Goal: Task Accomplishment & Management: Manage account settings

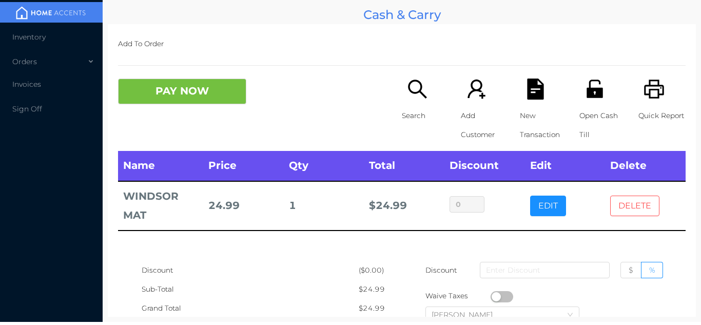
click at [643, 211] on button "DELETE" at bounding box center [634, 206] width 49 height 21
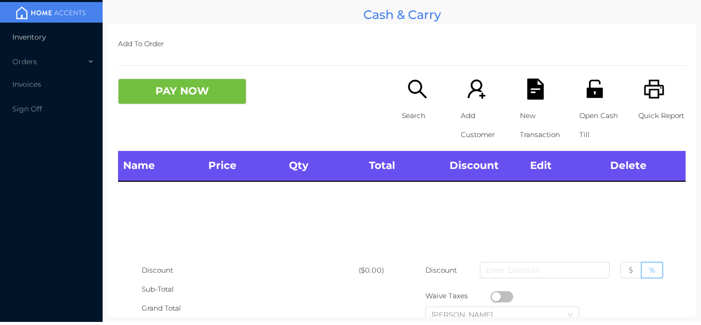
click at [46, 31] on li "Inventory" at bounding box center [51, 37] width 103 height 21
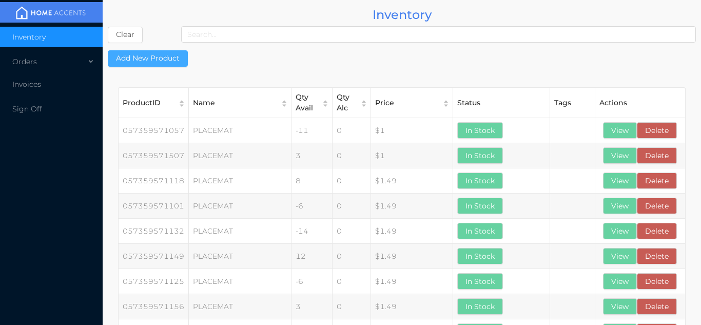
click at [145, 62] on button "Add New Product" at bounding box center [148, 58] width 80 height 16
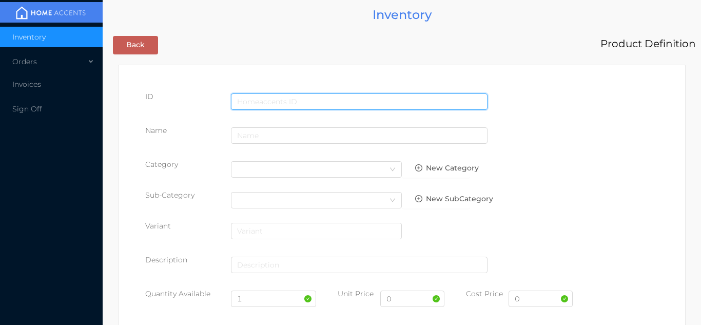
click at [247, 101] on input "text" at bounding box center [359, 101] width 257 height 16
type input "843450062477"
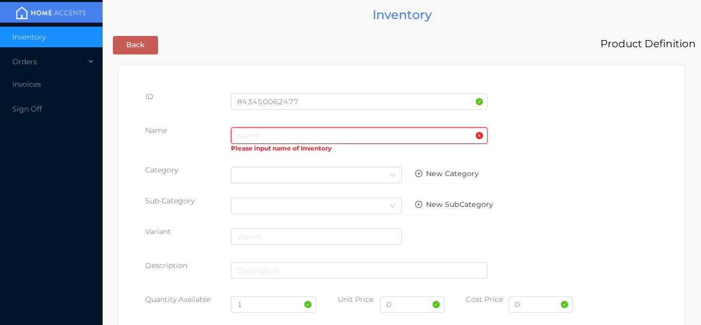
click at [245, 138] on input "text" at bounding box center [359, 135] width 257 height 16
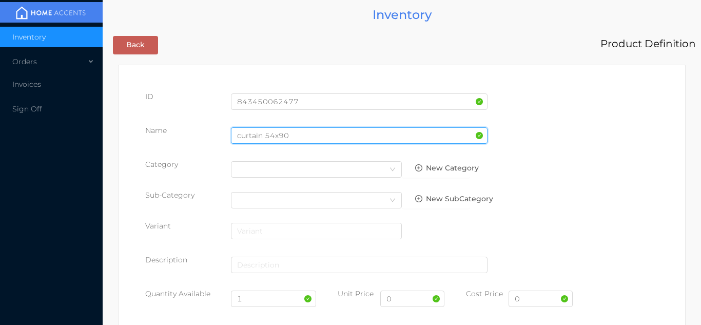
click at [238, 132] on input "curtain 54x90" at bounding box center [359, 135] width 257 height 16
click at [243, 131] on input "curtain 54x90" at bounding box center [359, 135] width 257 height 16
type input "Curtain 54x90"
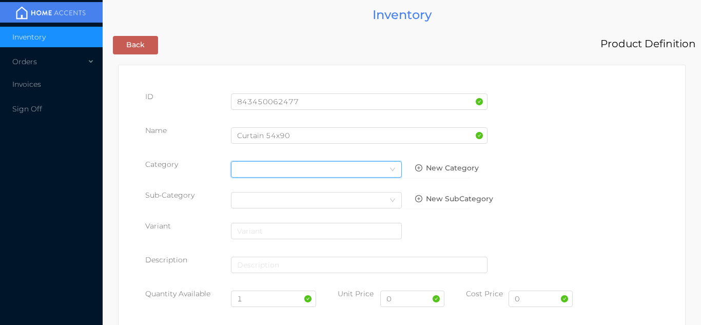
click at [381, 169] on div "Select Category" at bounding box center [316, 169] width 159 height 15
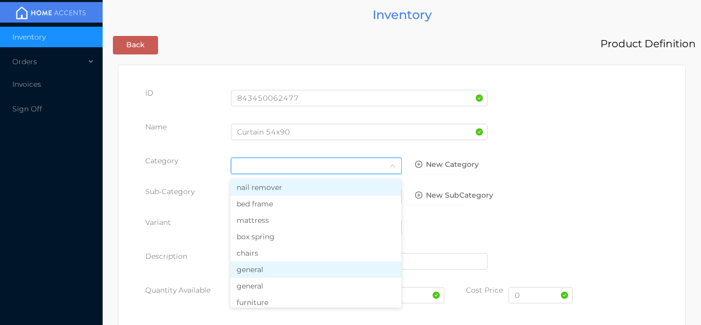
click at [280, 271] on li "general" at bounding box center [315, 269] width 171 height 16
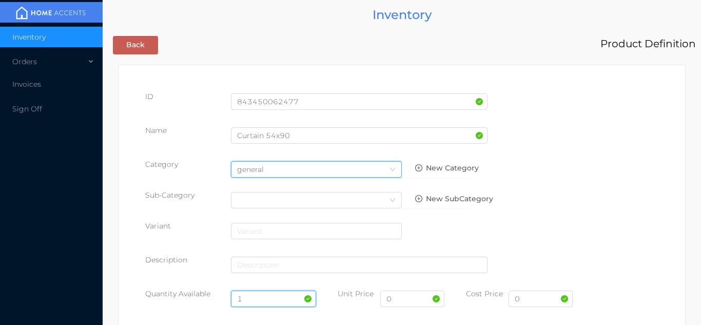
click at [268, 292] on input "1" at bounding box center [274, 298] width 86 height 16
type input "12"
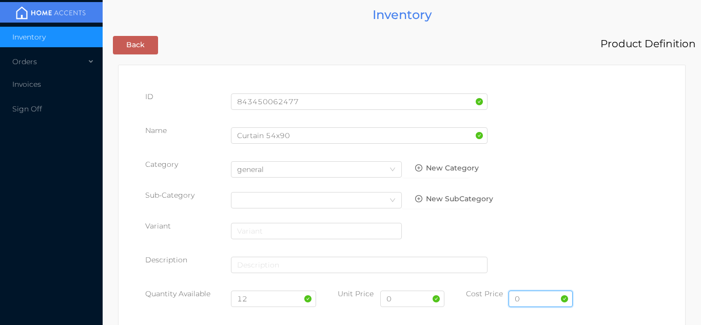
click at [524, 302] on input "0" at bounding box center [541, 298] width 64 height 16
type input "10.00"
click at [394, 302] on input "0" at bounding box center [412, 298] width 64 height 16
type input "19.99"
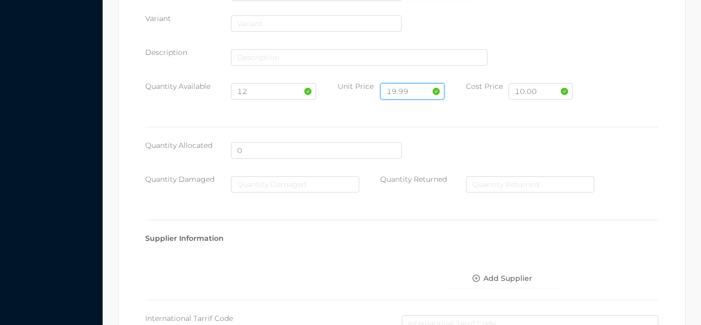
scroll to position [528, 0]
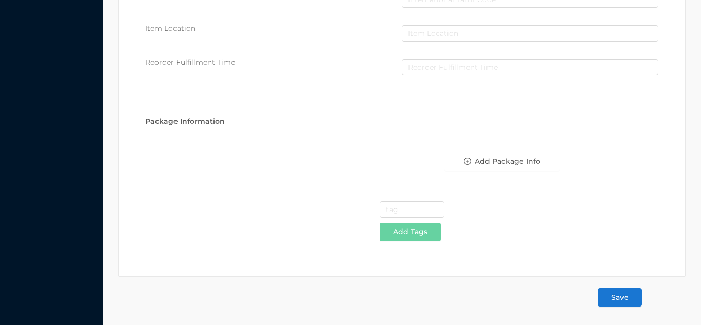
click at [611, 301] on button "Save" at bounding box center [620, 297] width 44 height 18
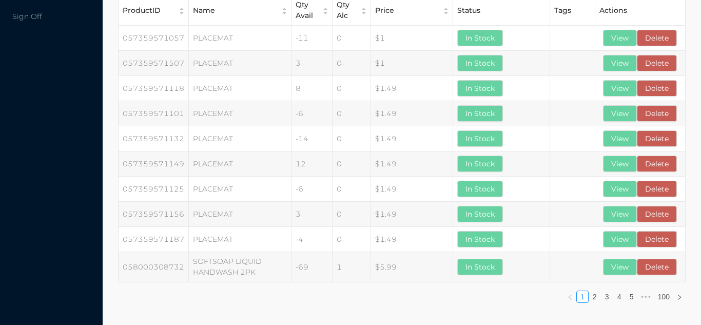
scroll to position [0, 0]
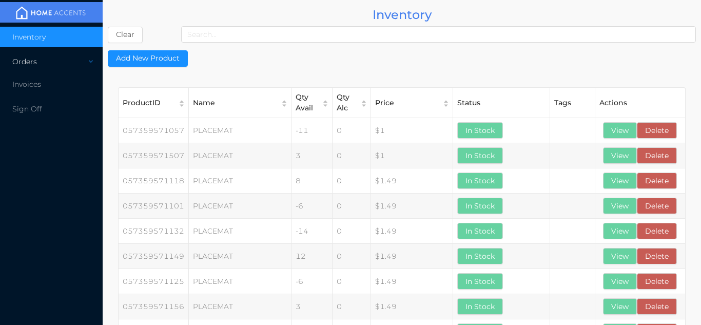
click at [66, 66] on div "Orders" at bounding box center [51, 61] width 103 height 21
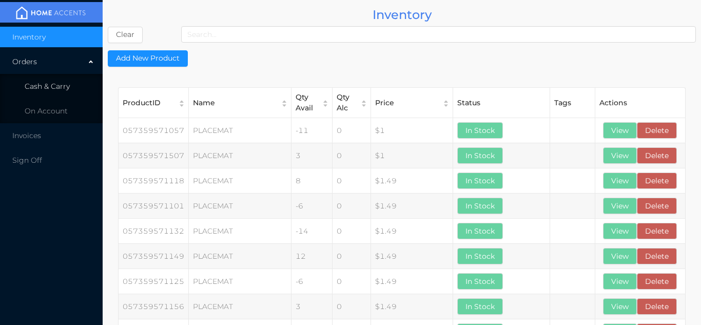
click at [55, 91] on li "Cash & Carry" at bounding box center [51, 86] width 103 height 21
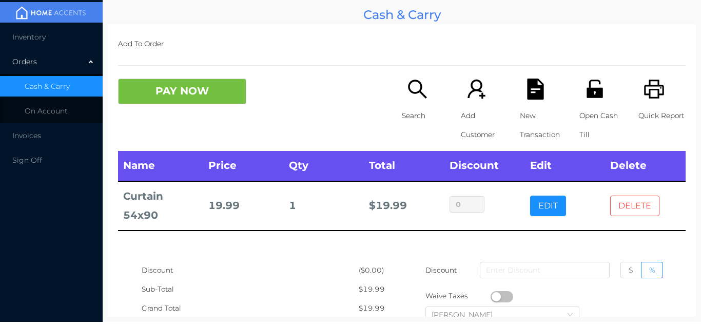
click at [627, 201] on button "DELETE" at bounding box center [634, 206] width 49 height 21
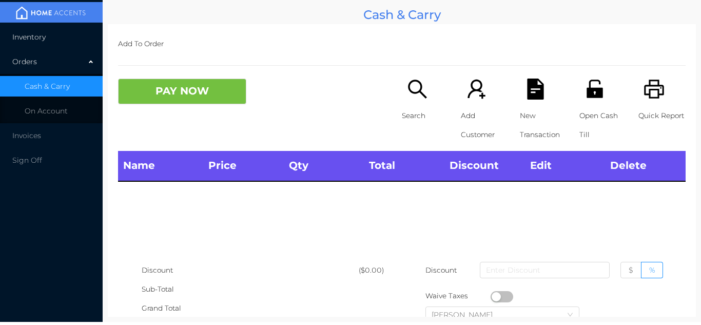
click at [24, 41] on span "Inventory" at bounding box center [28, 36] width 33 height 9
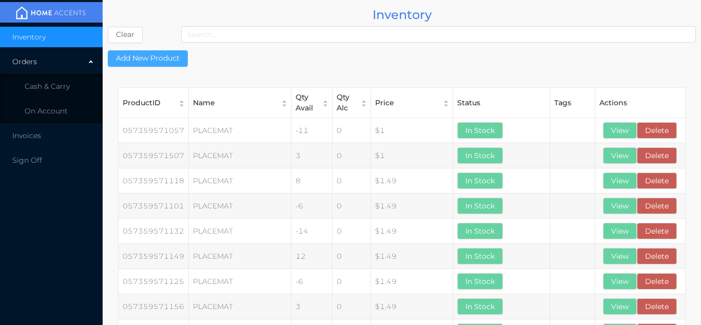
click at [142, 63] on button "Add New Product" at bounding box center [148, 58] width 80 height 16
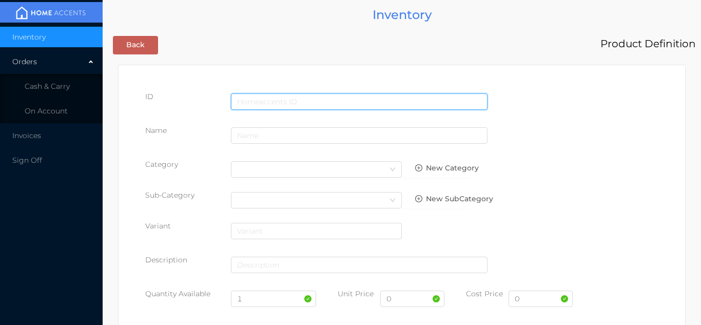
click at [256, 102] on input "text" at bounding box center [359, 101] width 257 height 16
type input "843450063375"
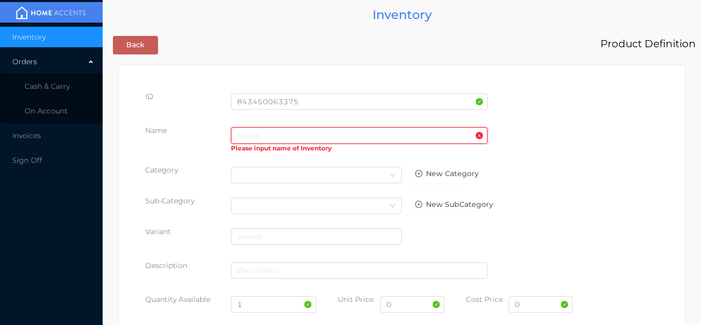
click at [257, 135] on input "text" at bounding box center [359, 135] width 257 height 16
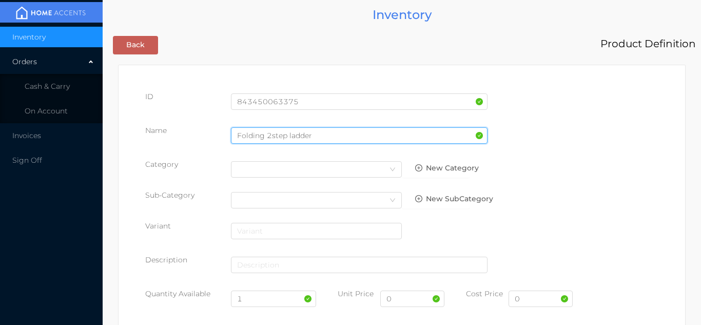
type input "Folding 2step ladder"
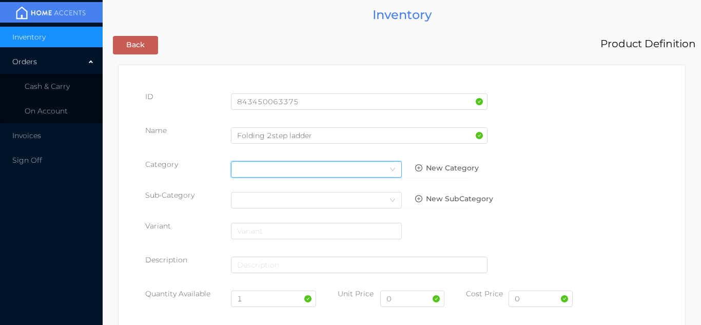
click at [390, 170] on icon "icon: down" at bounding box center [393, 169] width 6 height 6
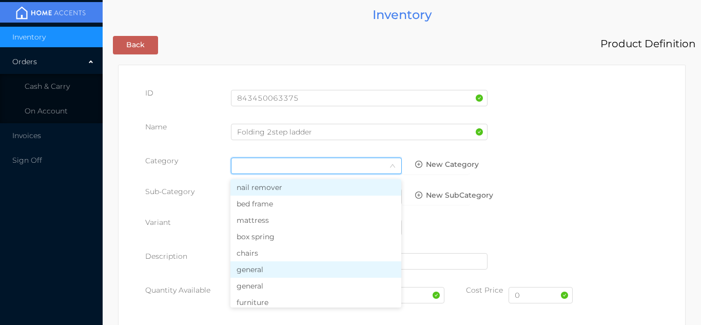
click at [278, 275] on li "general" at bounding box center [315, 269] width 171 height 16
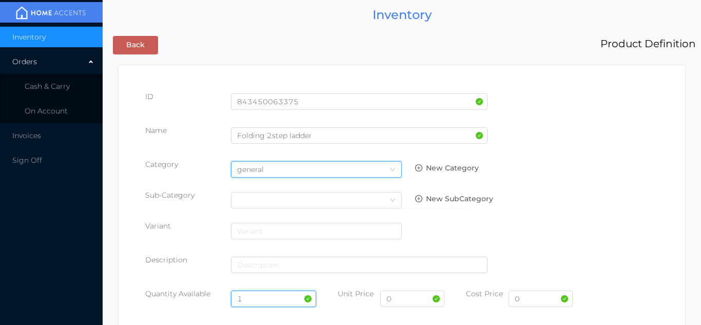
click at [263, 299] on input "1" at bounding box center [274, 298] width 86 height 16
type input "4"
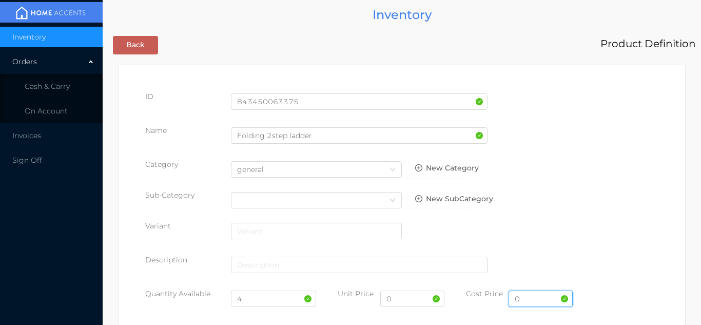
click at [539, 302] on input "0" at bounding box center [541, 298] width 64 height 16
type input "22.00"
click at [397, 300] on input "0" at bounding box center [412, 298] width 64 height 16
type input "39.99"
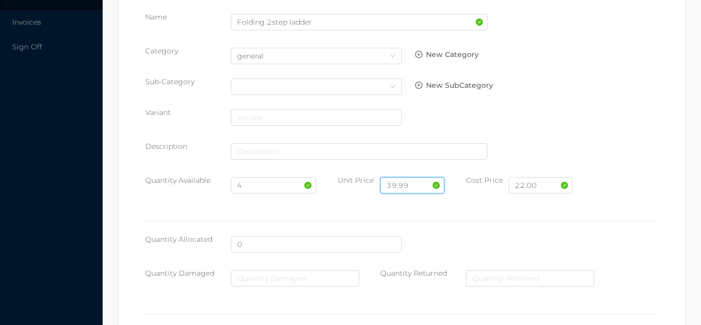
scroll to position [528, 0]
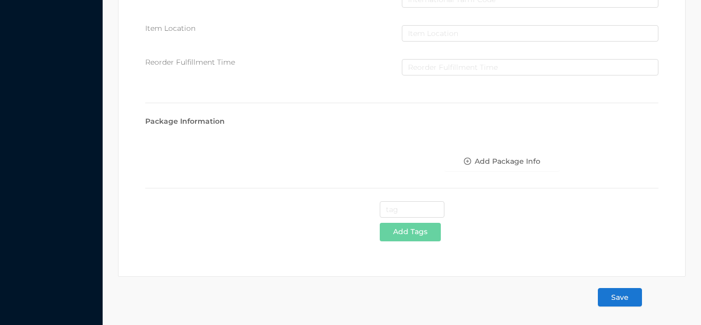
click at [621, 304] on button "Save" at bounding box center [620, 297] width 44 height 18
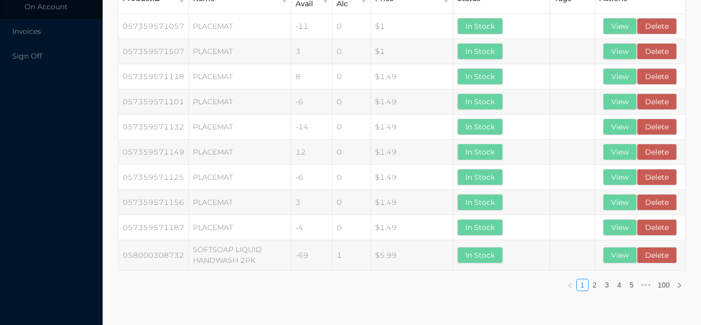
scroll to position [0, 0]
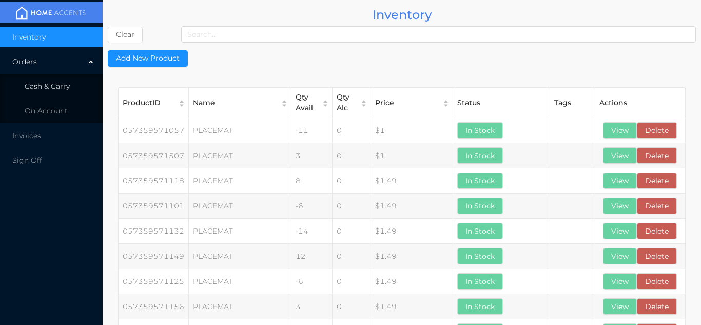
click at [48, 94] on li "Cash & Carry" at bounding box center [51, 86] width 103 height 21
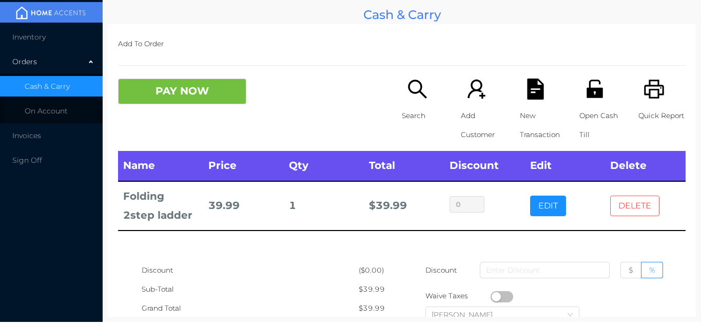
click at [636, 208] on button "DELETE" at bounding box center [634, 206] width 49 height 21
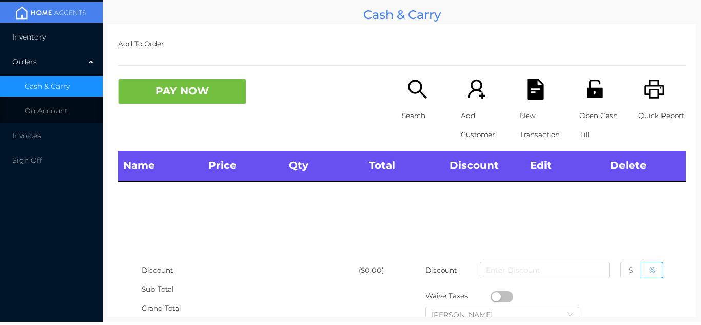
click at [17, 38] on span "Inventory" at bounding box center [28, 36] width 33 height 9
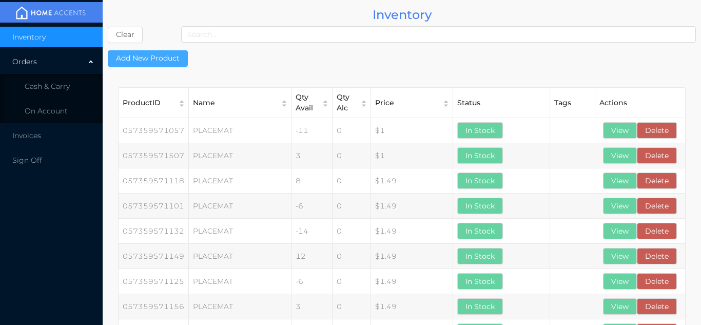
click at [153, 62] on button "Add New Product" at bounding box center [148, 58] width 80 height 16
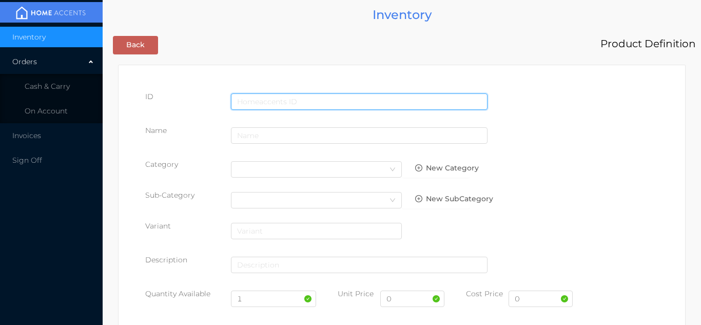
click at [263, 101] on input "text" at bounding box center [359, 101] width 257 height 16
type input "843450063382"
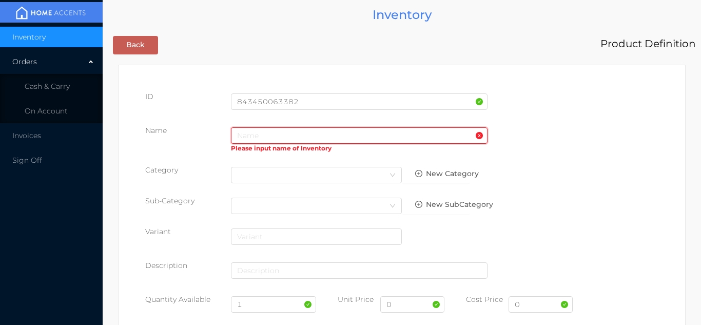
click at [246, 138] on input "text" at bounding box center [359, 135] width 257 height 16
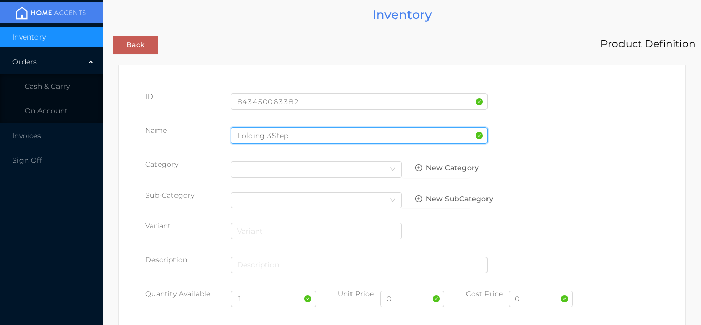
type input "Folding 3Step"
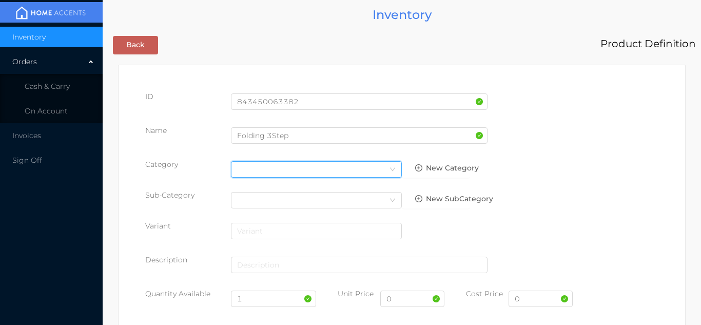
click at [376, 170] on div "Select Category" at bounding box center [316, 169] width 159 height 15
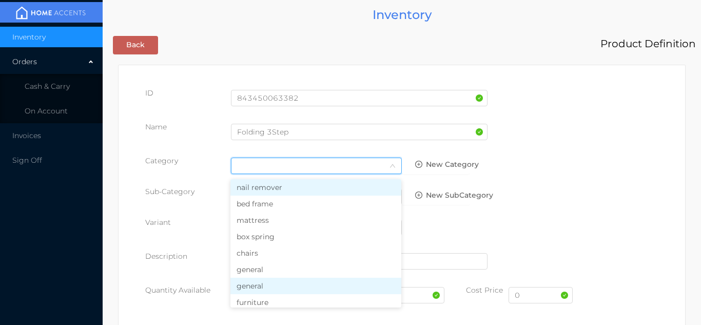
click at [270, 282] on li "general" at bounding box center [315, 286] width 171 height 16
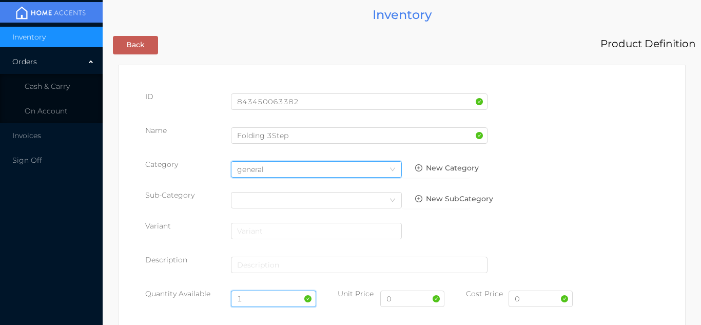
click at [267, 299] on input "1" at bounding box center [274, 298] width 86 height 16
type input "4"
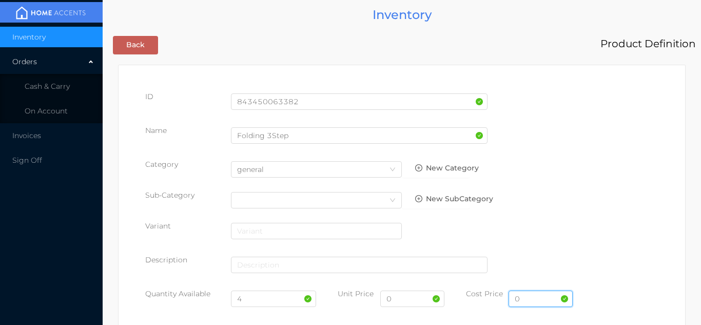
click at [527, 302] on input "0" at bounding box center [541, 298] width 64 height 16
type input "29.00"
click at [401, 300] on input "0" at bounding box center [412, 298] width 64 height 16
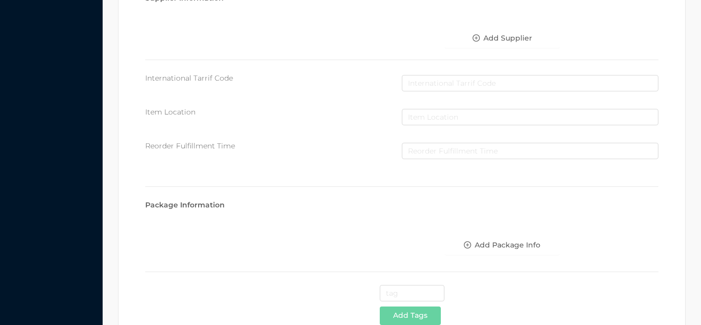
scroll to position [528, 0]
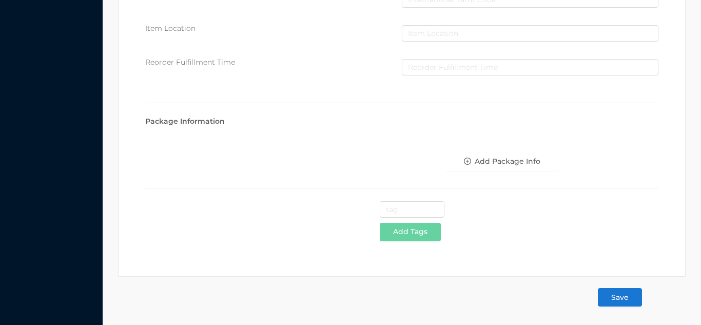
type input "54.99"
click at [627, 297] on button "Save" at bounding box center [620, 297] width 44 height 18
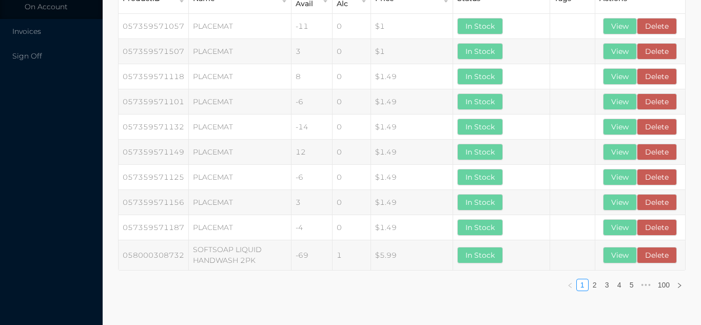
scroll to position [0, 0]
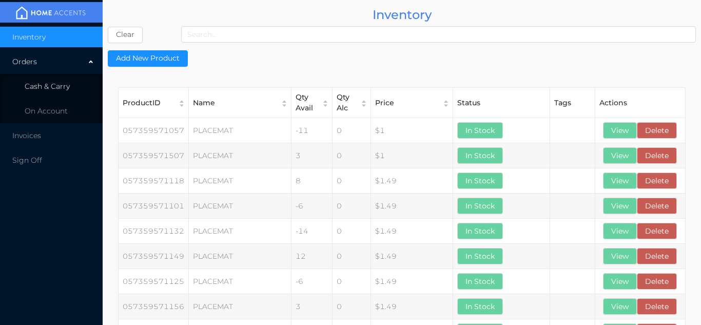
click at [59, 87] on span "Cash & Carry" at bounding box center [47, 86] width 45 height 9
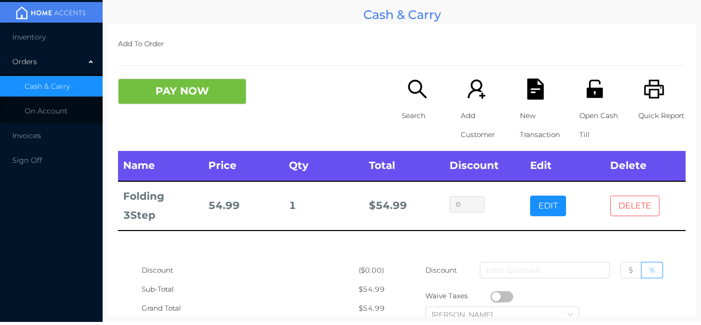
click at [635, 208] on button "DELETE" at bounding box center [634, 206] width 49 height 21
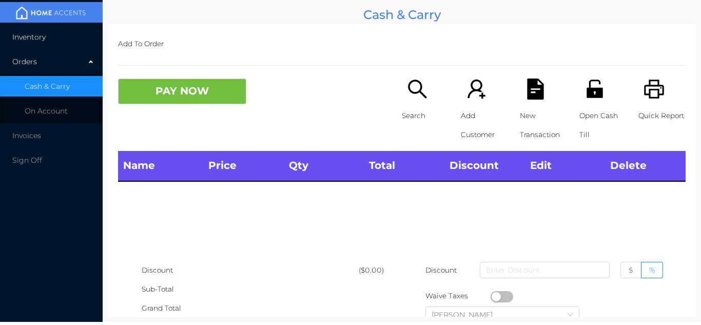
click at [37, 38] on span "Inventory" at bounding box center [28, 36] width 33 height 9
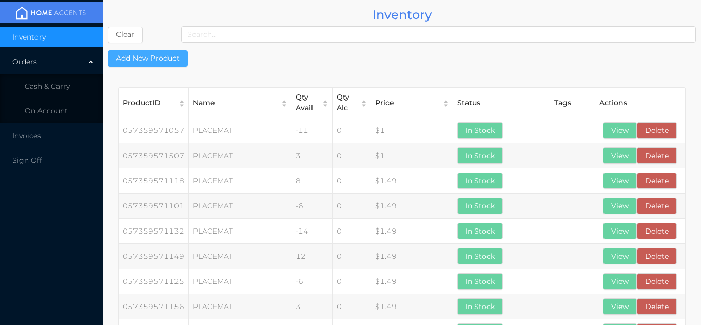
click at [153, 51] on button "Add New Product" at bounding box center [148, 58] width 80 height 16
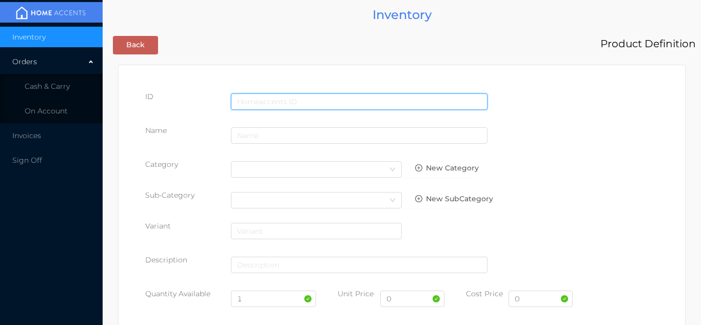
click at [250, 95] on input "text" at bounding box center [359, 101] width 257 height 16
type input "843450061463"
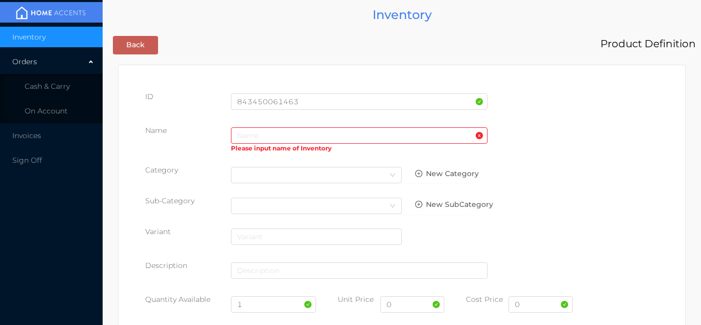
click at [255, 150] on div "Please input name of Inventory" at bounding box center [359, 149] width 257 height 11
click at [244, 131] on input "text" at bounding box center [359, 135] width 257 height 16
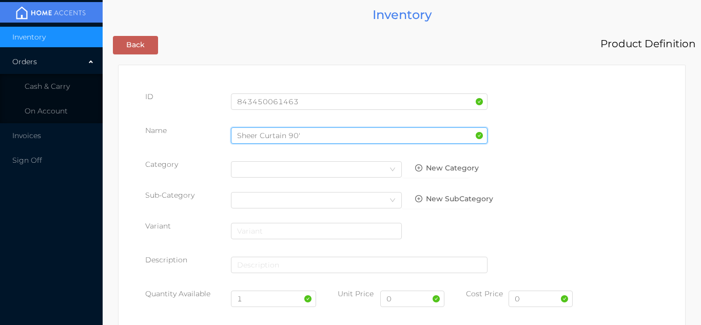
type input "Sheer Curtain 90'"
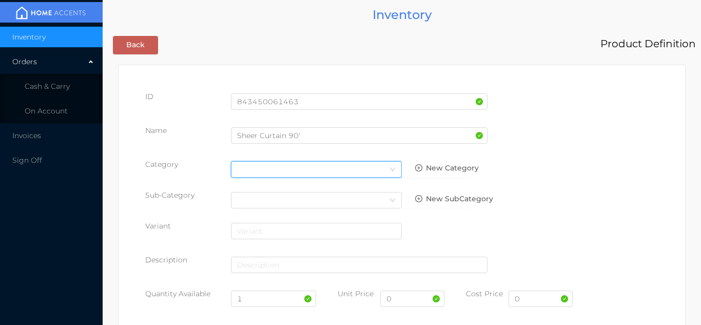
click at [371, 176] on div "Select Category" at bounding box center [316, 169] width 159 height 15
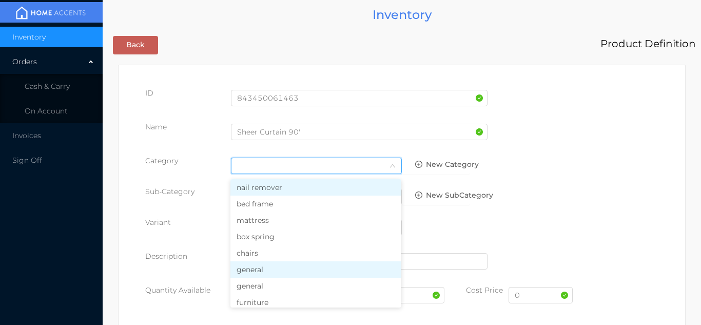
click at [276, 272] on li "general" at bounding box center [315, 269] width 171 height 16
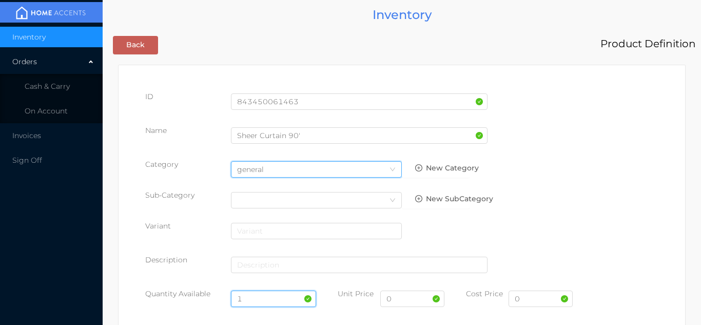
click at [267, 299] on input "1" at bounding box center [274, 298] width 86 height 16
type input "24"
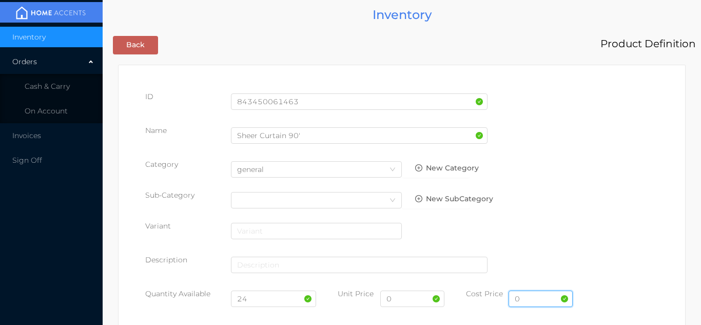
click at [529, 300] on input "0" at bounding box center [541, 298] width 64 height 16
type input "4.50"
click at [407, 303] on input "0" at bounding box center [412, 298] width 64 height 16
type input "11.99"
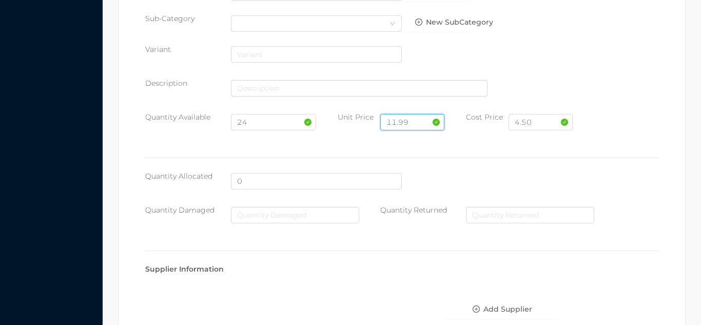
scroll to position [528, 0]
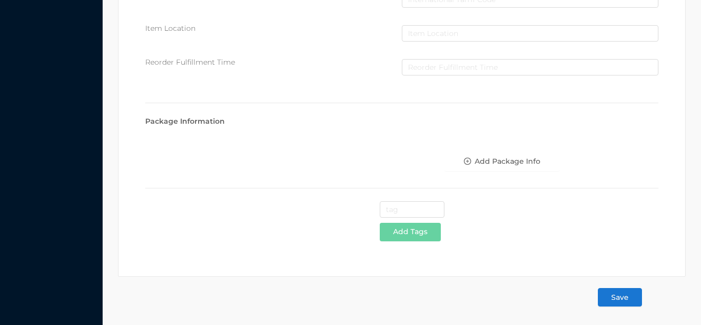
click at [619, 296] on button "Save" at bounding box center [620, 297] width 44 height 18
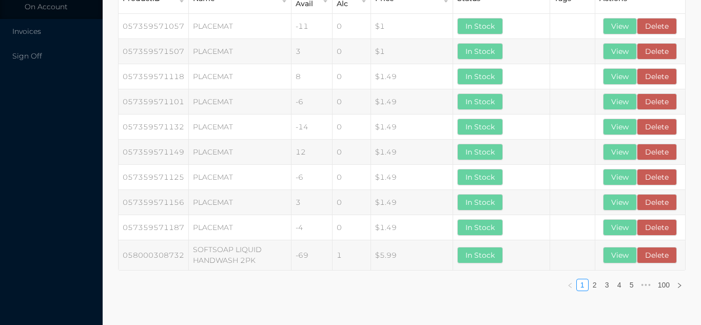
scroll to position [0, 0]
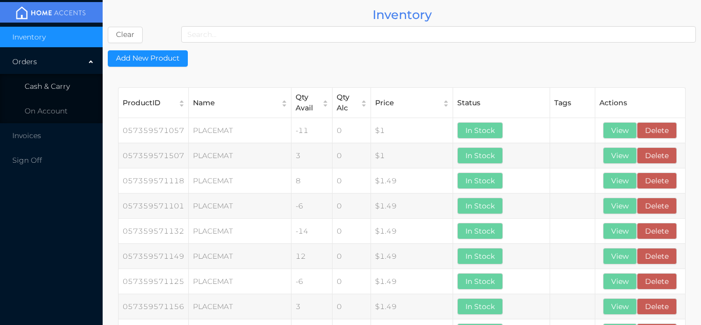
click at [68, 84] on span "Cash & Carry" at bounding box center [47, 86] width 45 height 9
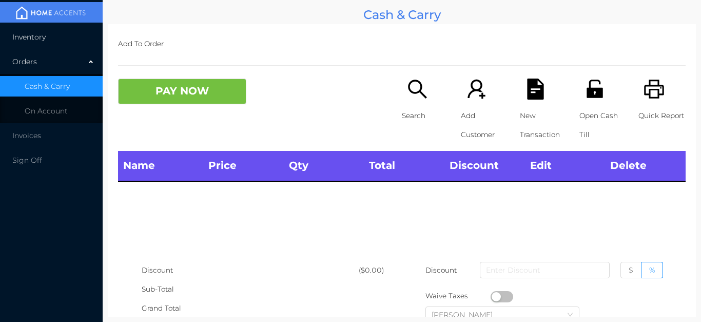
click at [40, 45] on li "Inventory" at bounding box center [51, 37] width 103 height 21
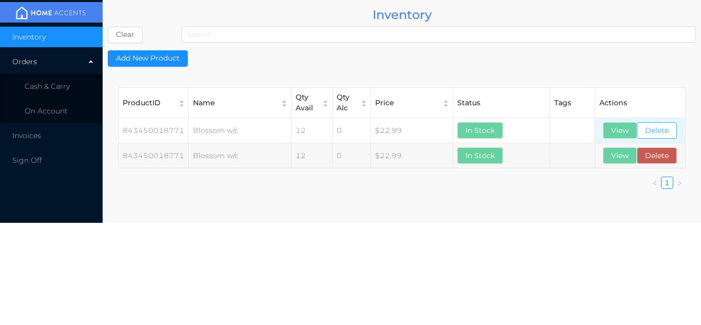
click at [657, 131] on button "Delete" at bounding box center [657, 130] width 40 height 16
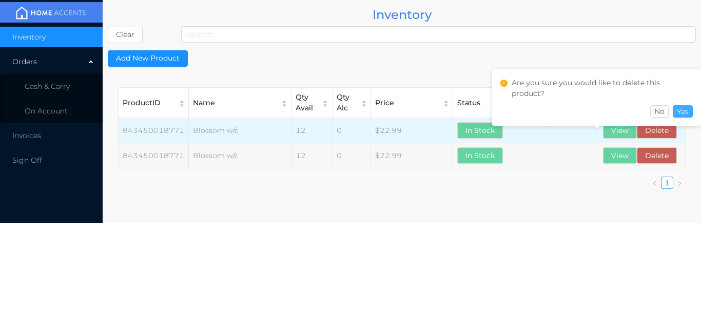
click at [685, 108] on button "Yes" at bounding box center [683, 111] width 20 height 12
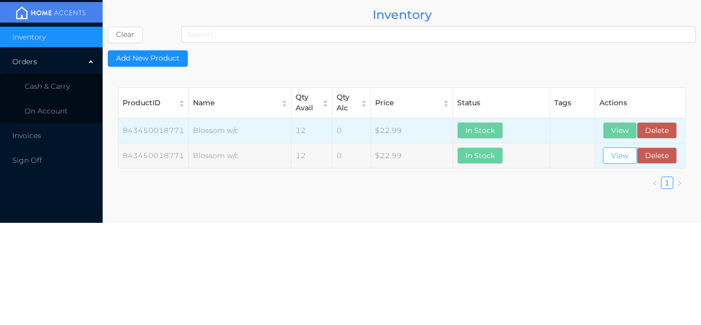
click at [616, 161] on button "View" at bounding box center [620, 155] width 34 height 16
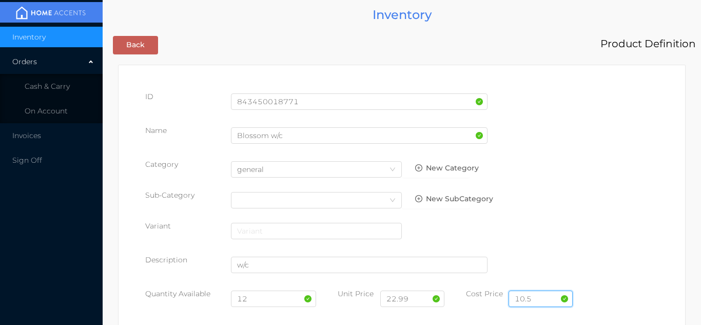
click at [542, 299] on input "10.5" at bounding box center [541, 298] width 64 height 16
type input "10.00"
click at [418, 305] on input "22.99" at bounding box center [412, 298] width 64 height 16
type input "2"
type input "19.99"
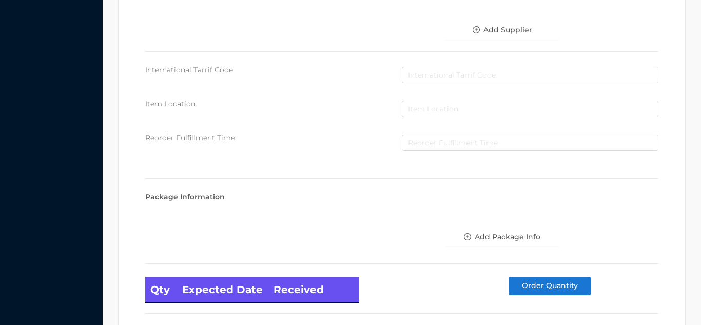
scroll to position [583, 0]
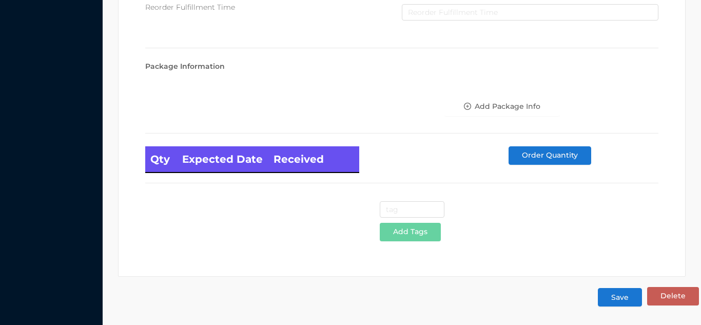
click at [622, 299] on button "Save" at bounding box center [620, 297] width 44 height 18
click at [630, 299] on button "Save" at bounding box center [620, 297] width 44 height 18
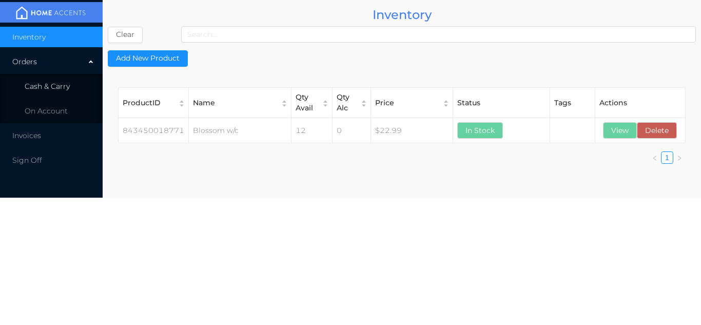
click at [67, 85] on span "Cash & Carry" at bounding box center [47, 86] width 45 height 9
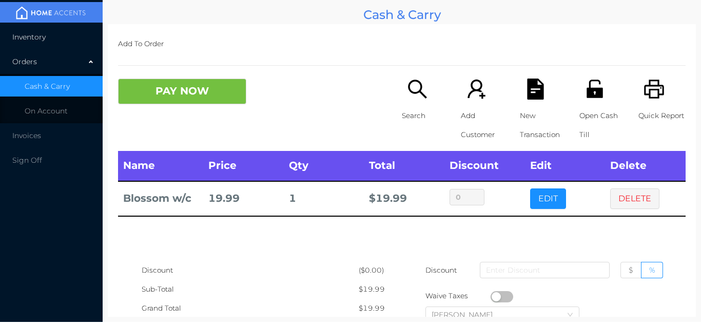
click at [37, 45] on li "Inventory" at bounding box center [51, 37] width 103 height 21
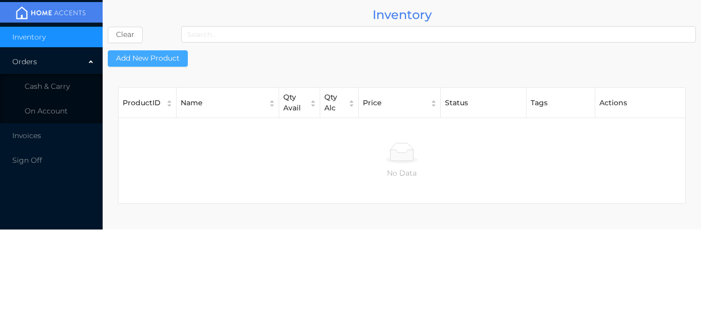
click at [159, 54] on button "Add New Product" at bounding box center [148, 58] width 80 height 16
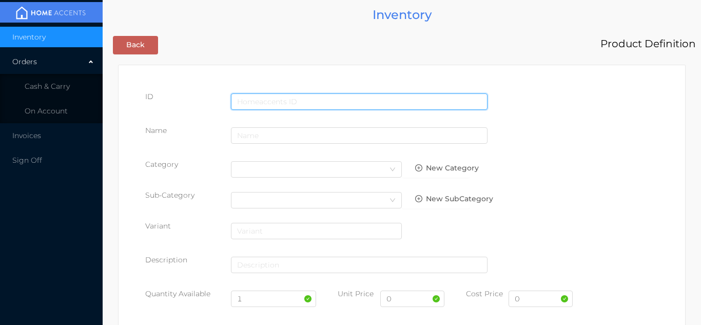
click at [258, 102] on input "text" at bounding box center [359, 101] width 257 height 16
type input "843450018733"
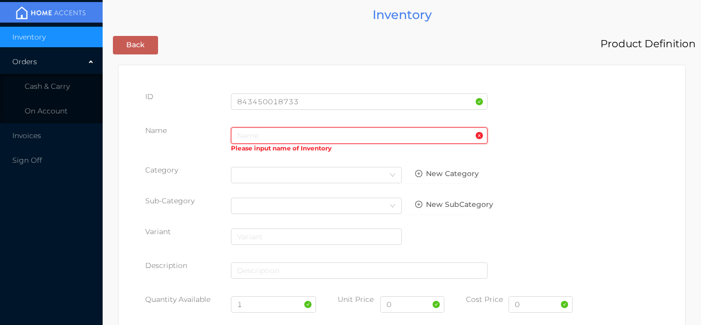
click at [247, 139] on input "text" at bounding box center [359, 135] width 257 height 16
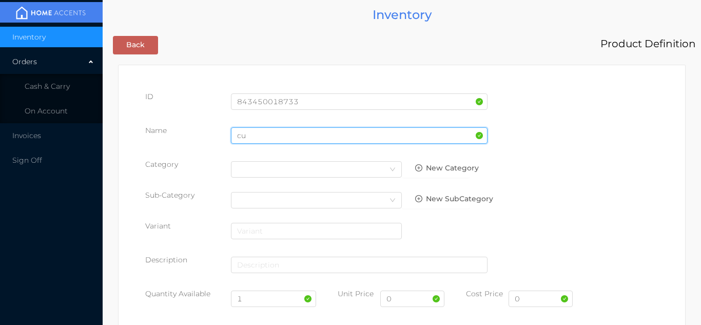
type input "c"
type input "Curtain 54x96'"
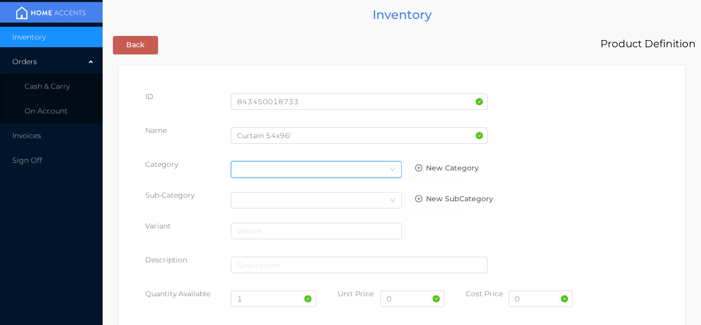
click at [368, 169] on div "Select Category" at bounding box center [316, 169] width 159 height 15
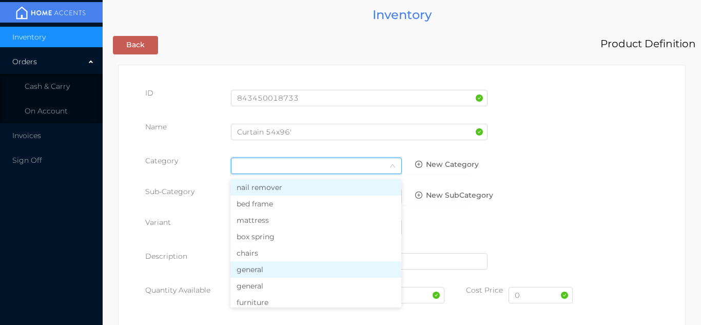
click at [274, 274] on li "general" at bounding box center [315, 269] width 171 height 16
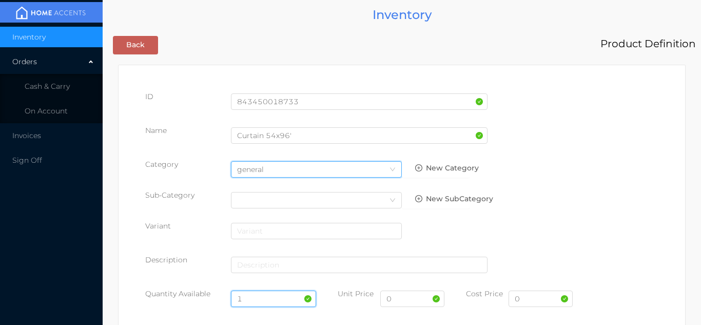
click at [265, 298] on input "1" at bounding box center [274, 298] width 86 height 16
type input "12"
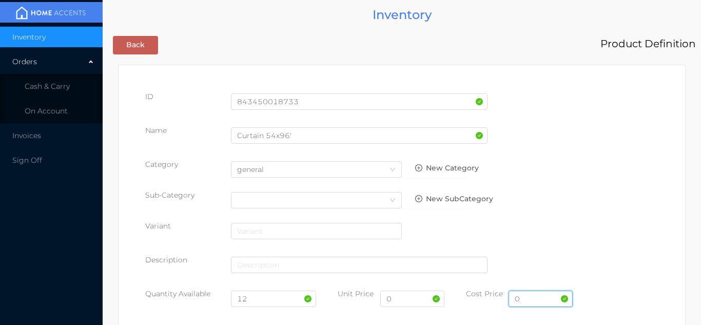
click at [527, 302] on input "0" at bounding box center [541, 298] width 64 height 16
type input "8"
type input "9.50"
click at [400, 301] on input "0" at bounding box center [412, 298] width 64 height 16
type input "19.99"
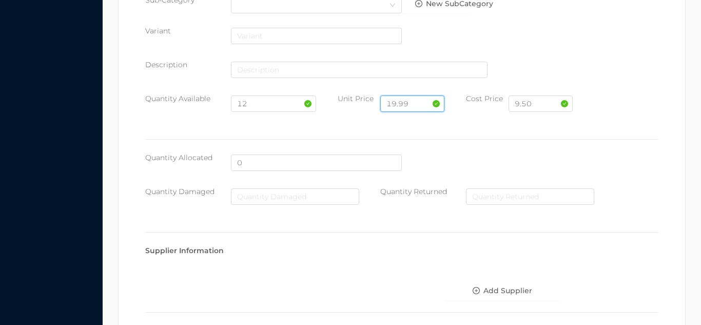
scroll to position [528, 0]
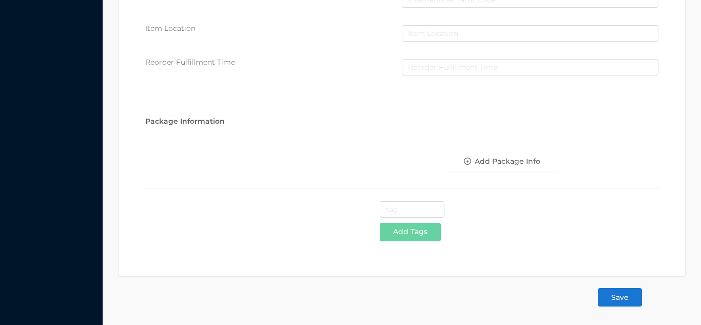
click at [618, 299] on button "Save" at bounding box center [620, 297] width 44 height 18
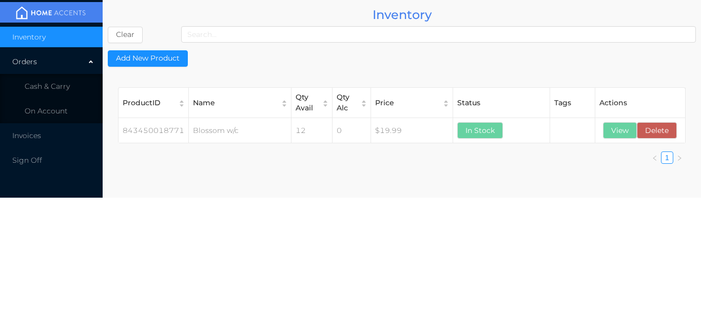
scroll to position [0, 0]
click at [54, 90] on span "Cash & Carry" at bounding box center [47, 86] width 45 height 9
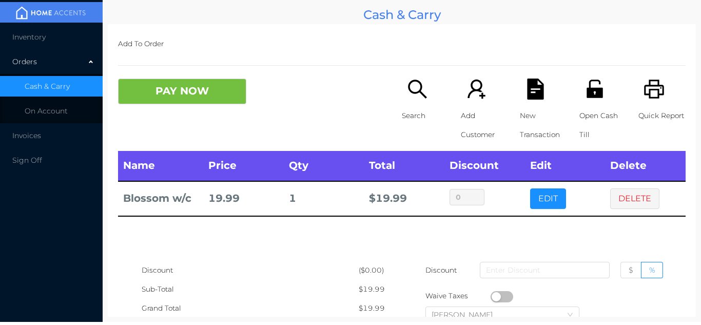
scroll to position [5, 0]
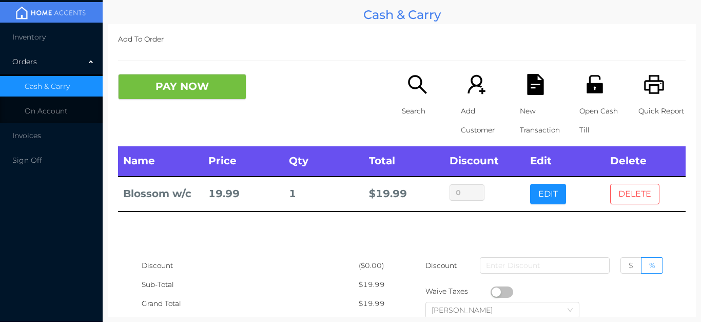
click at [634, 195] on button "DELETE" at bounding box center [634, 194] width 49 height 21
click at [57, 108] on span "On Account" at bounding box center [46, 110] width 43 height 9
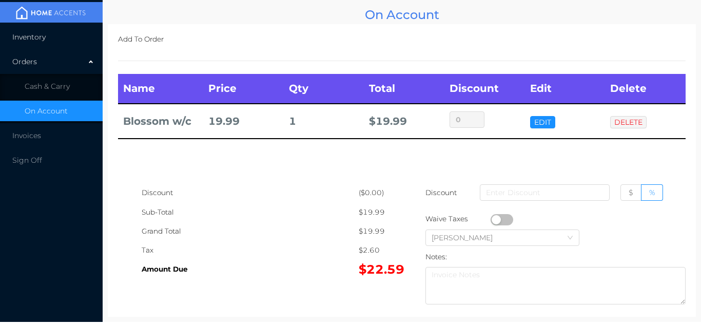
click at [36, 33] on span "Inventory" at bounding box center [28, 36] width 33 height 9
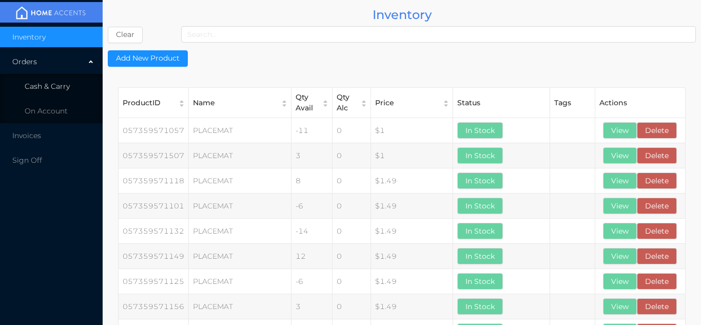
click at [53, 85] on span "Cash & Carry" at bounding box center [47, 86] width 45 height 9
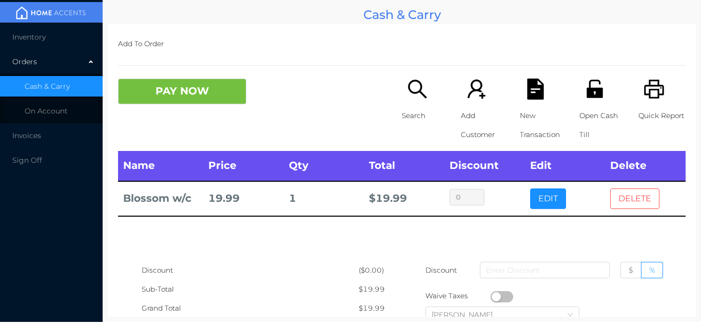
click at [622, 200] on button "DELETE" at bounding box center [634, 198] width 49 height 21
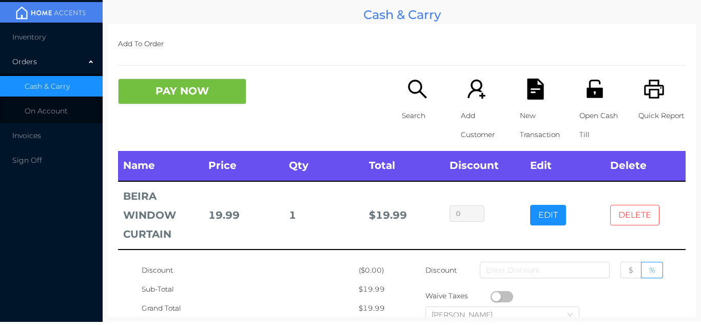
click at [640, 218] on button "DELETE" at bounding box center [634, 215] width 49 height 21
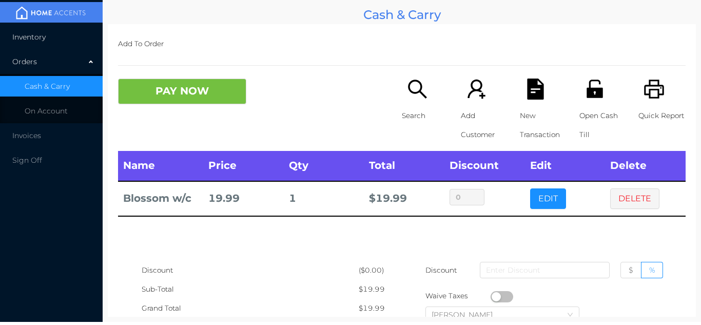
click at [37, 38] on span "Inventory" at bounding box center [28, 36] width 33 height 9
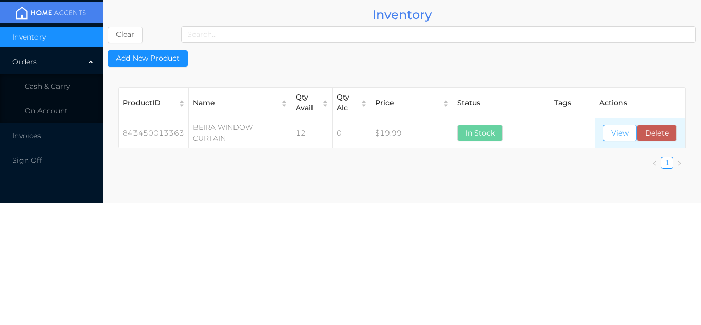
click at [616, 126] on button "View" at bounding box center [620, 133] width 34 height 16
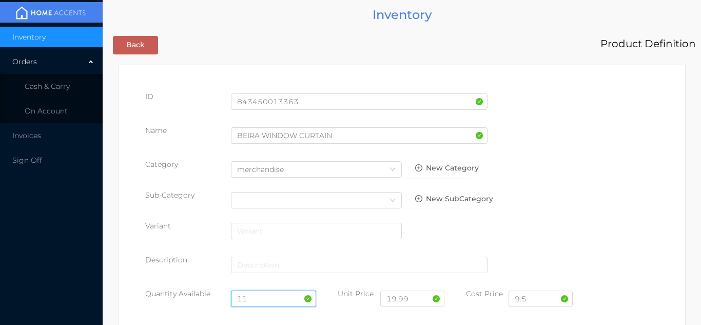
click at [266, 299] on input "11" at bounding box center [274, 298] width 86 height 16
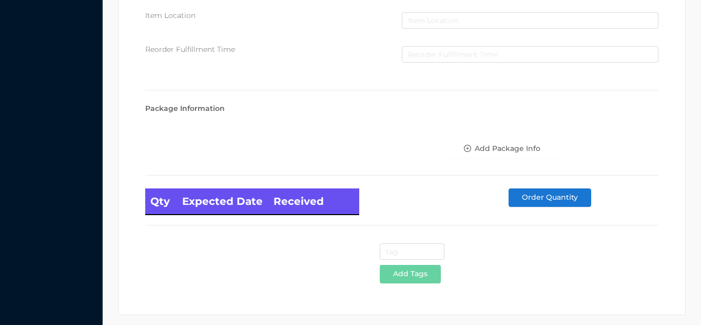
scroll to position [583, 0]
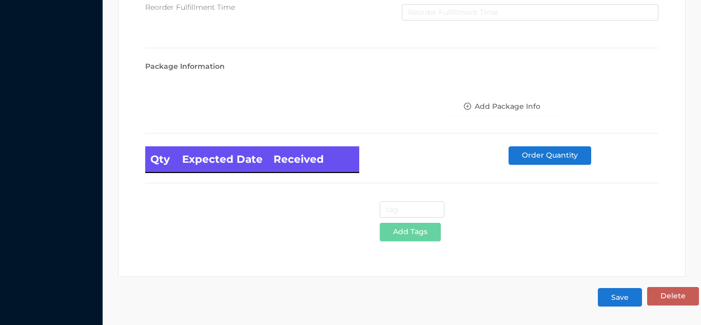
type input "12"
click at [617, 297] on button "Save" at bounding box center [620, 297] width 44 height 18
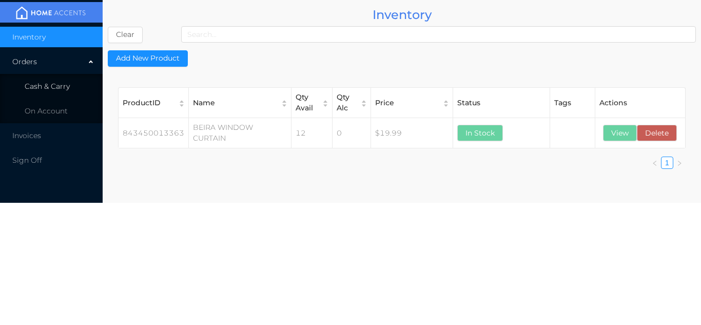
click at [70, 77] on li "Cash & Carry" at bounding box center [51, 86] width 103 height 21
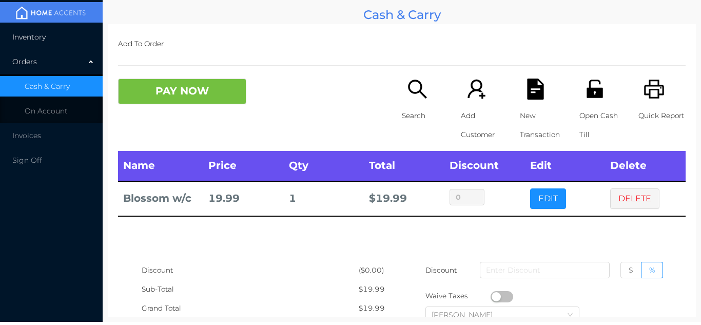
click at [23, 29] on li "Inventory" at bounding box center [51, 37] width 103 height 21
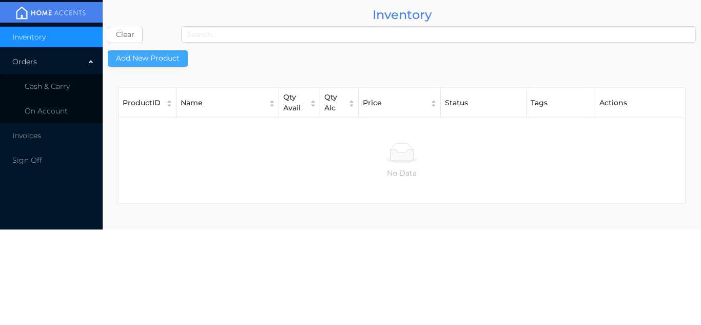
click at [176, 60] on button "Add New Product" at bounding box center [148, 58] width 80 height 16
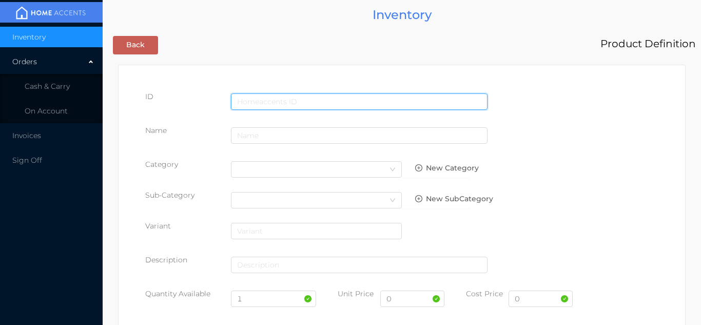
click at [249, 101] on input "text" at bounding box center [359, 101] width 257 height 16
type input "843450062484"
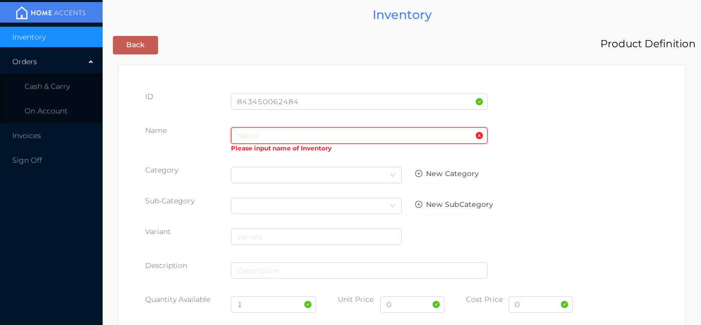
click at [243, 142] on input "text" at bounding box center [359, 135] width 257 height 16
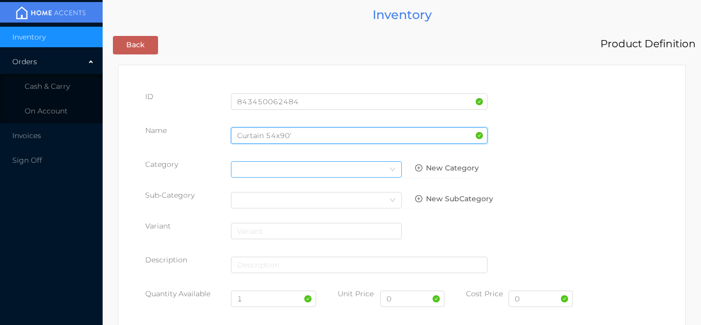
type input "Curtain 54x90'"
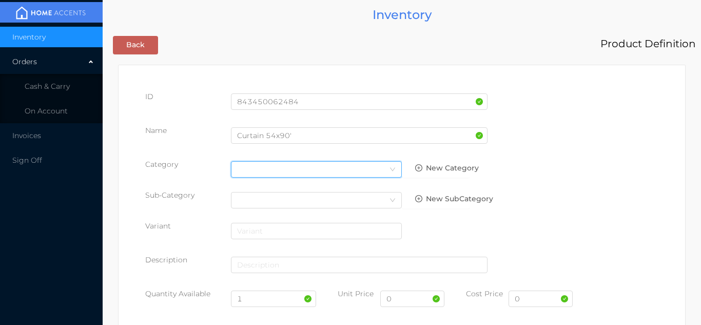
click at [383, 177] on div "Select Category" at bounding box center [316, 169] width 159 height 15
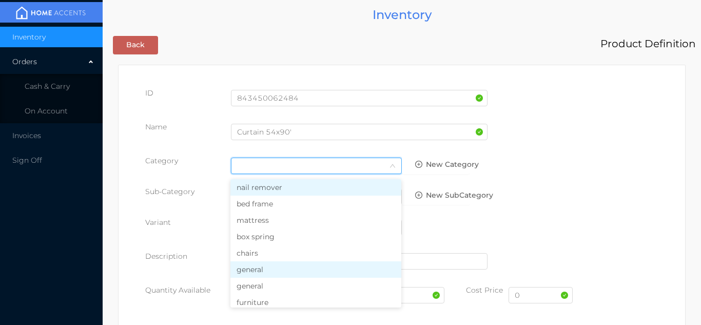
click at [276, 270] on li "general" at bounding box center [315, 269] width 171 height 16
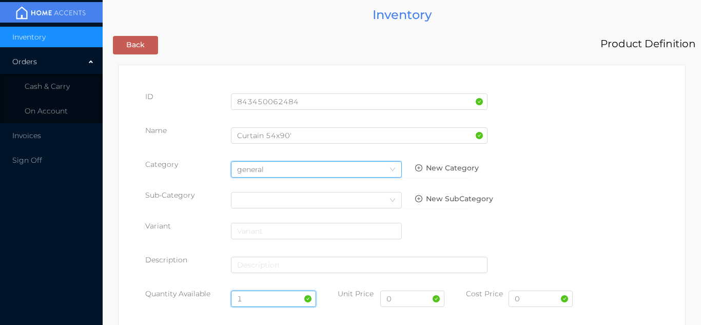
click at [259, 297] on input "1" at bounding box center [274, 298] width 86 height 16
type input "12"
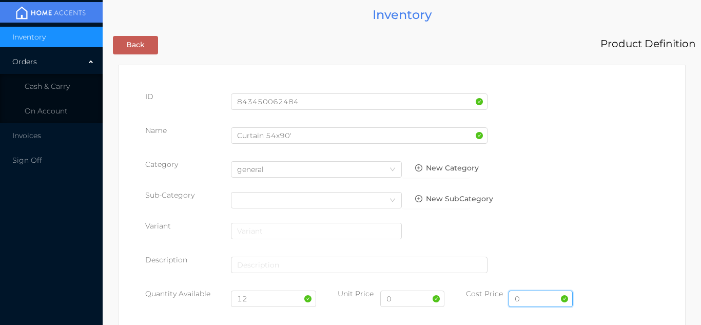
click at [521, 301] on input "0" at bounding box center [541, 298] width 64 height 16
type input "10.00"
click at [400, 302] on input "0" at bounding box center [412, 298] width 64 height 16
type input "19.99"
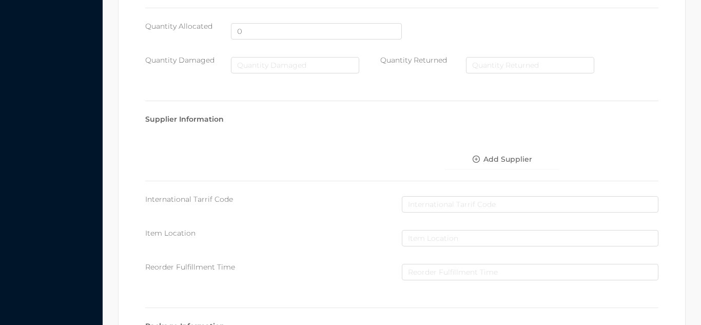
scroll to position [528, 0]
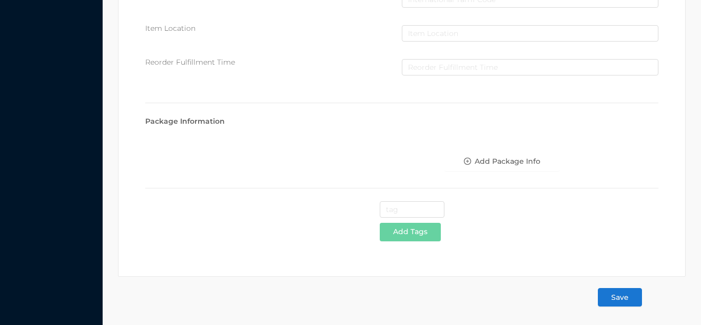
click at [631, 288] on button "Save" at bounding box center [620, 297] width 44 height 18
click at [626, 295] on button "Save" at bounding box center [620, 297] width 44 height 18
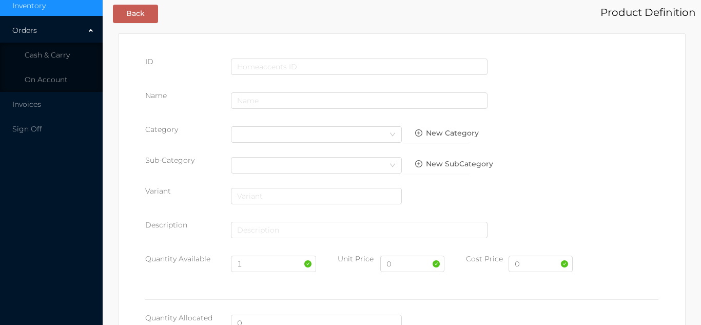
scroll to position [0, 0]
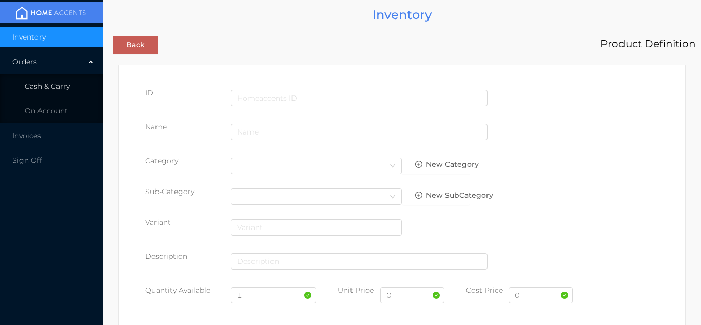
click at [58, 84] on span "Cash & Carry" at bounding box center [47, 86] width 45 height 9
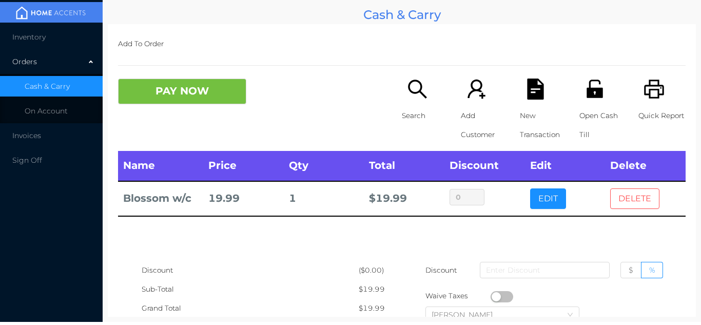
click at [645, 200] on button "DELETE" at bounding box center [634, 198] width 49 height 21
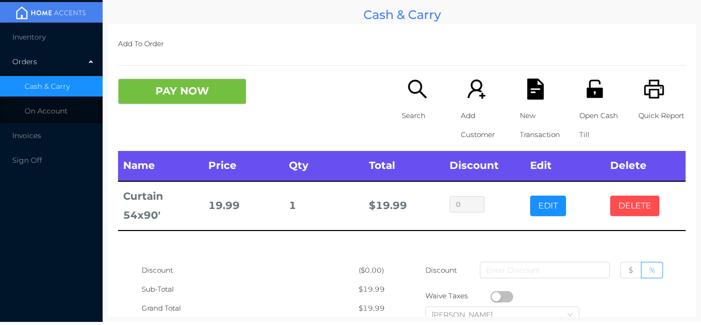
click at [627, 207] on button "DELETE" at bounding box center [634, 206] width 49 height 21
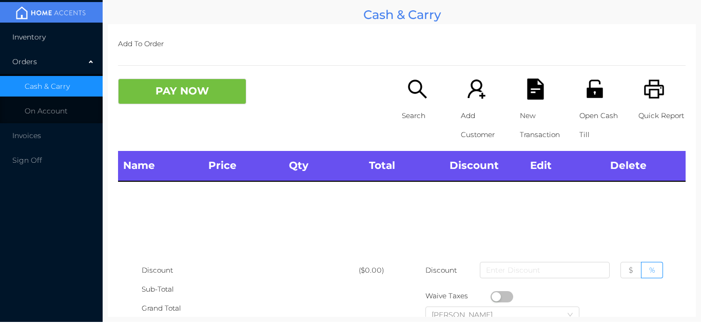
click at [47, 42] on li "Inventory" at bounding box center [51, 37] width 103 height 21
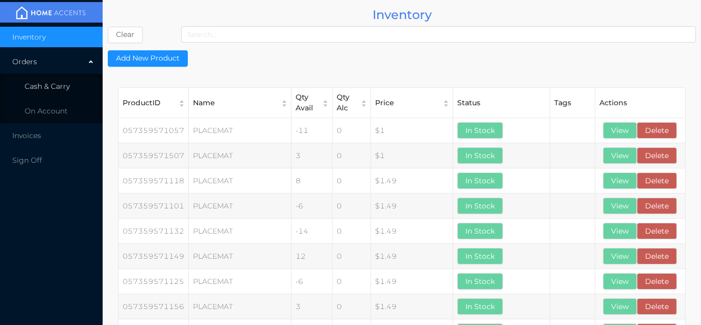
click at [62, 80] on li "Cash & Carry" at bounding box center [51, 86] width 103 height 21
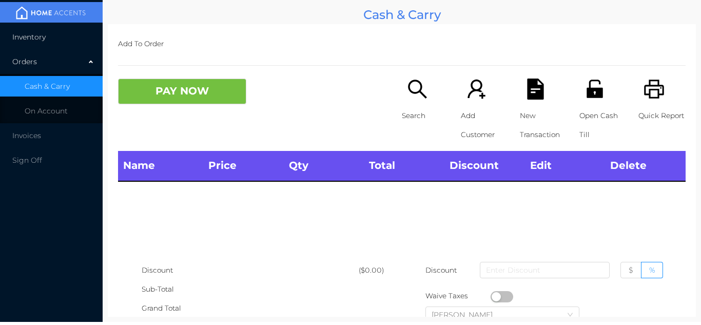
click at [35, 39] on span "Inventory" at bounding box center [28, 36] width 33 height 9
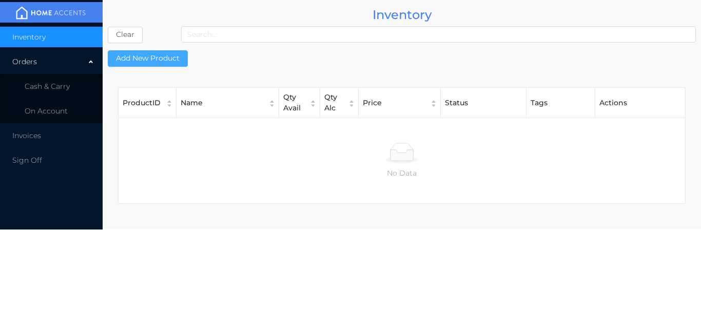
click at [148, 54] on button "Add New Product" at bounding box center [148, 58] width 80 height 16
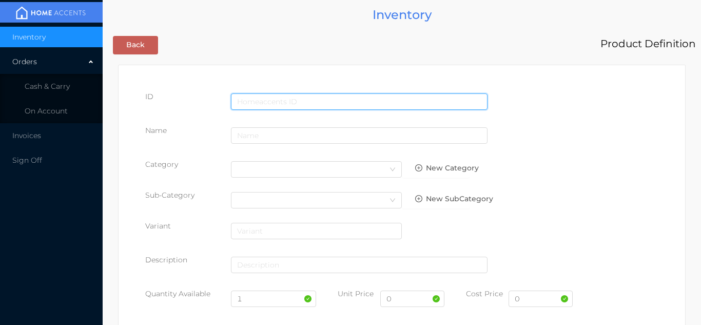
click at [252, 94] on input "text" at bounding box center [359, 101] width 257 height 16
type input "843450061340"
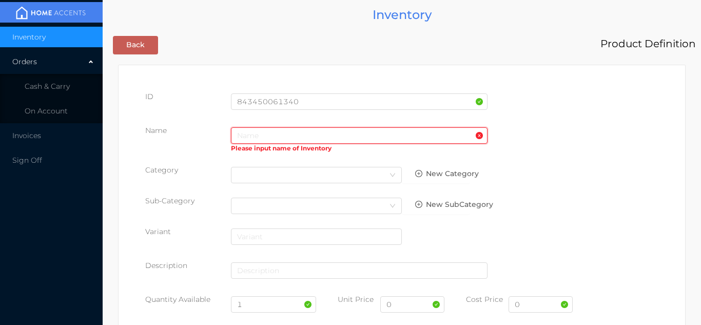
click at [244, 134] on input "text" at bounding box center [359, 135] width 257 height 16
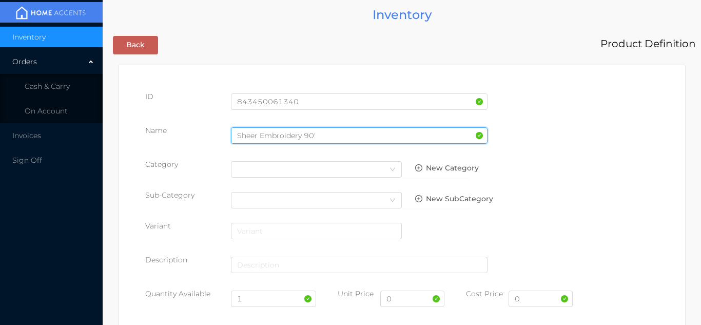
type input "Sheer Embroidery 90'"
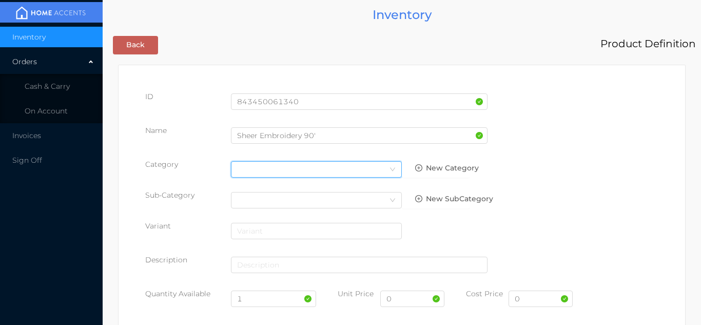
click at [378, 173] on div "Select Category" at bounding box center [316, 169] width 159 height 15
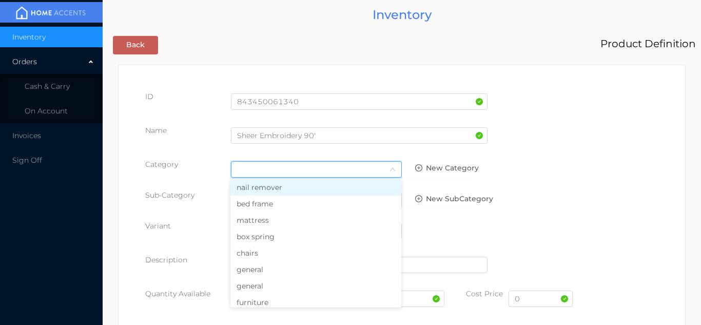
click at [267, 275] on li "general" at bounding box center [315, 269] width 171 height 16
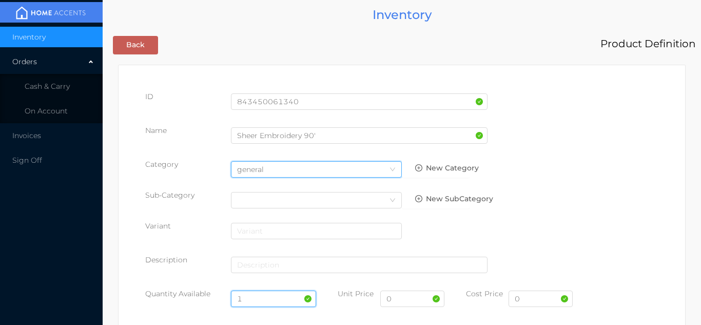
click at [256, 298] on input "1" at bounding box center [274, 298] width 86 height 16
type input "24"
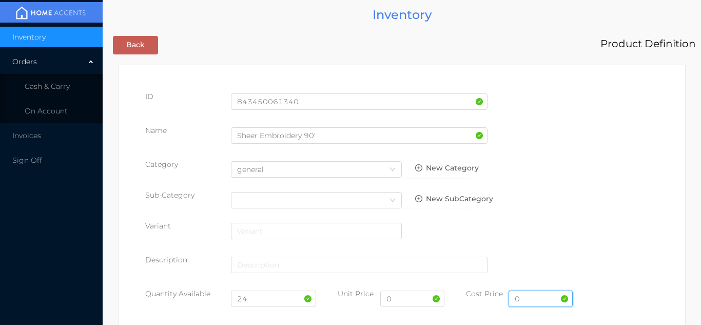
click at [516, 295] on input "0" at bounding box center [541, 298] width 64 height 16
click at [525, 299] on input "0" at bounding box center [541, 298] width 64 height 16
type input "6.25"
click at [401, 302] on input "0" at bounding box center [412, 298] width 64 height 16
type input "14.99"
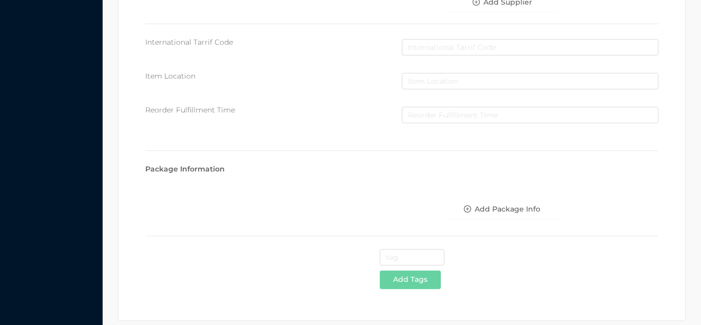
scroll to position [528, 0]
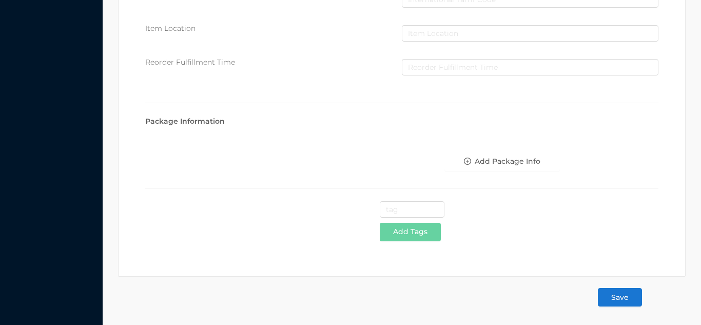
click at [610, 302] on button "Save" at bounding box center [620, 297] width 44 height 18
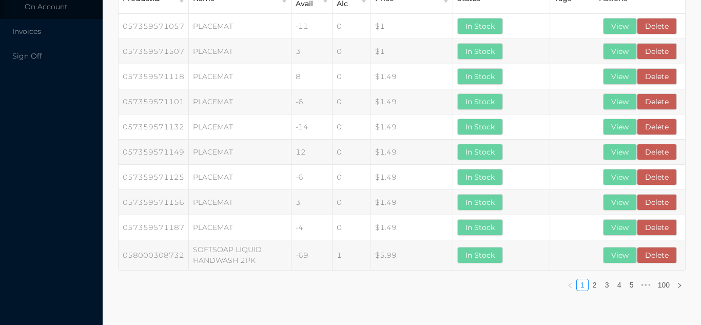
scroll to position [0, 0]
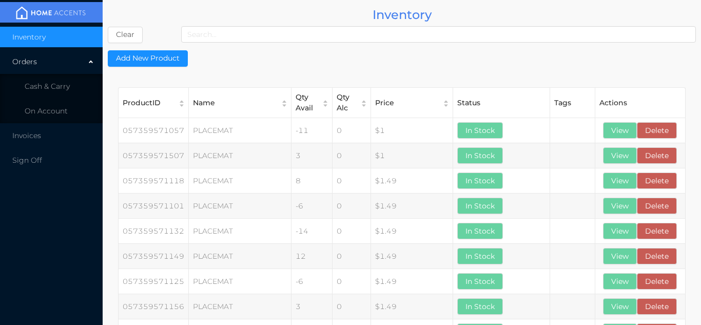
click at [58, 70] on div "Orders" at bounding box center [51, 61] width 103 height 21
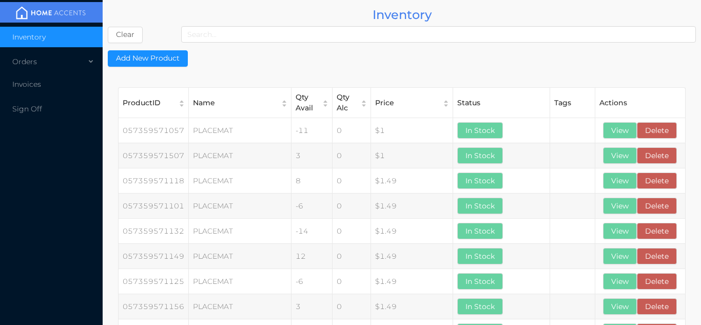
click at [29, 39] on span "Inventory" at bounding box center [28, 36] width 33 height 9
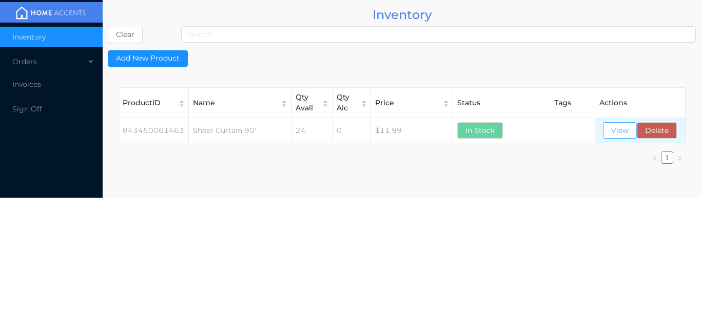
click at [612, 129] on button "View" at bounding box center [620, 130] width 34 height 16
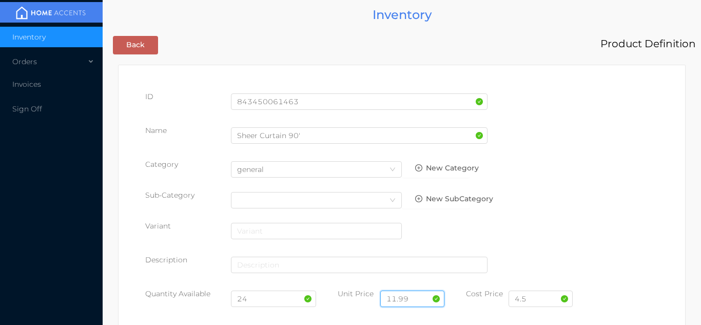
click at [414, 297] on input "11.99" at bounding box center [412, 298] width 64 height 16
type input "14.99"
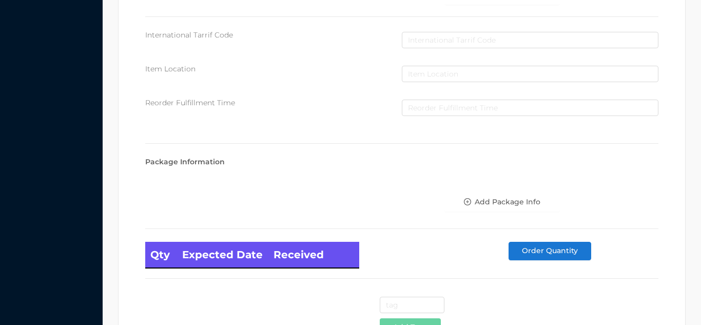
scroll to position [583, 0]
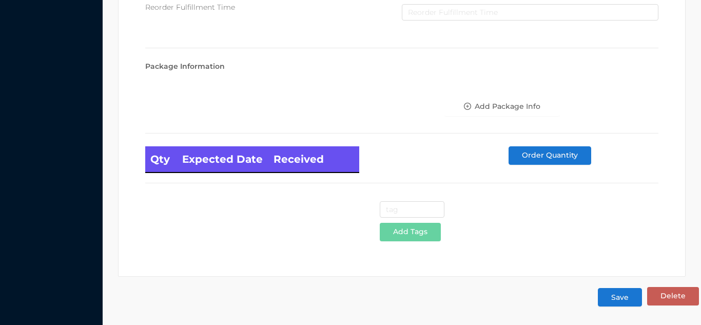
click at [620, 302] on button "Save" at bounding box center [620, 297] width 44 height 18
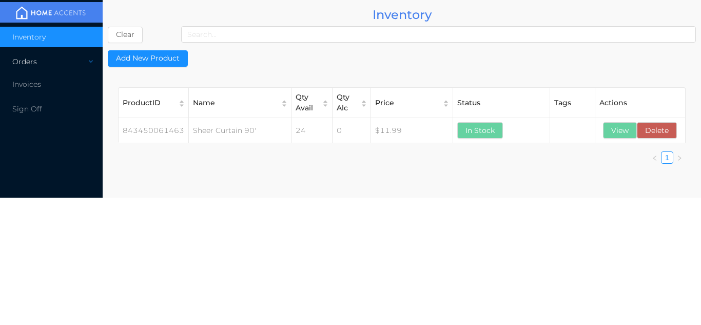
click at [48, 59] on div "Orders" at bounding box center [51, 61] width 103 height 21
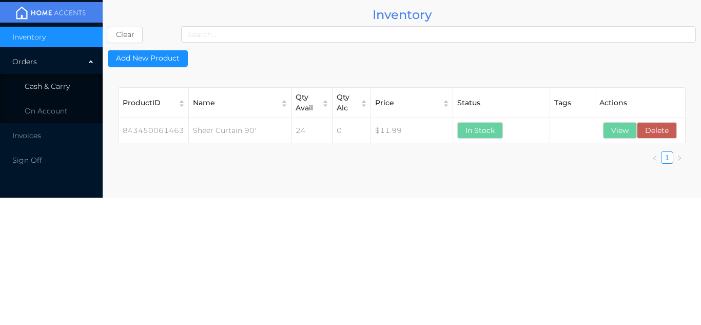
click at [56, 90] on span "Cash & Carry" at bounding box center [47, 86] width 45 height 9
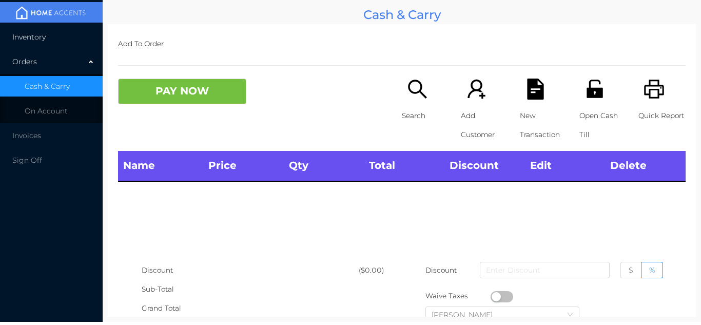
click at [46, 28] on li "Inventory" at bounding box center [51, 37] width 103 height 21
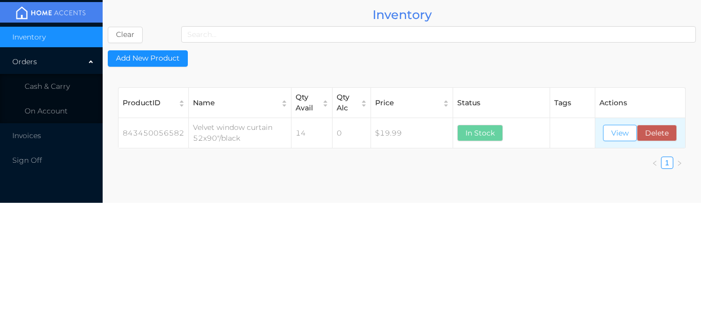
click at [617, 129] on button "View" at bounding box center [620, 133] width 34 height 16
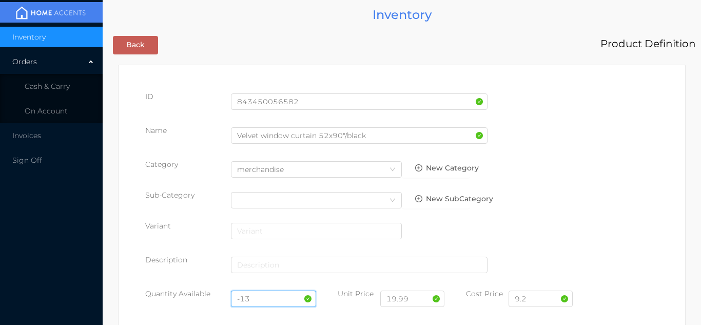
click at [268, 299] on input "-13" at bounding box center [274, 298] width 86 height 16
type input "-"
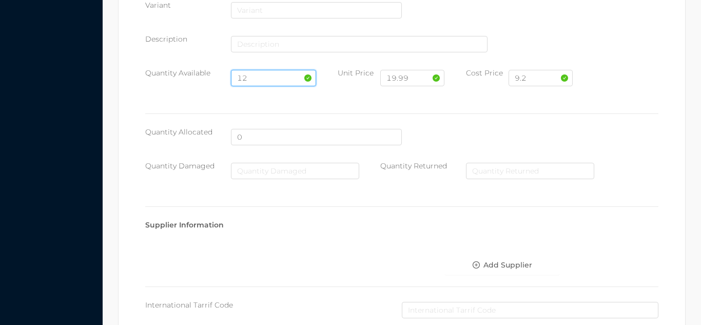
scroll to position [583, 0]
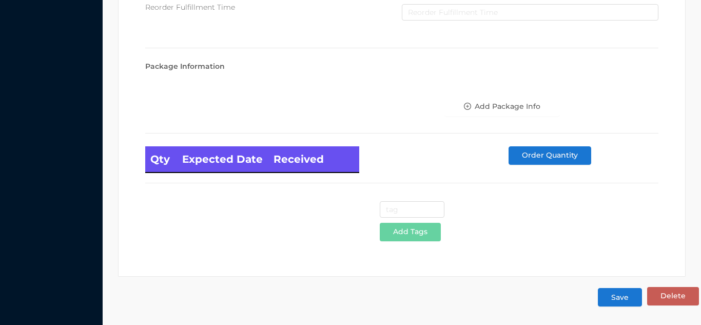
type input "12"
click at [618, 297] on button "Save" at bounding box center [620, 297] width 44 height 18
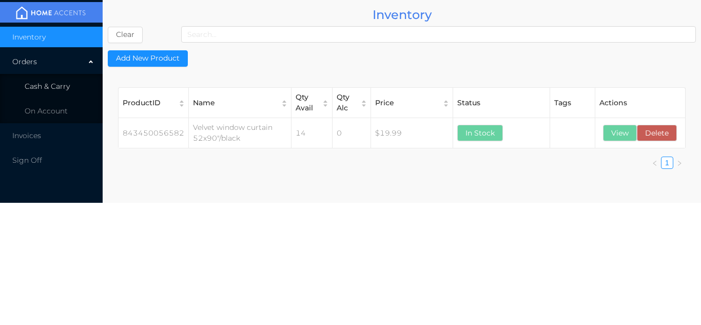
click at [63, 94] on li "Cash & Carry" at bounding box center [51, 86] width 103 height 21
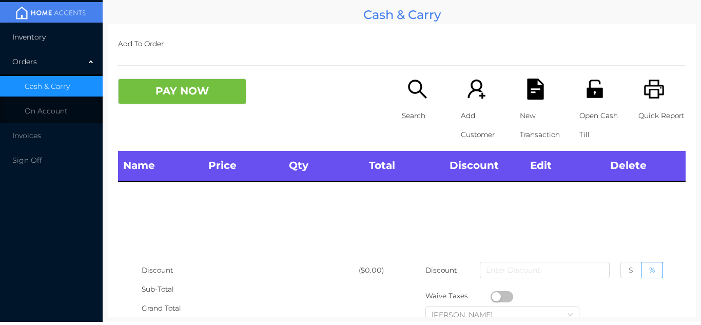
click at [46, 33] on li "Inventory" at bounding box center [51, 37] width 103 height 21
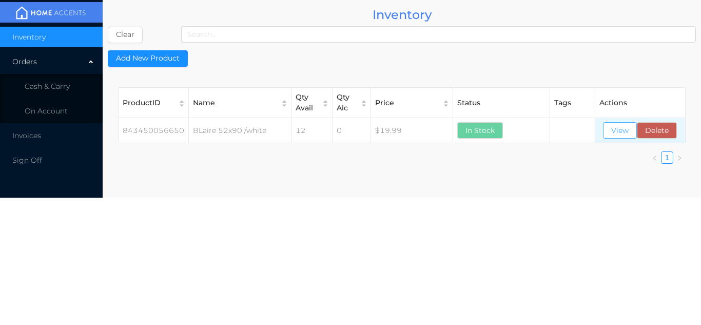
click at [625, 131] on button "View" at bounding box center [620, 130] width 34 height 16
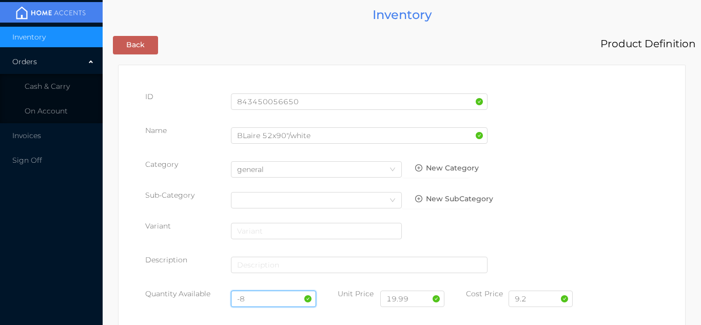
click at [269, 302] on input "-8" at bounding box center [274, 298] width 86 height 16
type input "-"
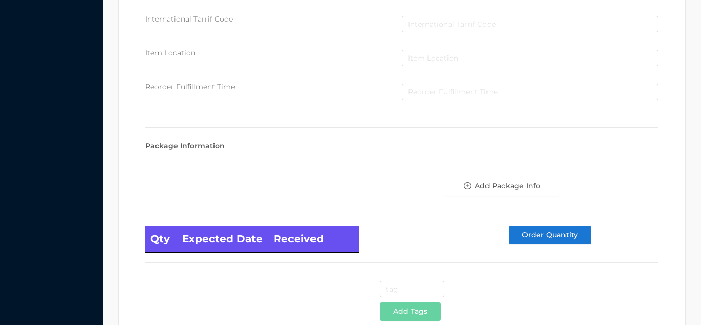
scroll to position [583, 0]
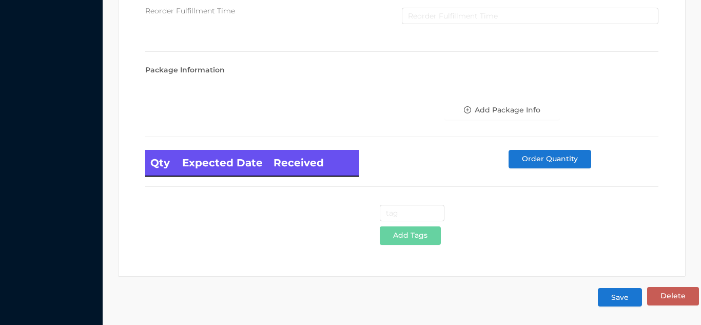
type input "12"
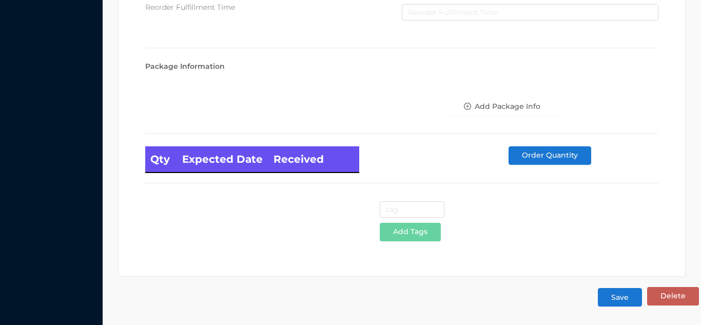
click at [618, 297] on button "Save" at bounding box center [620, 297] width 44 height 18
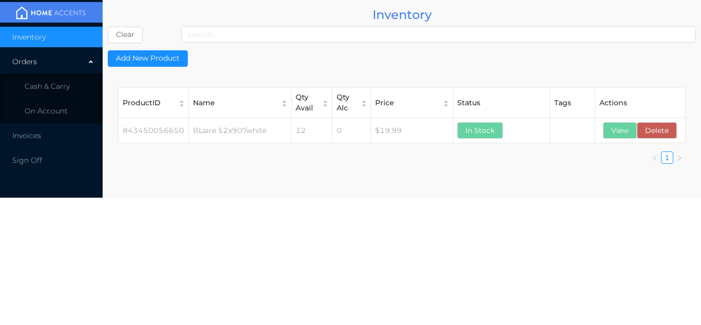
scroll to position [0, 0]
click at [60, 82] on span "Cash & Carry" at bounding box center [47, 86] width 45 height 9
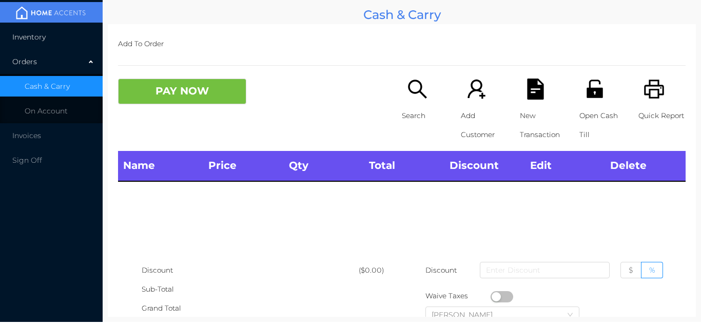
click at [26, 30] on li "Inventory" at bounding box center [51, 37] width 103 height 21
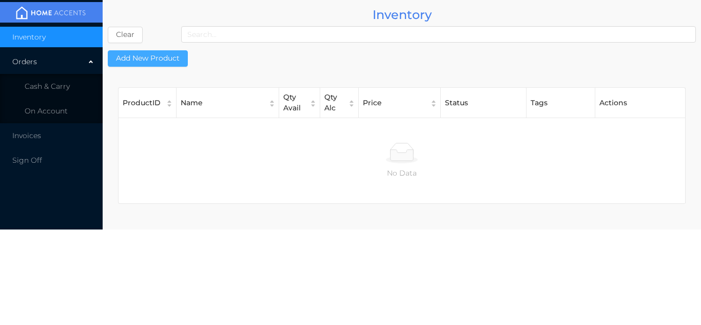
click at [148, 53] on button "Add New Product" at bounding box center [148, 58] width 80 height 16
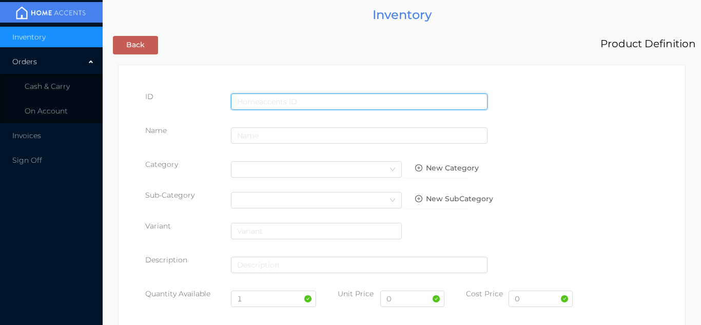
click at [267, 100] on input "text" at bounding box center [359, 101] width 257 height 16
type input "843450018832"
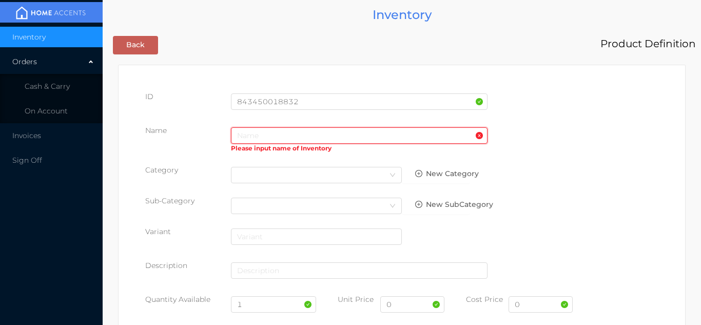
click at [246, 133] on input "text" at bounding box center [359, 135] width 257 height 16
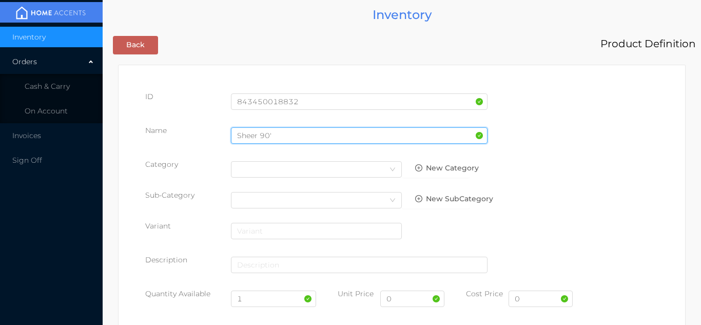
type input "Sheer 90'"
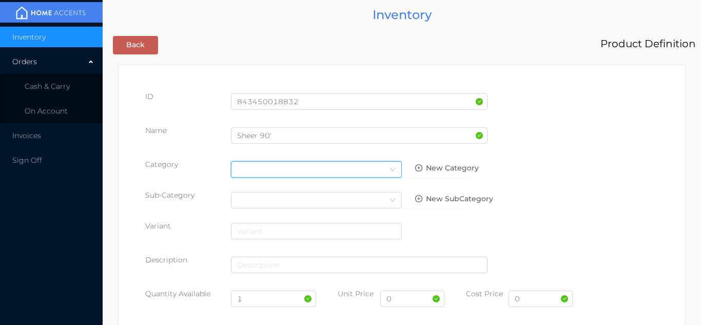
click at [375, 167] on div "Select Category" at bounding box center [316, 169] width 159 height 15
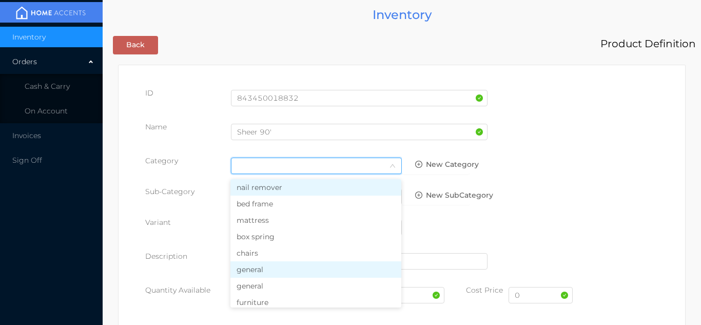
click at [271, 269] on li "general" at bounding box center [315, 269] width 171 height 16
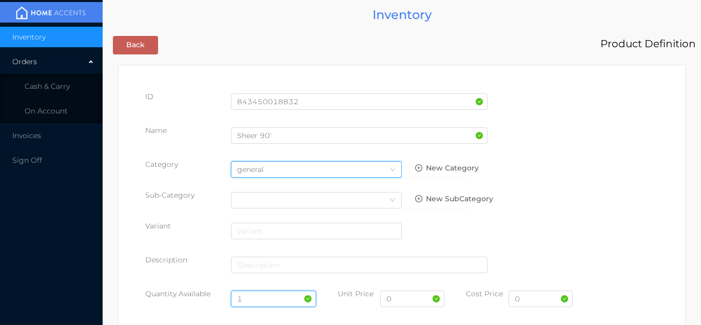
click at [254, 298] on input "1" at bounding box center [274, 298] width 86 height 16
type input "24"
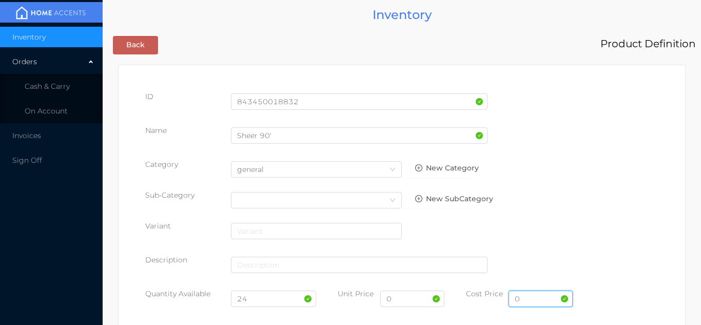
click at [527, 301] on input "0" at bounding box center [541, 298] width 64 height 16
type input "6.25"
click at [400, 303] on input "0" at bounding box center [412, 298] width 64 height 16
type input "14.99"
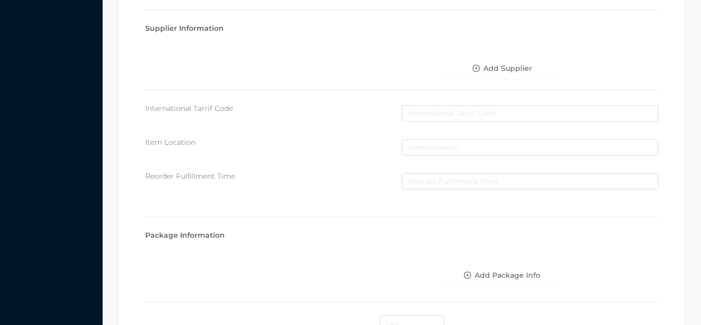
scroll to position [528, 0]
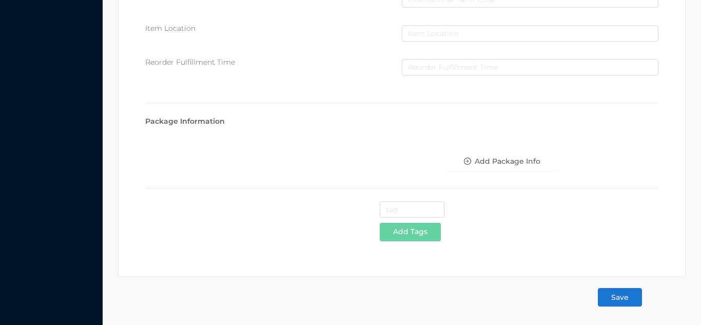
click at [612, 298] on button "Save" at bounding box center [620, 297] width 44 height 18
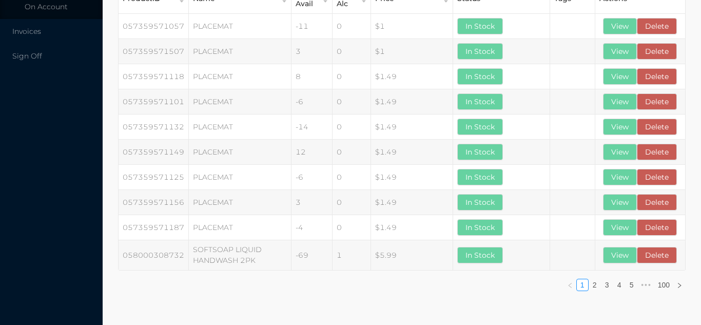
scroll to position [0, 0]
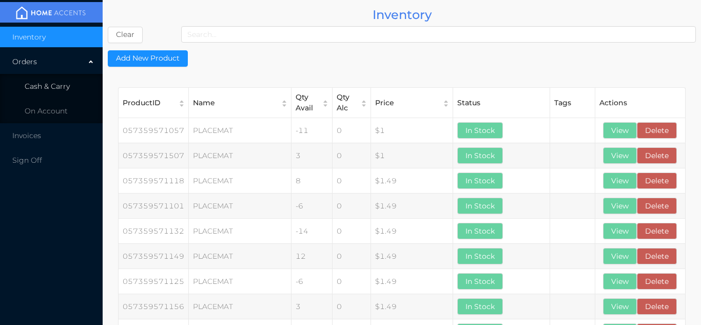
click at [61, 85] on span "Cash & Carry" at bounding box center [47, 86] width 45 height 9
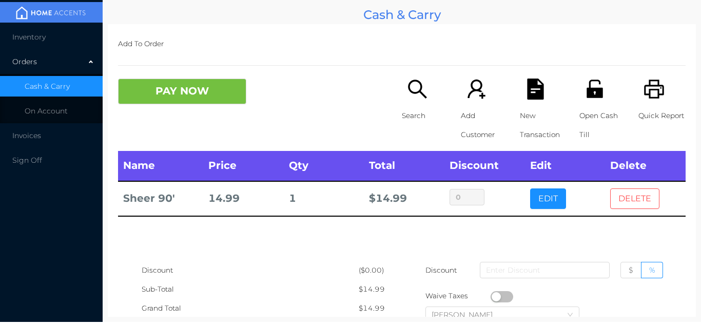
click at [633, 207] on button "DELETE" at bounding box center [634, 198] width 49 height 21
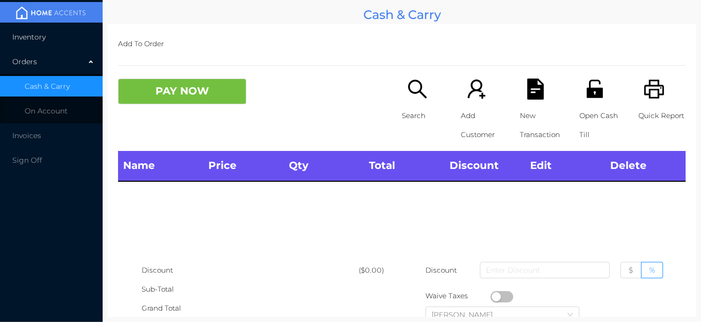
click at [31, 45] on li "Inventory" at bounding box center [51, 37] width 103 height 21
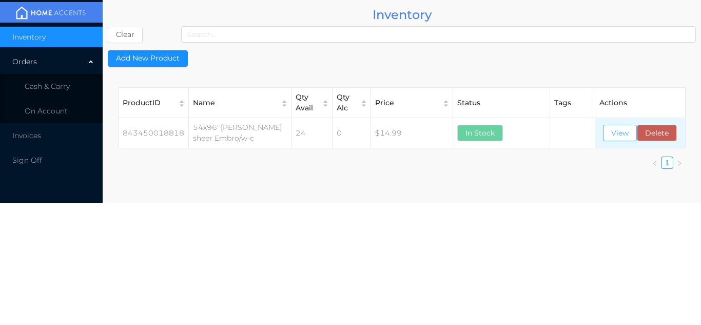
click at [623, 139] on button "View" at bounding box center [620, 133] width 34 height 16
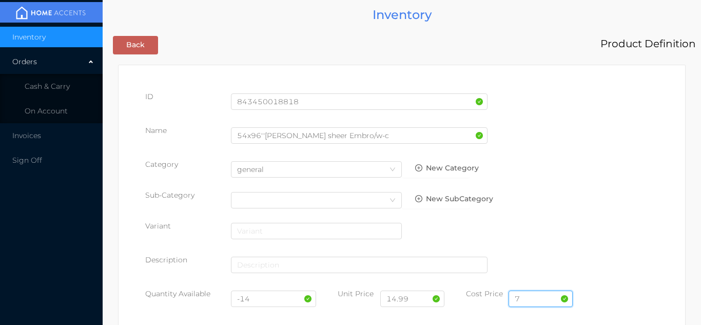
click at [523, 297] on input "7" at bounding box center [541, 298] width 64 height 16
type input "6.25"
click at [258, 301] on input "-14" at bounding box center [274, 298] width 86 height 16
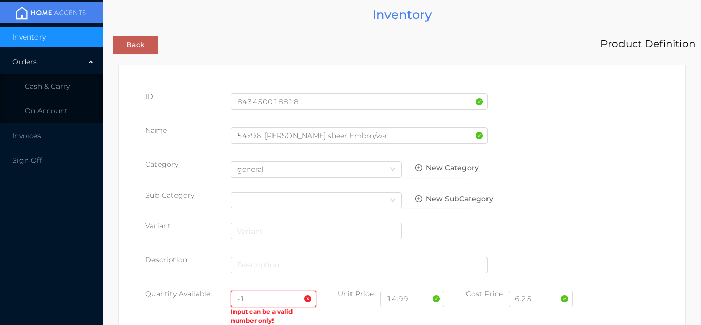
type input "-"
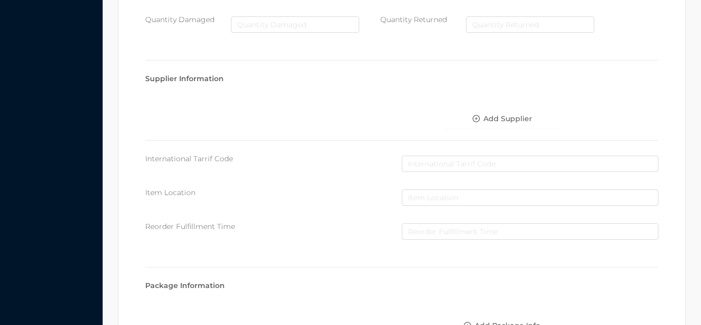
scroll to position [583, 0]
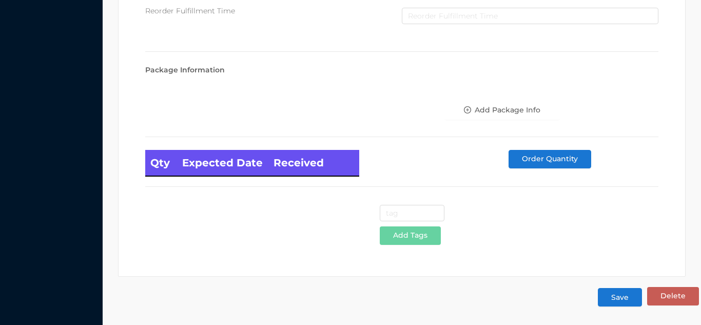
type input "24"
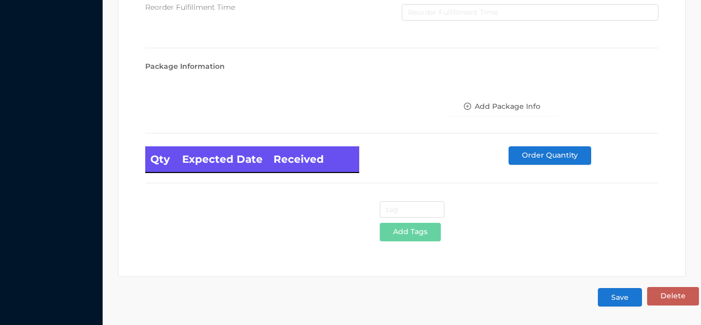
click at [618, 293] on button "Save" at bounding box center [620, 297] width 44 height 18
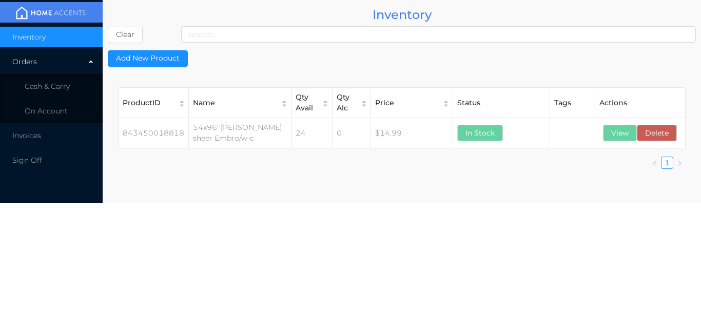
scroll to position [0, 0]
click at [69, 89] on span "Cash & Carry" at bounding box center [47, 86] width 45 height 9
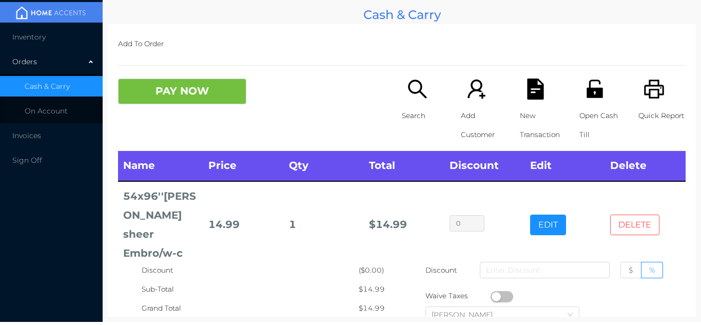
click at [643, 215] on button "DELETE" at bounding box center [634, 225] width 49 height 21
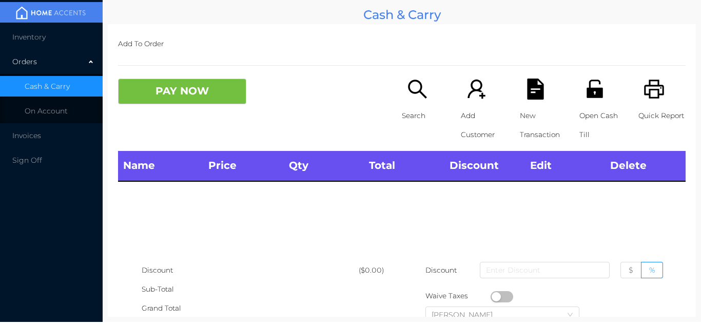
click at [42, 31] on li "Inventory" at bounding box center [51, 37] width 103 height 21
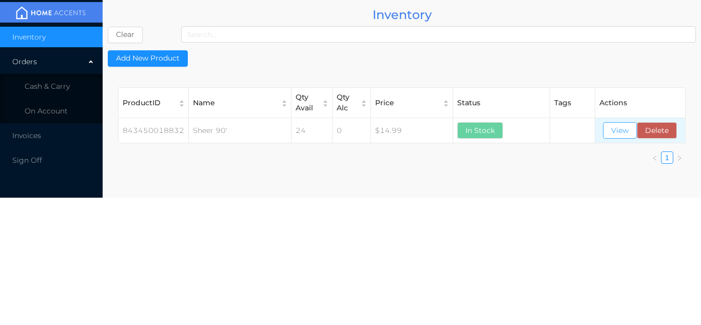
click at [614, 137] on button "View" at bounding box center [620, 130] width 34 height 16
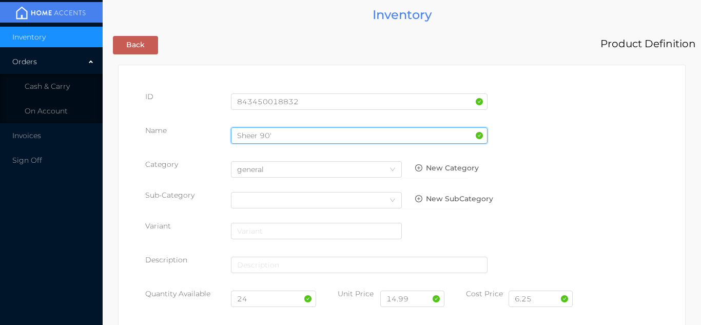
click at [291, 133] on input "Sheer 90'" at bounding box center [359, 135] width 257 height 16
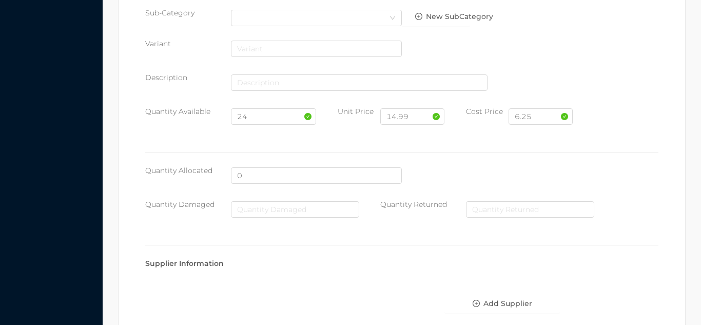
scroll to position [583, 0]
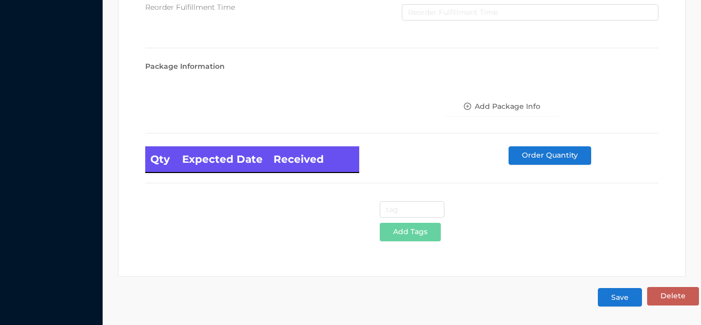
type input "Sheer 96"
click at [617, 300] on button "Save" at bounding box center [620, 297] width 44 height 18
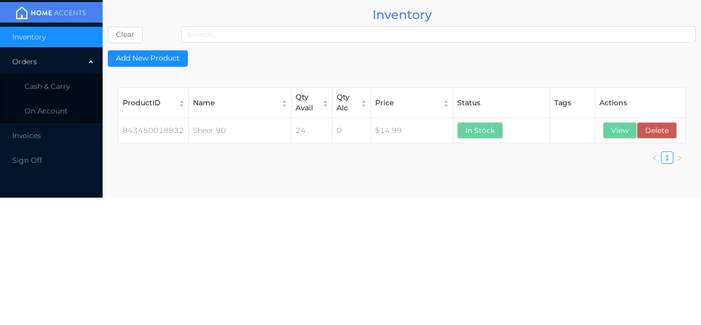
scroll to position [0, 0]
click at [49, 82] on span "Cash & Carry" at bounding box center [47, 86] width 45 height 9
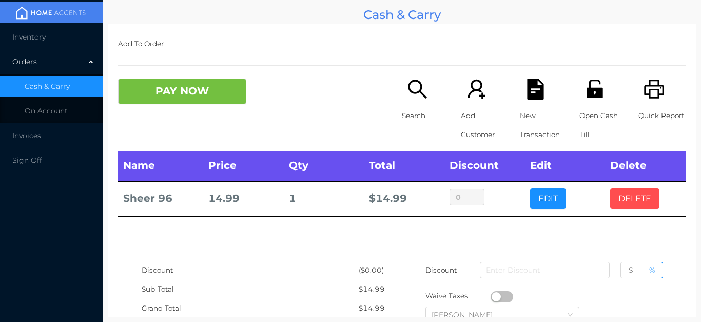
click at [628, 208] on button "DELETE" at bounding box center [634, 198] width 49 height 21
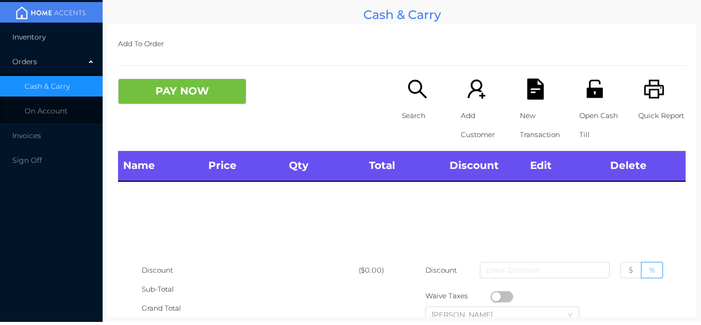
click at [36, 35] on span "Inventory" at bounding box center [28, 36] width 33 height 9
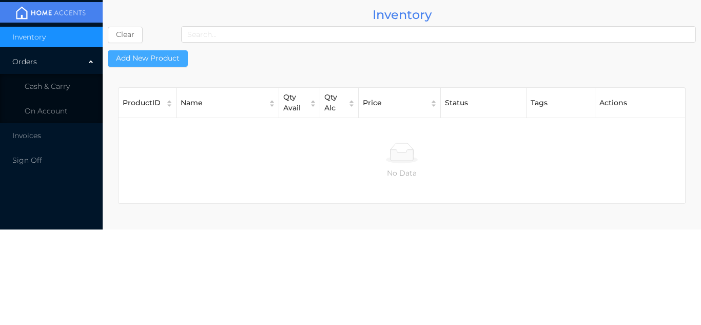
click at [146, 51] on button "Add New Product" at bounding box center [148, 58] width 80 height 16
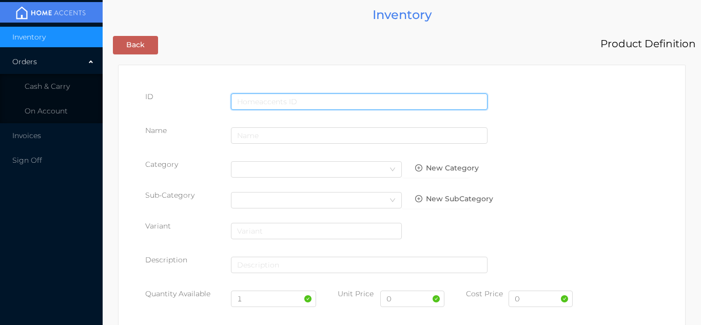
click at [295, 100] on input "text" at bounding box center [359, 101] width 257 height 16
type input "843450018757"
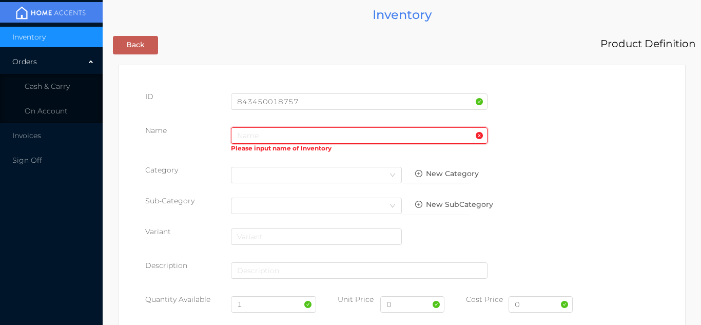
click at [247, 132] on input "text" at bounding box center [359, 135] width 257 height 16
click at [247, 138] on input "text" at bounding box center [359, 135] width 257 height 16
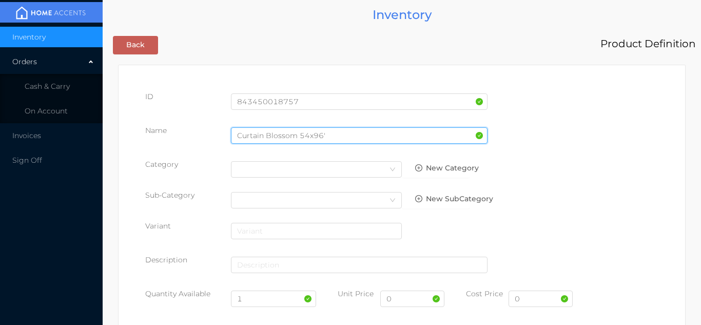
type input "Curtain Blossom 54x96'"
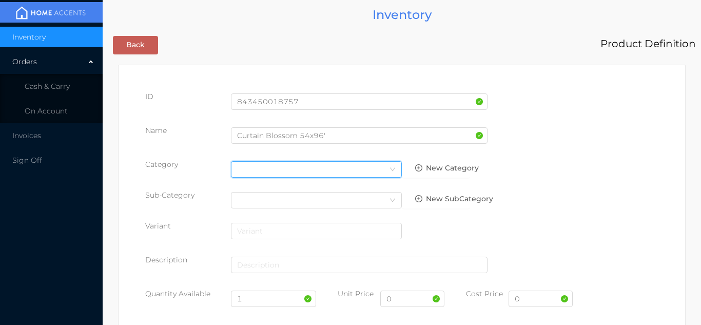
click at [376, 170] on div "Select Category" at bounding box center [316, 169] width 159 height 15
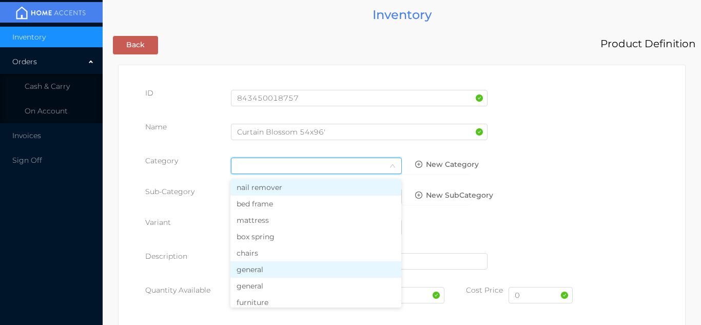
click at [279, 267] on li "general" at bounding box center [315, 269] width 171 height 16
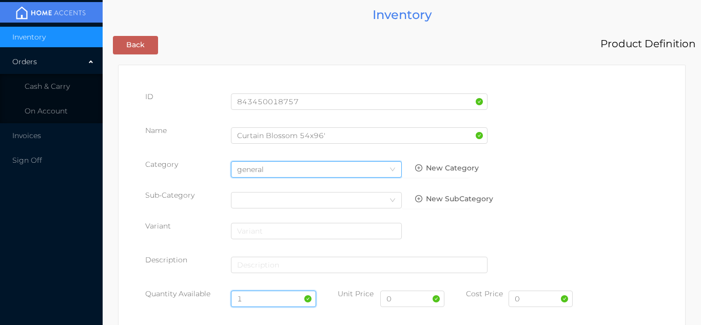
click at [256, 297] on input "1" at bounding box center [274, 298] width 86 height 16
type input "12"
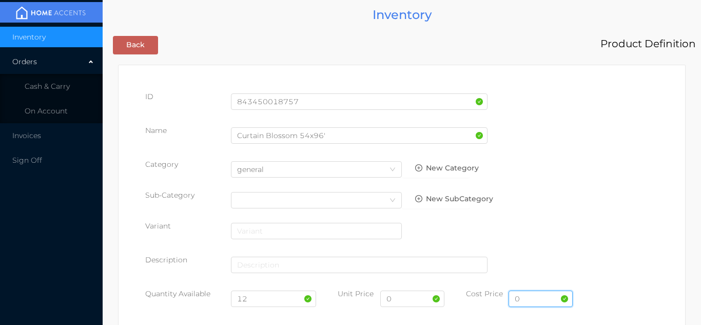
click at [523, 299] on input "0" at bounding box center [541, 298] width 64 height 16
type input "9.50"
click at [402, 302] on input "0" at bounding box center [412, 298] width 64 height 16
type input "19.99"
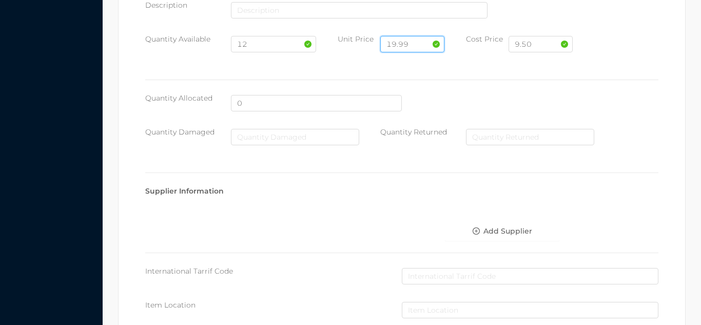
scroll to position [528, 0]
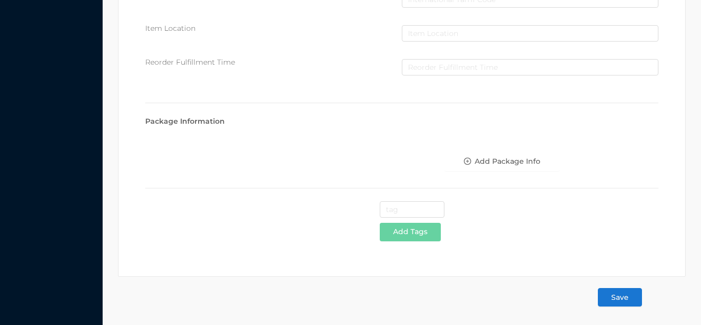
click at [620, 303] on button "Save" at bounding box center [620, 297] width 44 height 18
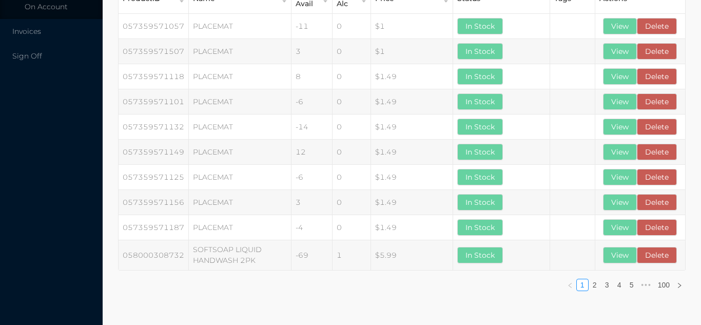
scroll to position [0, 0]
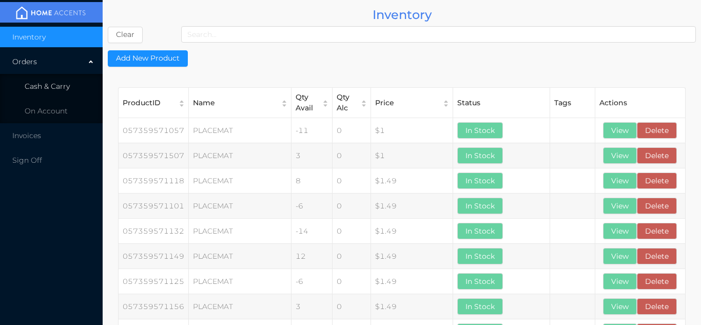
click at [55, 87] on span "Cash & Carry" at bounding box center [47, 86] width 45 height 9
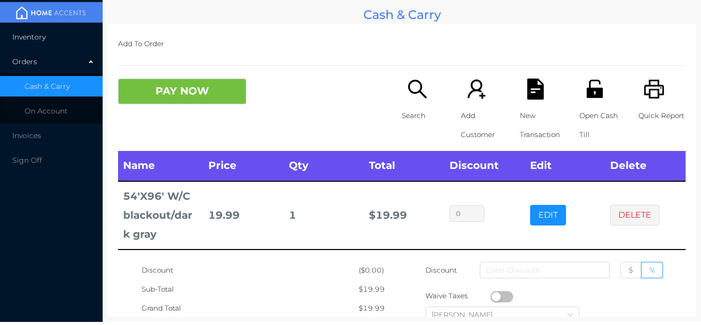
click at [38, 35] on span "Inventory" at bounding box center [28, 36] width 33 height 9
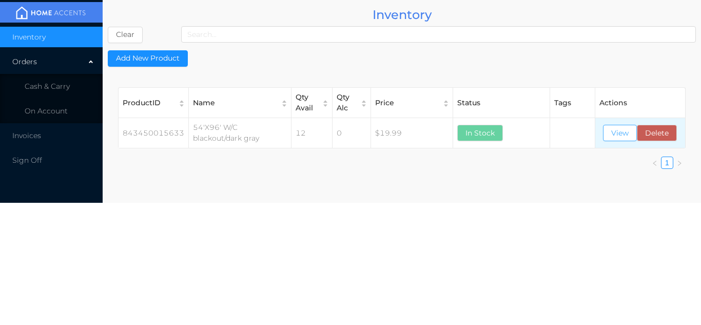
click at [619, 133] on button "View" at bounding box center [620, 133] width 34 height 16
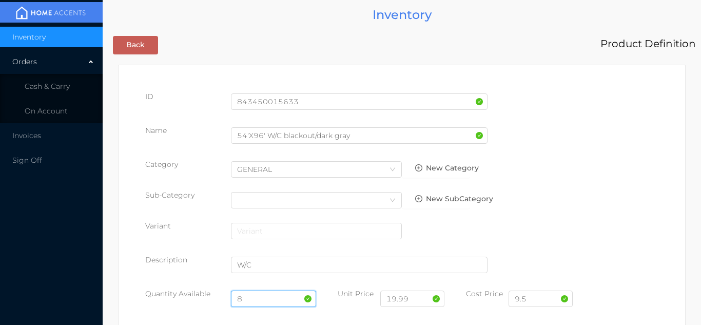
click at [259, 296] on input "8" at bounding box center [274, 298] width 86 height 16
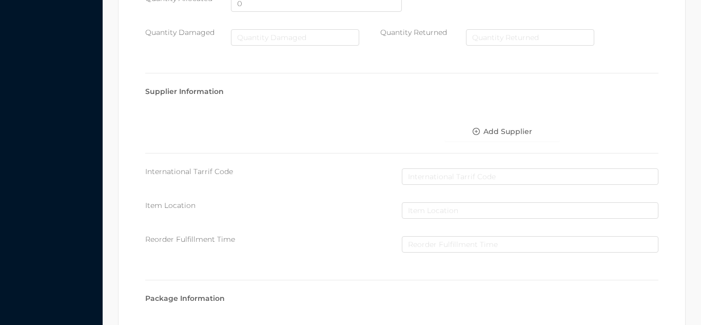
scroll to position [583, 0]
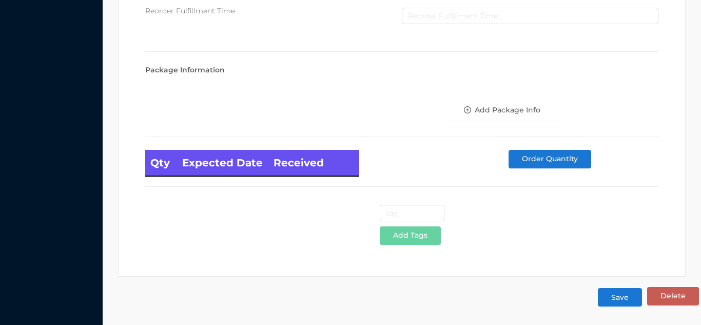
type input "12"
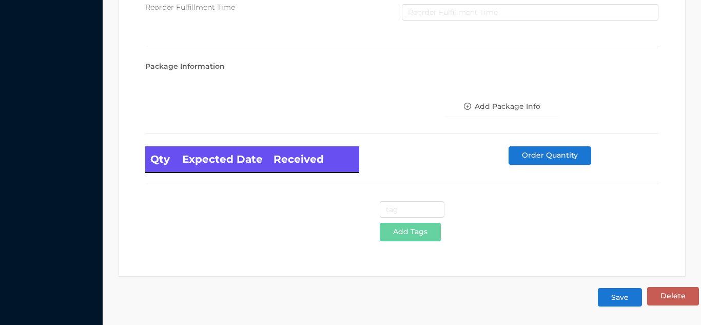
click at [628, 299] on button "Save" at bounding box center [620, 297] width 44 height 18
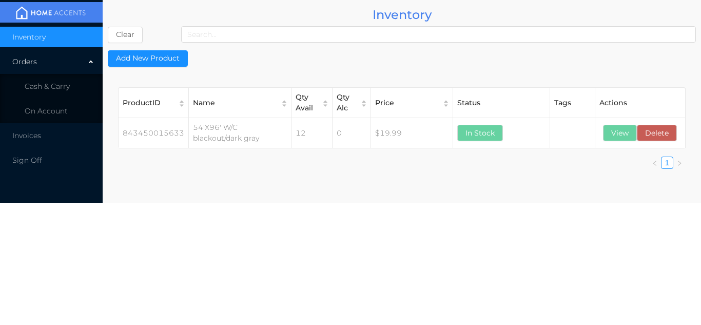
scroll to position [0, 0]
click at [51, 84] on span "Cash & Carry" at bounding box center [47, 86] width 45 height 9
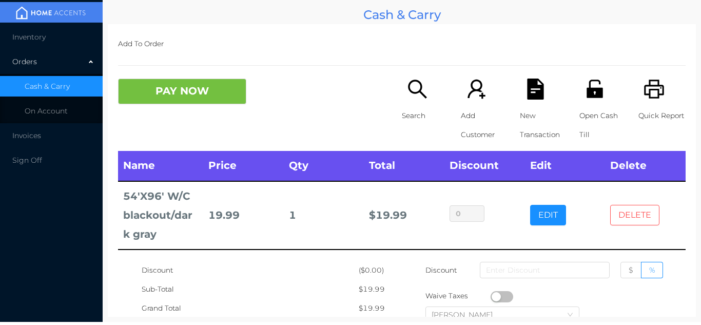
click at [640, 224] on button "DELETE" at bounding box center [634, 215] width 49 height 21
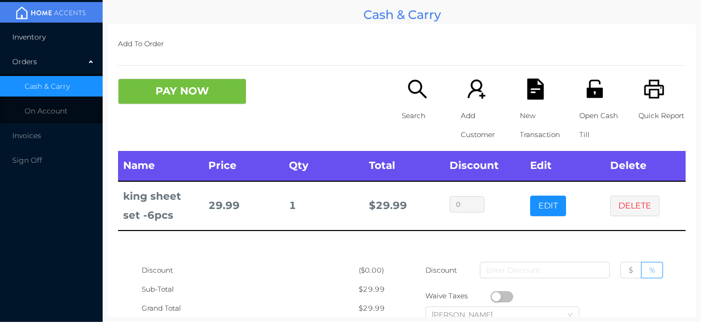
click at [37, 37] on span "Inventory" at bounding box center [28, 36] width 33 height 9
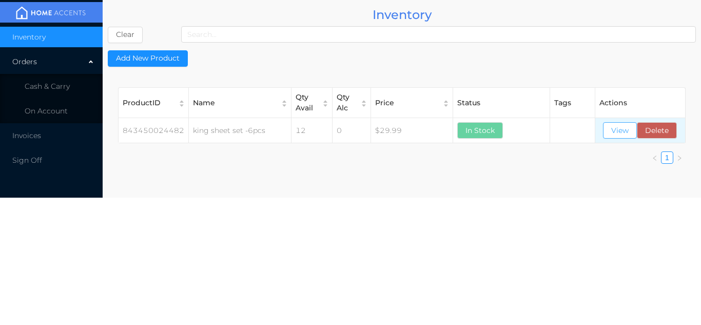
click at [617, 131] on button "View" at bounding box center [620, 130] width 34 height 16
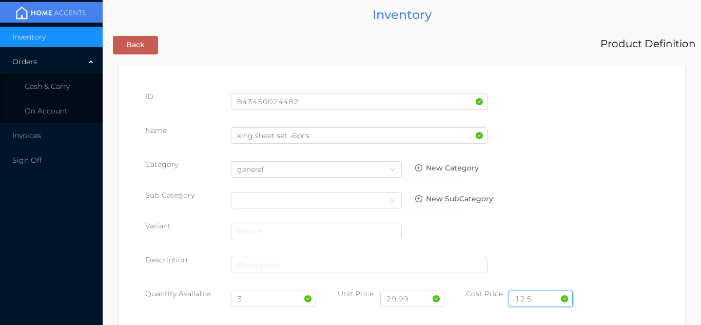
click at [541, 290] on input "12.5" at bounding box center [541, 298] width 64 height 16
type input "1"
type input "11.00"
click at [419, 299] on input "29.99" at bounding box center [412, 298] width 64 height 16
click at [249, 301] on input "3" at bounding box center [274, 298] width 86 height 16
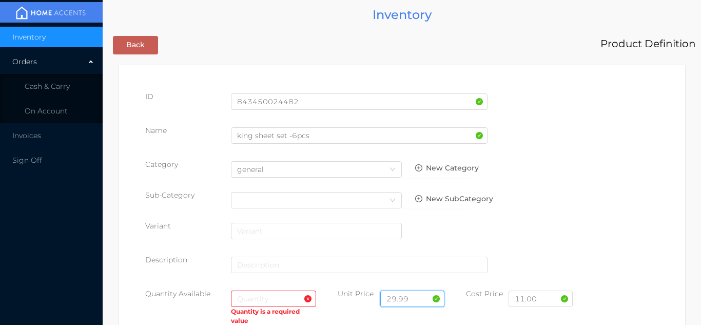
click at [419, 298] on input "29.99" at bounding box center [412, 298] width 64 height 16
type input "2"
type input "24.99"
click at [255, 303] on input "text" at bounding box center [274, 298] width 86 height 16
type input "24"
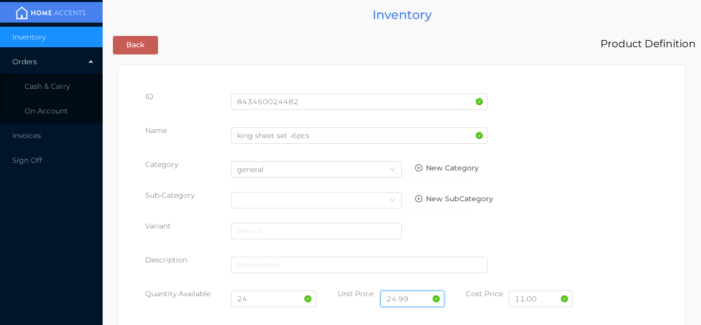
click at [417, 296] on input "24.99" at bounding box center [412, 298] width 64 height 16
type input "29.99"
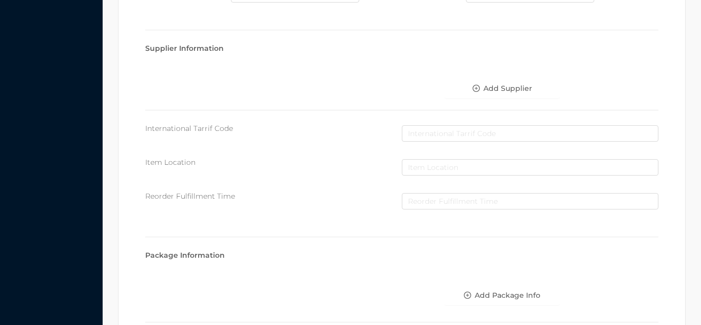
scroll to position [583, 0]
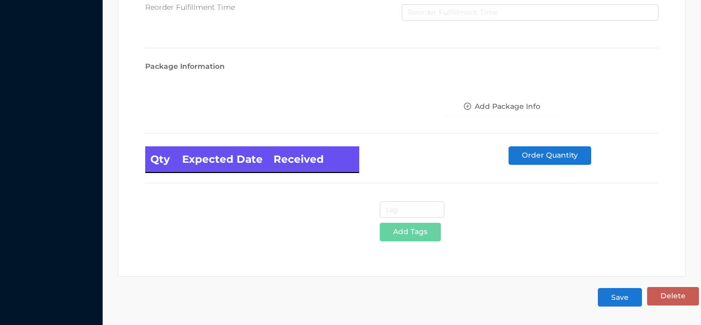
click at [619, 299] on button "Save" at bounding box center [620, 297] width 44 height 18
click at [611, 301] on button "Save" at bounding box center [620, 297] width 44 height 18
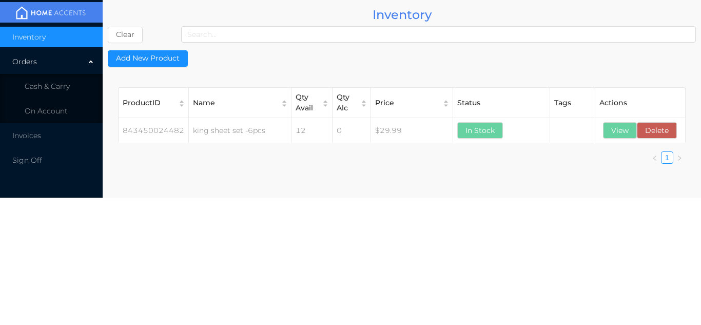
scroll to position [0, 0]
click at [53, 77] on li "Cash & Carry" at bounding box center [51, 86] width 103 height 21
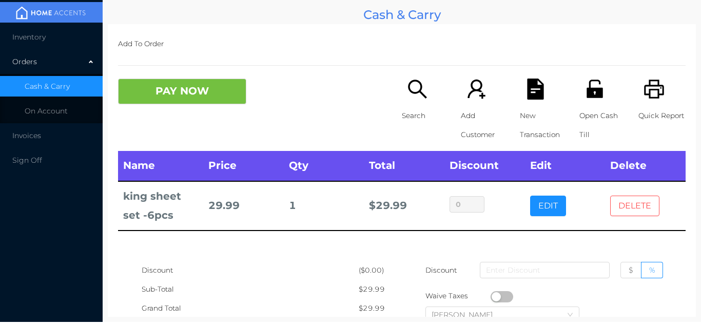
click at [625, 204] on button "DELETE" at bounding box center [634, 206] width 49 height 21
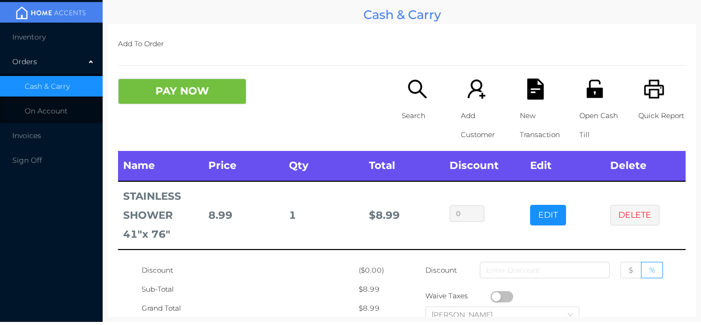
click at [42, 53] on div "Orders" at bounding box center [51, 61] width 103 height 21
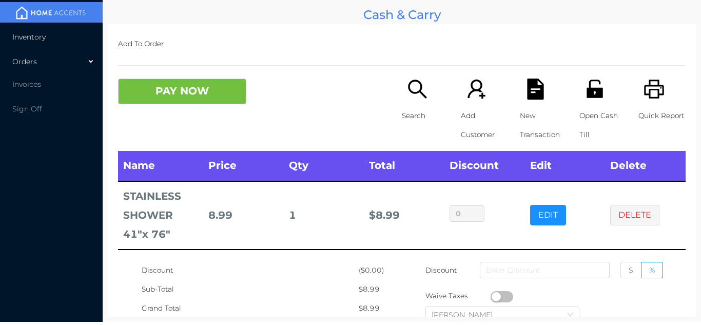
click at [50, 42] on li "Inventory" at bounding box center [51, 37] width 103 height 21
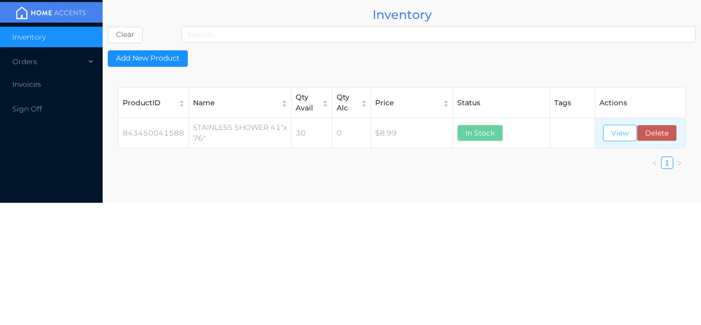
click at [619, 130] on button "View" at bounding box center [620, 133] width 34 height 16
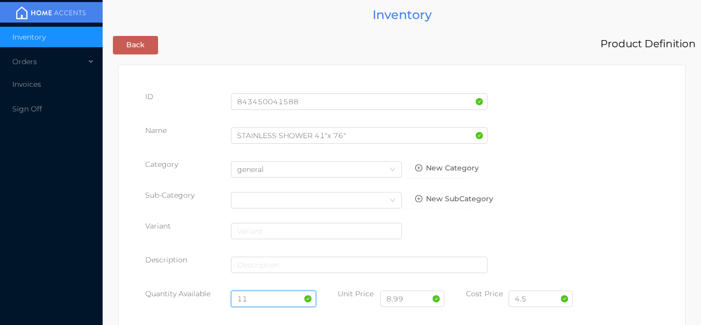
click at [256, 294] on input "11" at bounding box center [274, 298] width 86 height 16
type input "1"
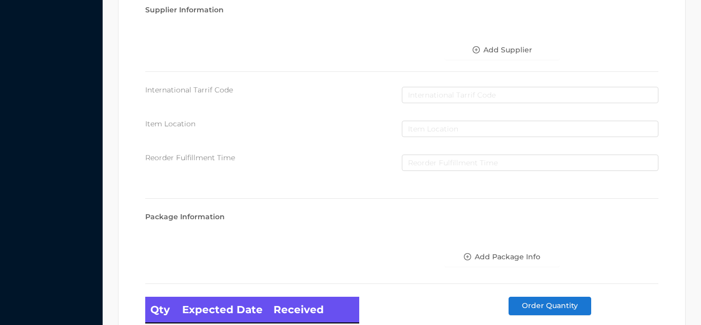
scroll to position [583, 0]
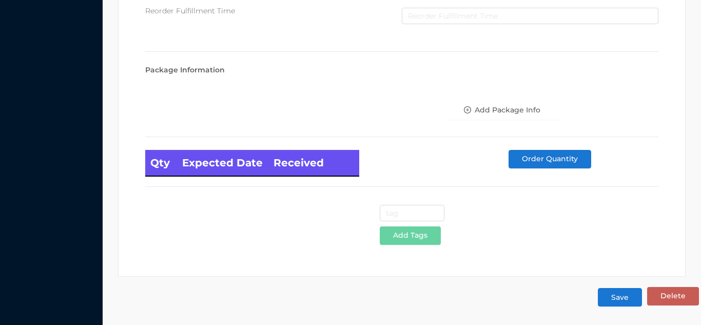
type input "24"
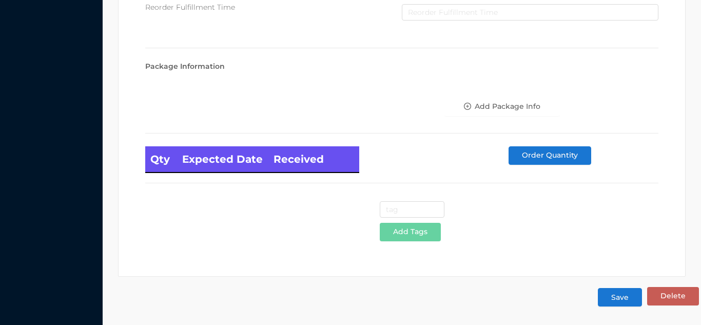
click at [622, 301] on button "Save" at bounding box center [620, 297] width 44 height 18
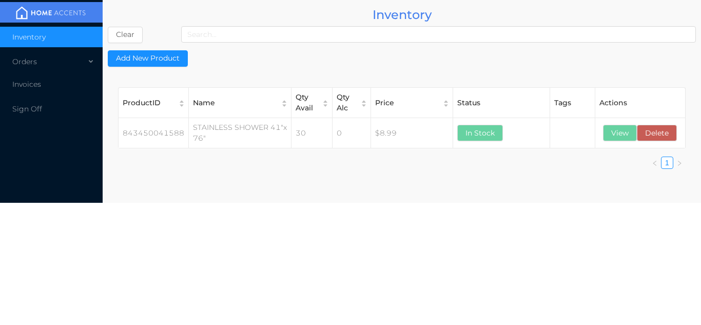
scroll to position [0, 0]
click at [49, 59] on div "Orders" at bounding box center [51, 61] width 103 height 21
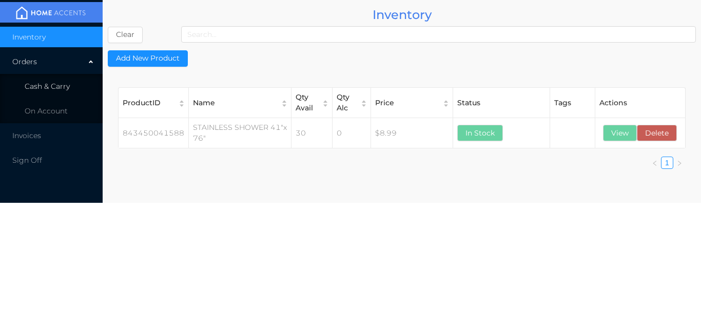
click at [65, 78] on li "Cash & Carry" at bounding box center [51, 86] width 103 height 21
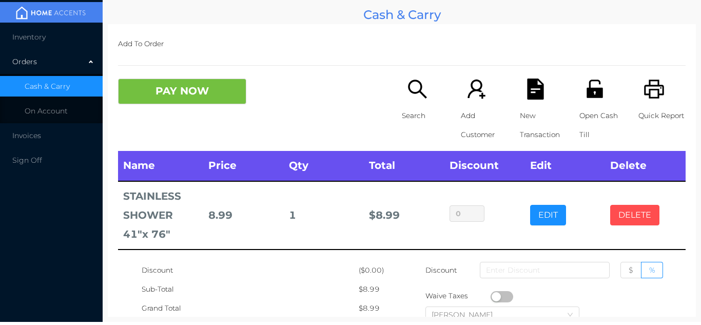
click at [645, 222] on button "DELETE" at bounding box center [634, 215] width 49 height 21
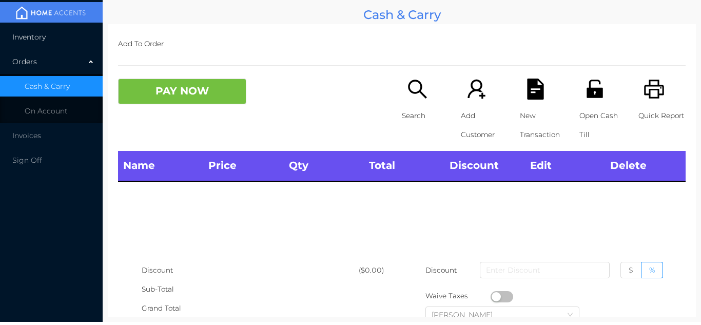
click at [26, 42] on li "Inventory" at bounding box center [51, 37] width 103 height 21
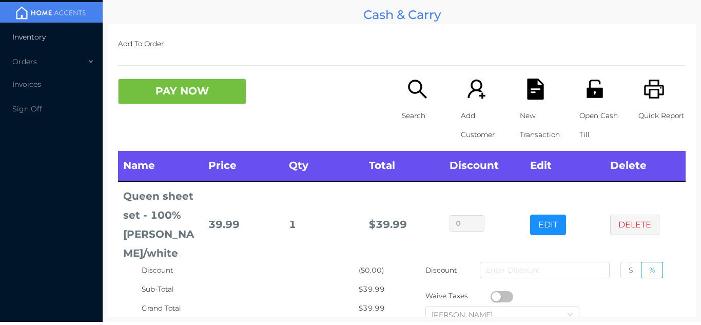
click at [22, 41] on span "Inventory" at bounding box center [28, 36] width 33 height 9
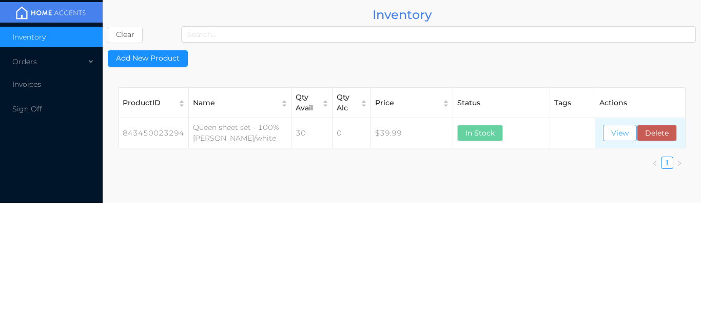
click at [610, 134] on button "View" at bounding box center [620, 133] width 34 height 16
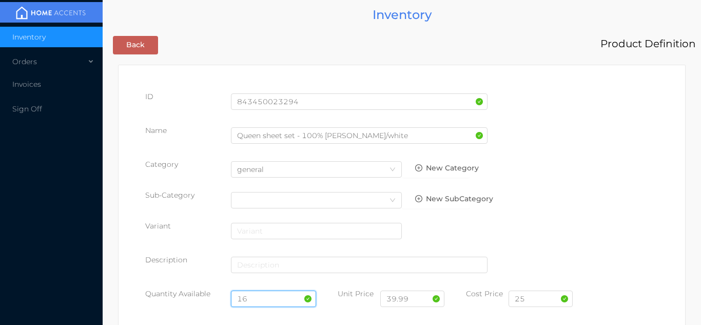
click at [258, 292] on input "16" at bounding box center [274, 298] width 86 height 16
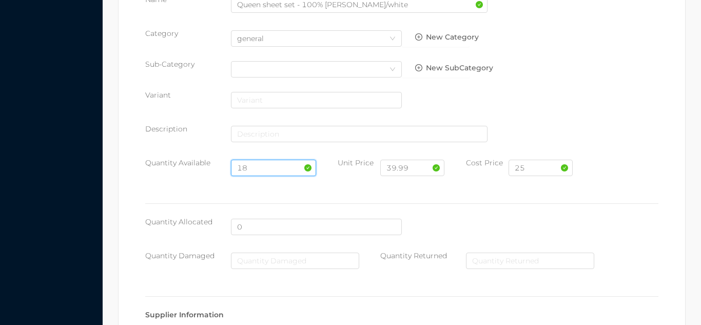
scroll to position [583, 0]
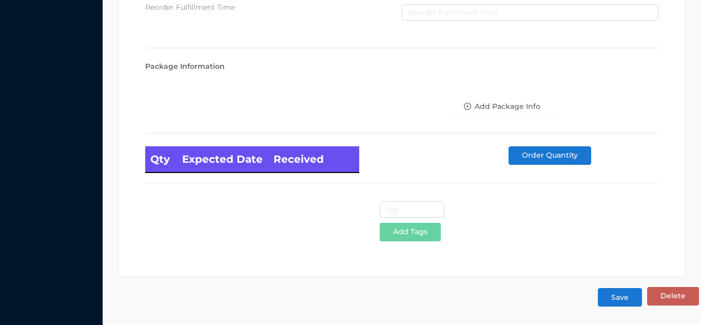
type input "18"
click at [615, 299] on button "Save" at bounding box center [620, 297] width 44 height 18
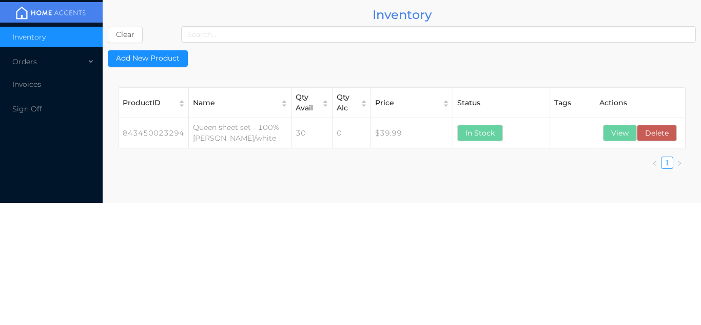
scroll to position [0, 0]
click at [611, 129] on button "View" at bounding box center [620, 133] width 34 height 16
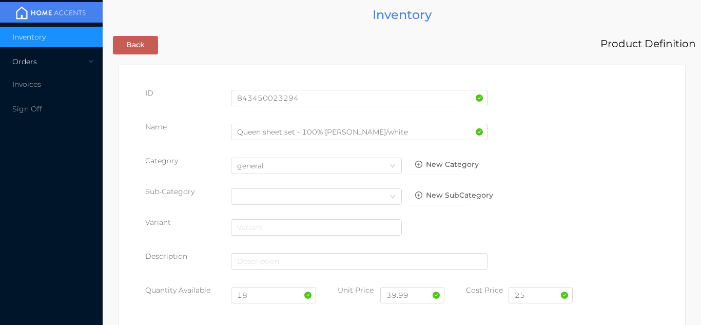
click at [56, 59] on div "Orders" at bounding box center [51, 61] width 103 height 21
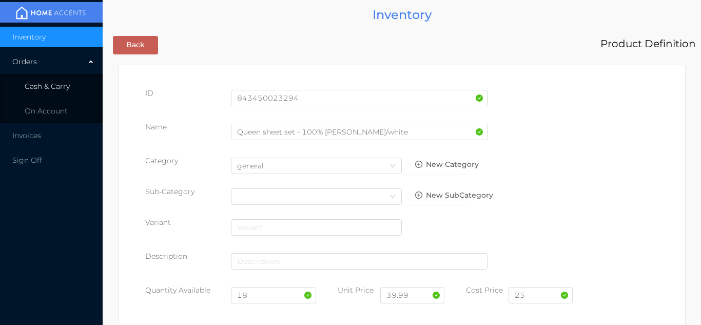
click at [45, 82] on span "Cash & Carry" at bounding box center [47, 86] width 45 height 9
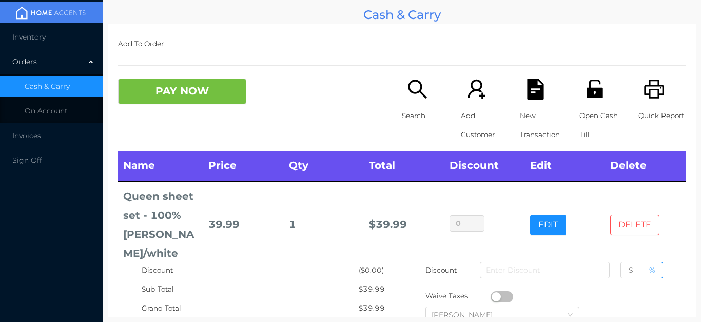
click at [633, 215] on button "DELETE" at bounding box center [634, 225] width 49 height 21
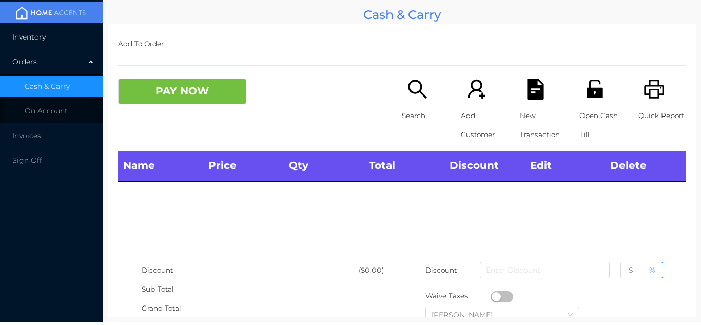
click at [41, 42] on li "Inventory" at bounding box center [51, 37] width 103 height 21
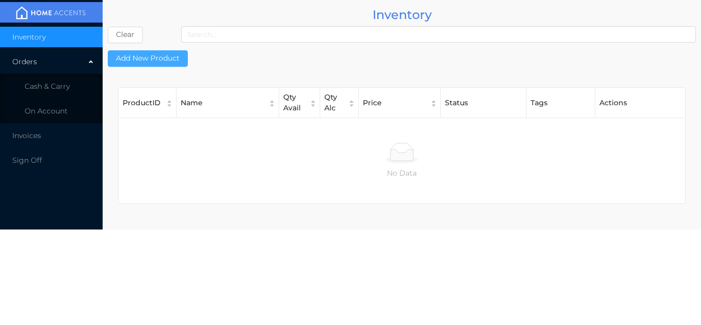
click at [148, 61] on button "Add New Product" at bounding box center [148, 58] width 80 height 16
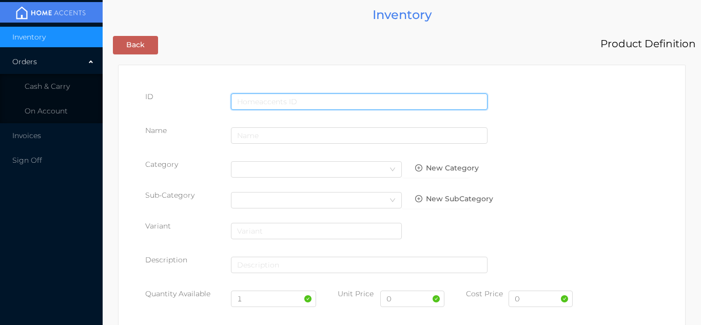
click at [256, 99] on input "text" at bounding box center [359, 101] width 257 height 16
type input "843450063320"
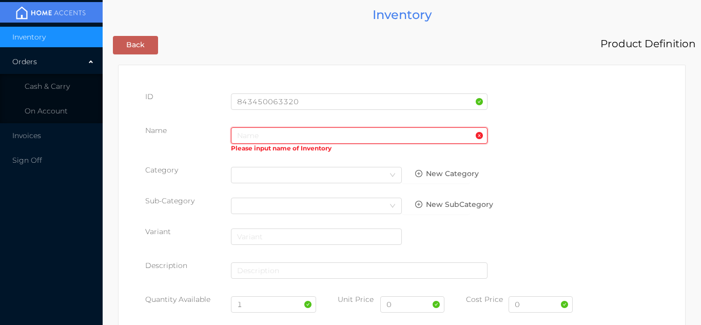
click at [257, 132] on input "text" at bounding box center [359, 135] width 257 height 16
click at [260, 303] on input "1" at bounding box center [274, 304] width 86 height 16
type input "24"
click at [523, 311] on input "0" at bounding box center [541, 304] width 64 height 16
type input "3.00"
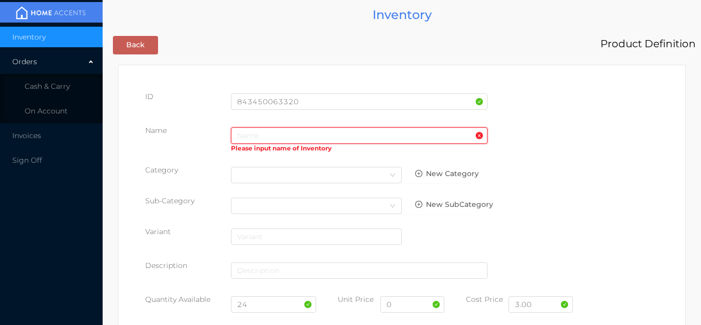
click at [253, 137] on input "text" at bounding box center [359, 135] width 257 height 16
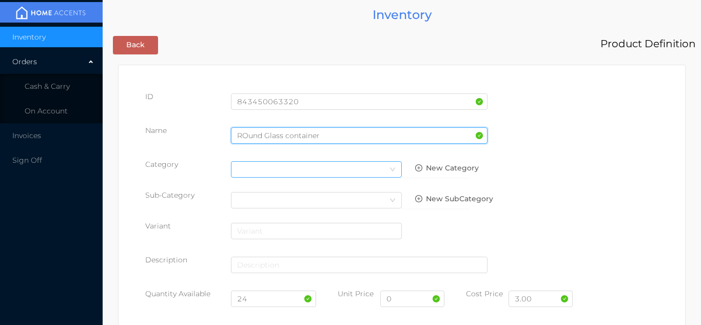
type input "ROund Glass container"
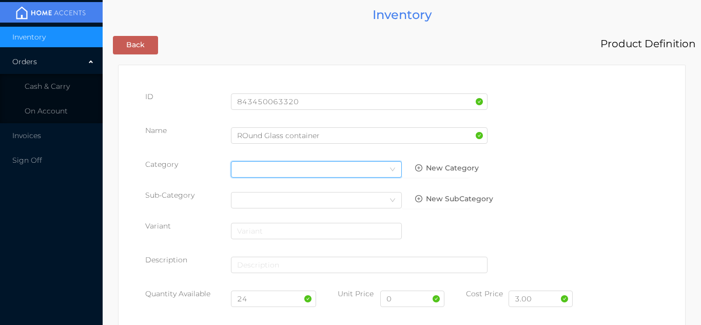
click at [383, 171] on div "Select Category" at bounding box center [316, 169] width 159 height 15
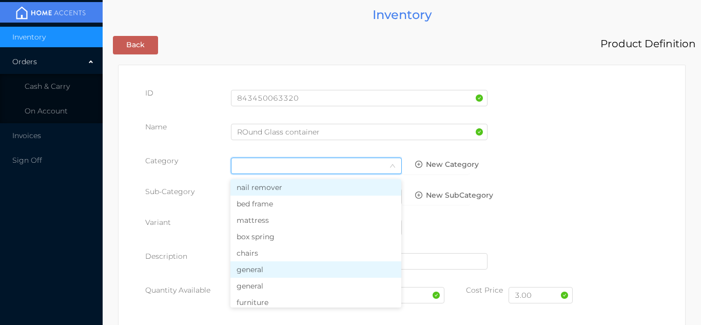
click at [276, 275] on li "general" at bounding box center [315, 269] width 171 height 16
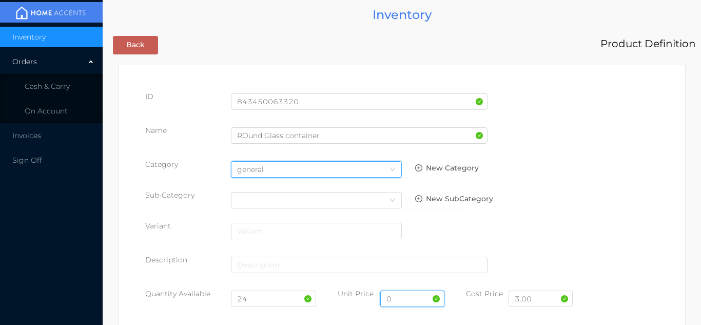
click at [400, 297] on input "0" at bounding box center [412, 298] width 64 height 16
type input "5.99"
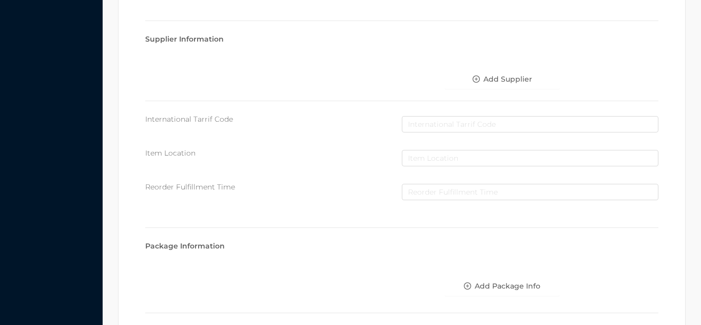
scroll to position [528, 0]
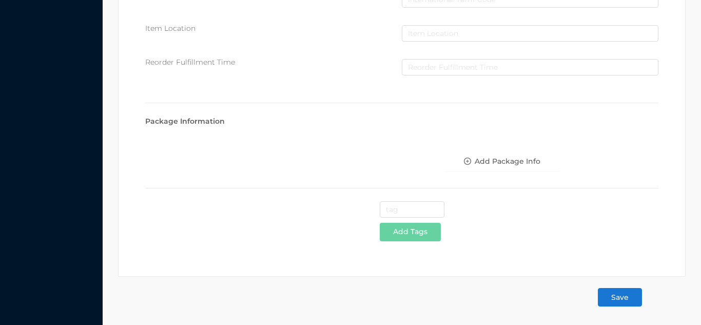
click at [615, 298] on button "Save" at bounding box center [620, 297] width 44 height 18
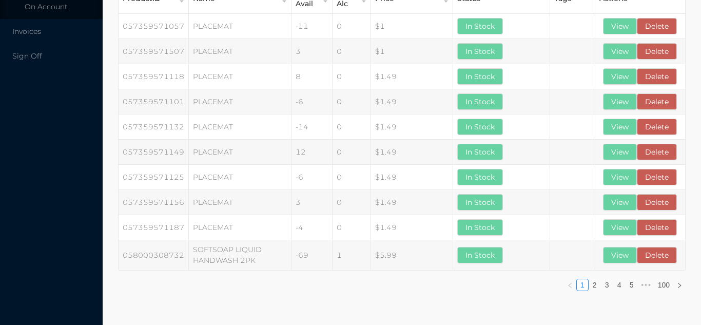
scroll to position [0, 0]
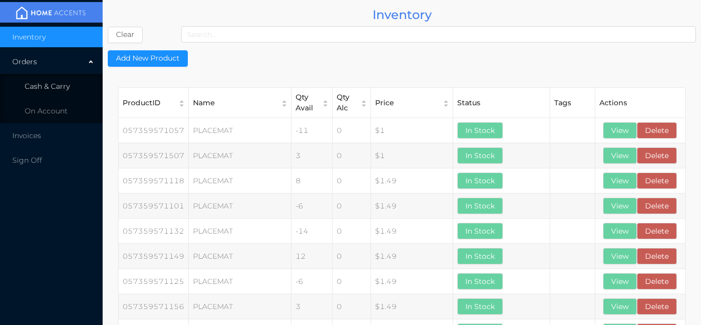
click at [43, 91] on li "Cash & Carry" at bounding box center [51, 86] width 103 height 21
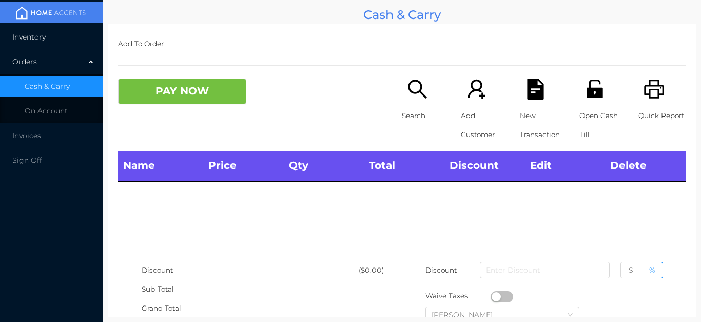
click at [30, 44] on li "Inventory" at bounding box center [51, 37] width 103 height 21
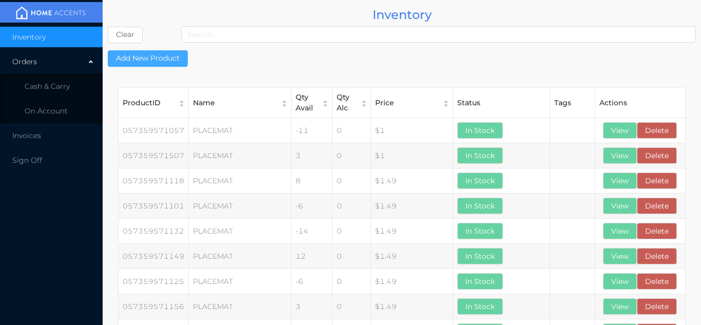
click at [164, 62] on button "Add New Product" at bounding box center [148, 58] width 80 height 16
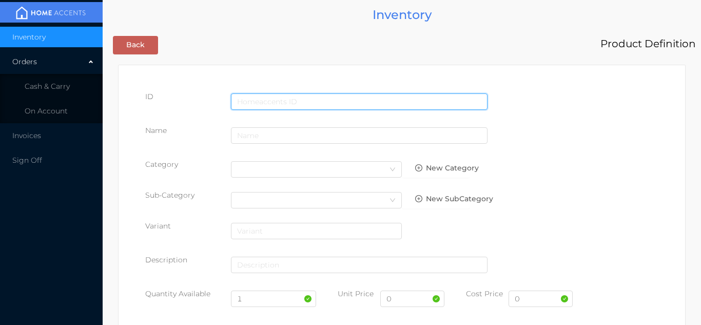
click at [264, 93] on input "text" at bounding box center [359, 101] width 257 height 16
type input "843450063306"
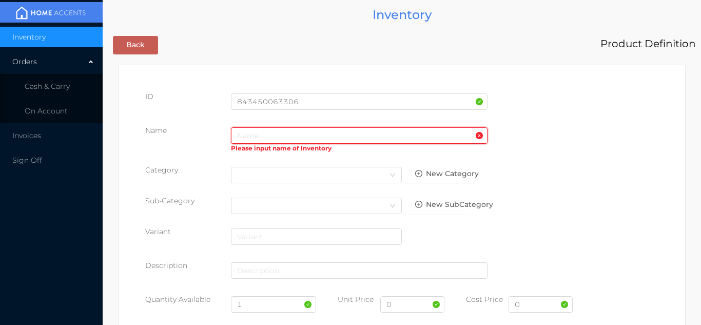
click at [248, 139] on input "text" at bounding box center [359, 135] width 257 height 16
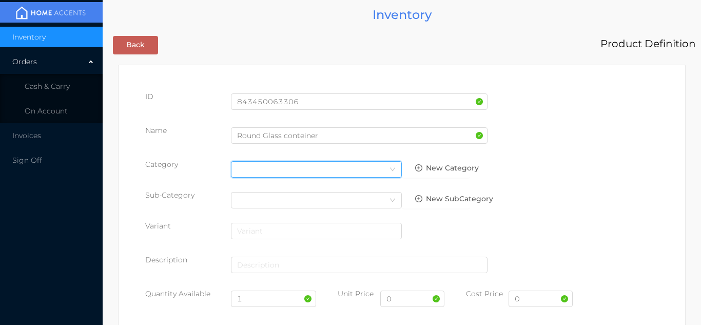
click at [376, 174] on div "Select Category" at bounding box center [316, 169] width 159 height 15
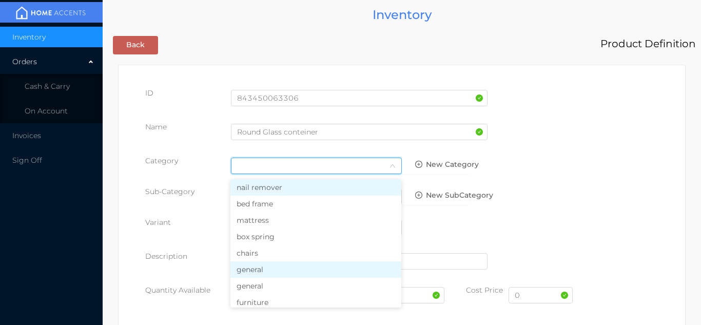
click at [282, 271] on li "general" at bounding box center [315, 269] width 171 height 16
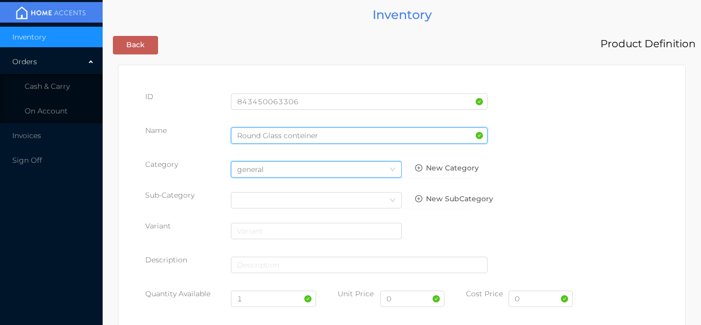
click at [305, 134] on input "Round Glass conteiner" at bounding box center [359, 135] width 257 height 16
type input "Round Glass container"
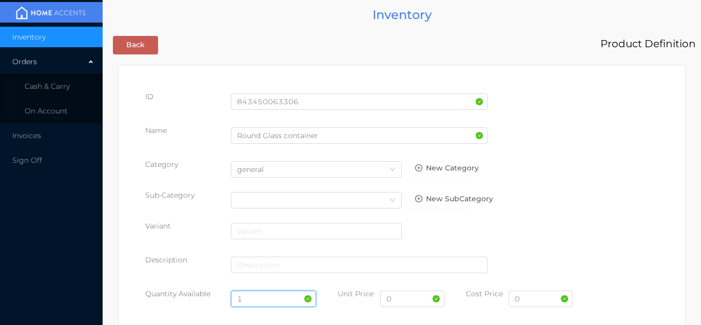
click at [260, 300] on input "1" at bounding box center [274, 298] width 86 height 16
type input "48"
click at [526, 300] on input "0" at bounding box center [541, 298] width 64 height 16
type input "1.70"
click at [400, 301] on input "0" at bounding box center [412, 298] width 64 height 16
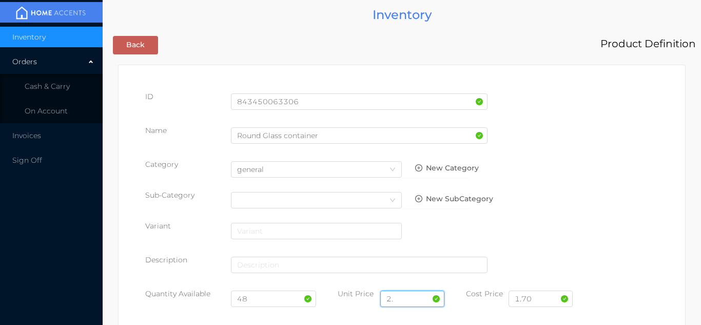
type input "2.49"
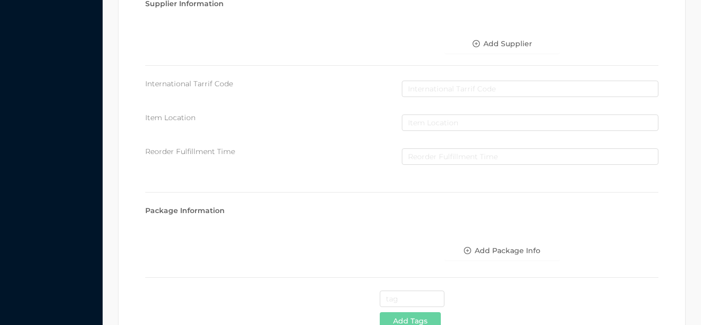
scroll to position [528, 0]
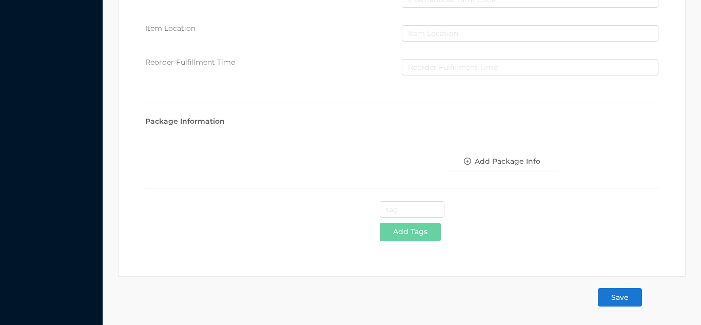
click at [611, 292] on button "Save" at bounding box center [620, 297] width 44 height 18
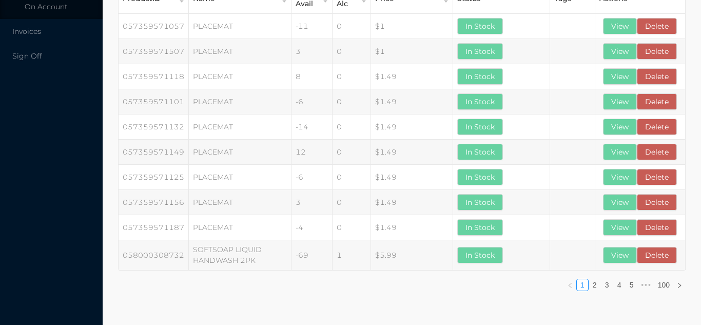
scroll to position [0, 0]
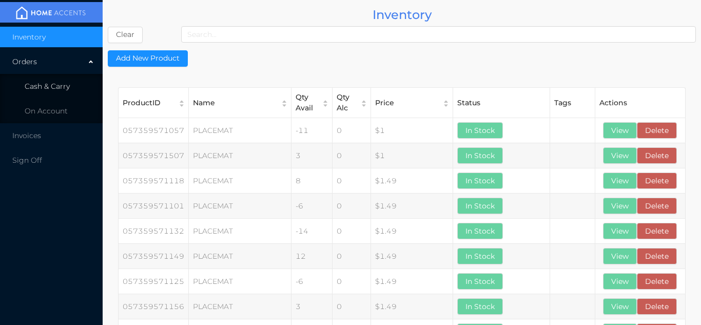
click at [52, 81] on li "Cash & Carry" at bounding box center [51, 86] width 103 height 21
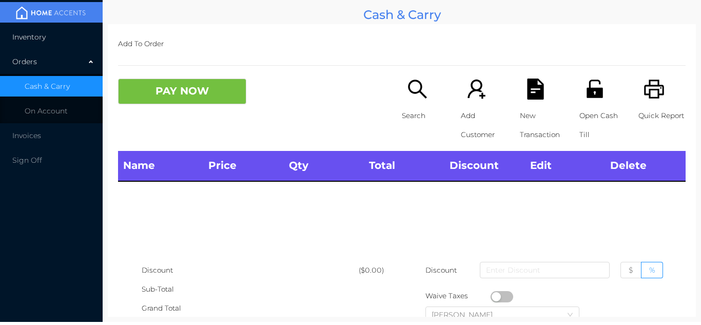
click at [34, 45] on li "Inventory" at bounding box center [51, 37] width 103 height 21
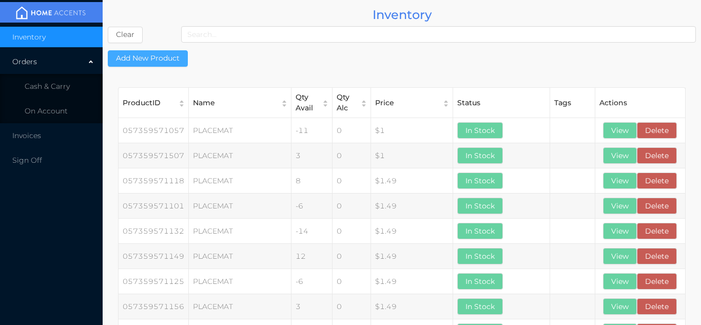
click at [154, 61] on button "Add New Product" at bounding box center [148, 58] width 80 height 16
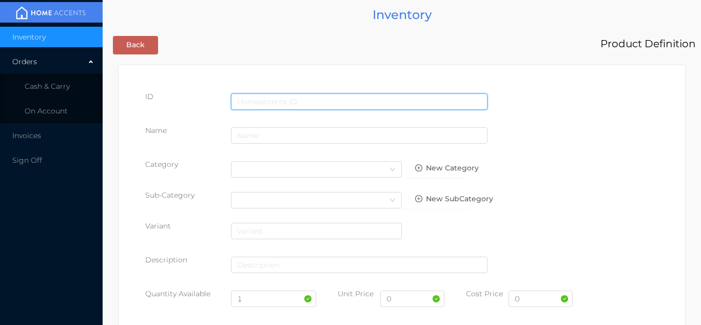
click at [256, 101] on input "text" at bounding box center [359, 101] width 257 height 16
type input "843450063337"
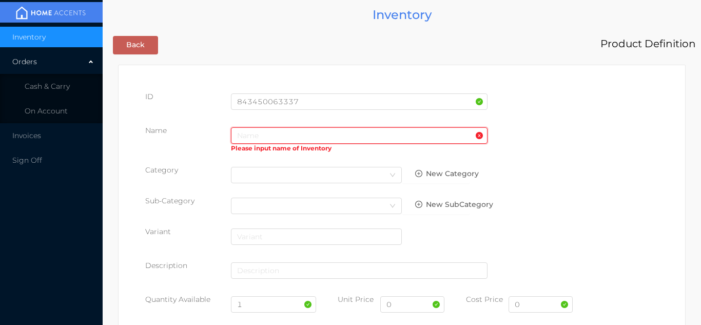
click at [254, 138] on input "text" at bounding box center [359, 135] width 257 height 16
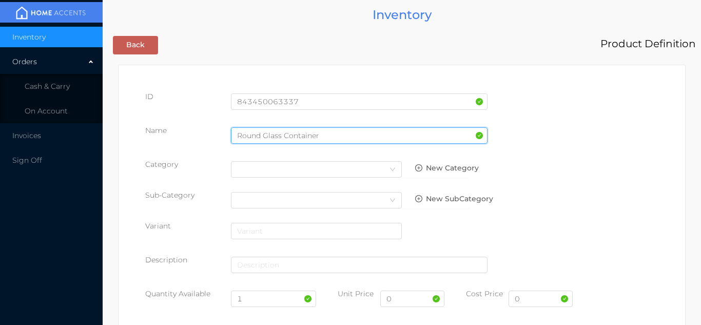
type input "Round Glass Container"
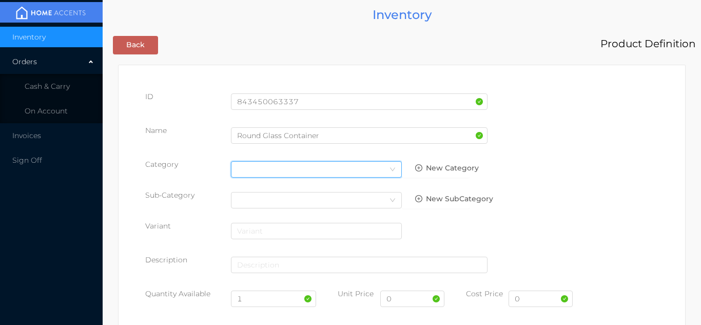
click at [370, 168] on div "Select Category" at bounding box center [316, 169] width 159 height 15
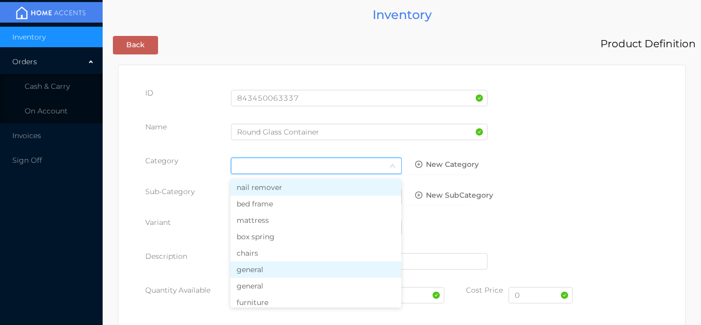
click at [270, 273] on li "general" at bounding box center [315, 269] width 171 height 16
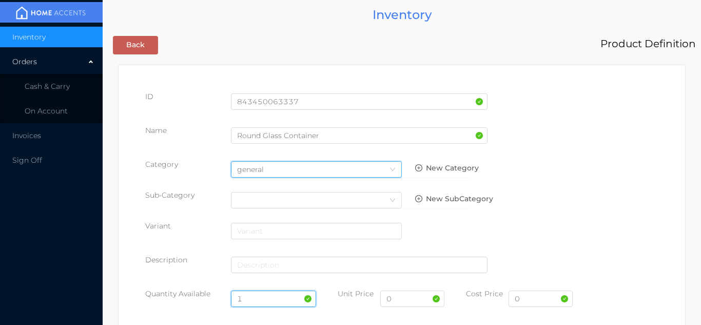
click at [258, 299] on input "1" at bounding box center [274, 298] width 86 height 16
type input "47"
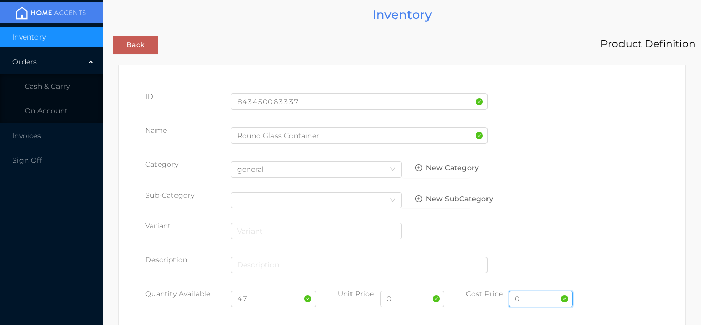
click at [528, 301] on input "0" at bounding box center [541, 298] width 64 height 16
type input "1.70"
click at [399, 302] on input "0" at bounding box center [412, 298] width 64 height 16
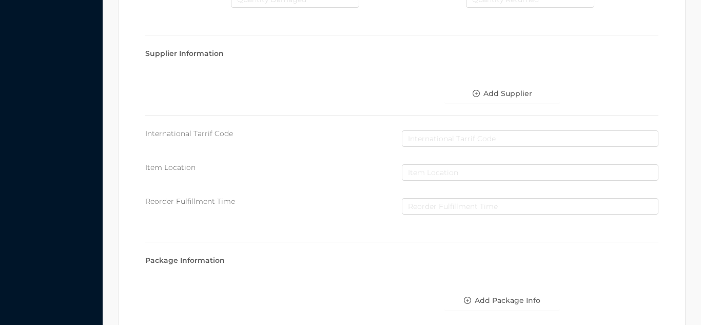
scroll to position [528, 0]
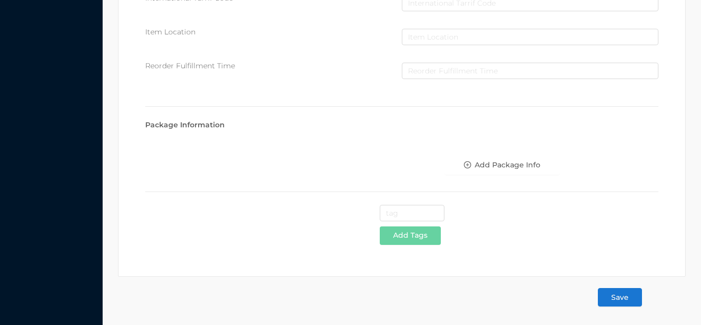
type input "2.49"
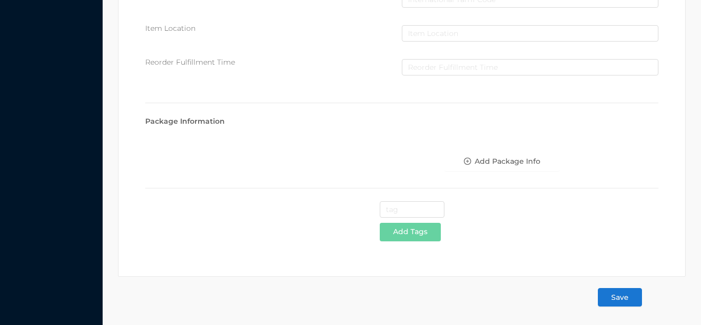
click at [607, 299] on button "Save" at bounding box center [620, 297] width 44 height 18
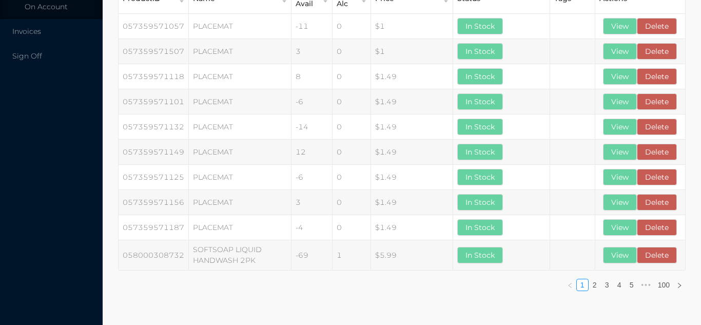
scroll to position [0, 0]
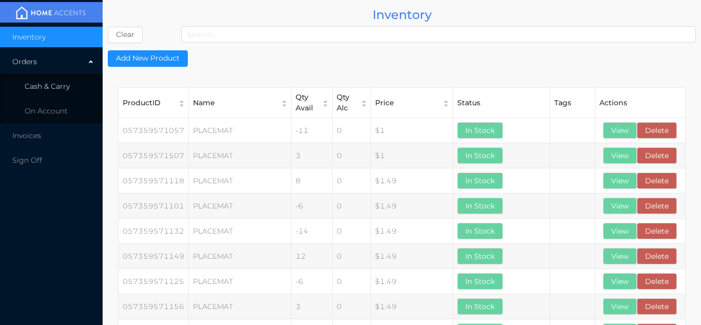
click at [61, 78] on li "Cash & Carry" at bounding box center [51, 86] width 103 height 21
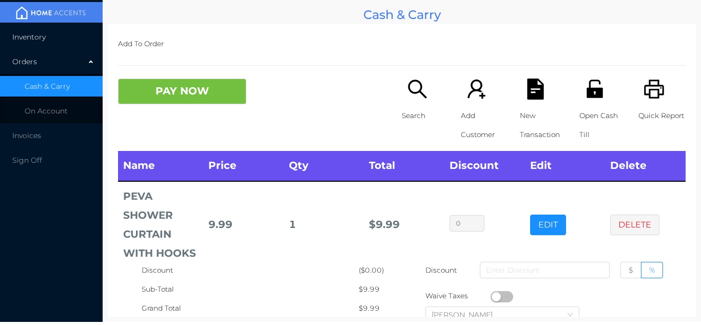
click at [35, 35] on span "Inventory" at bounding box center [28, 36] width 33 height 9
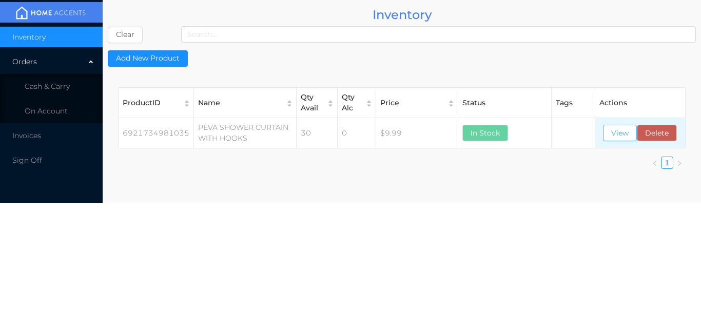
click at [619, 132] on button "View" at bounding box center [620, 133] width 34 height 16
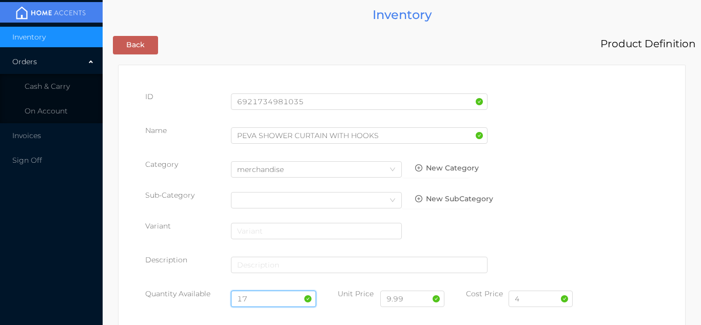
click at [247, 298] on input "17" at bounding box center [274, 298] width 86 height 16
type input "1"
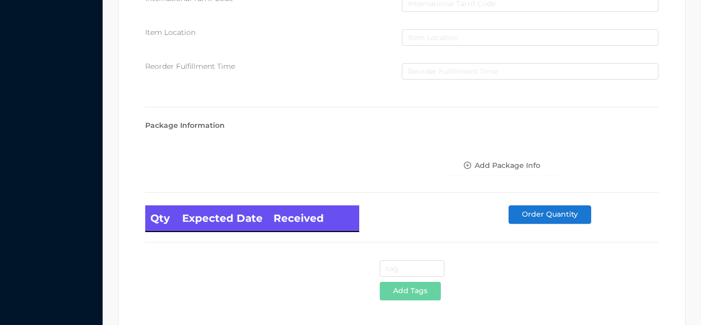
scroll to position [583, 0]
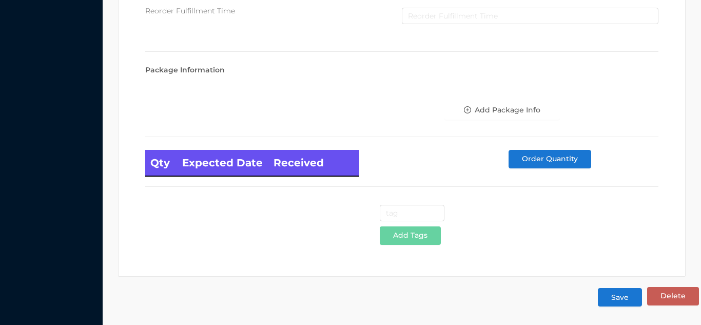
type input "48"
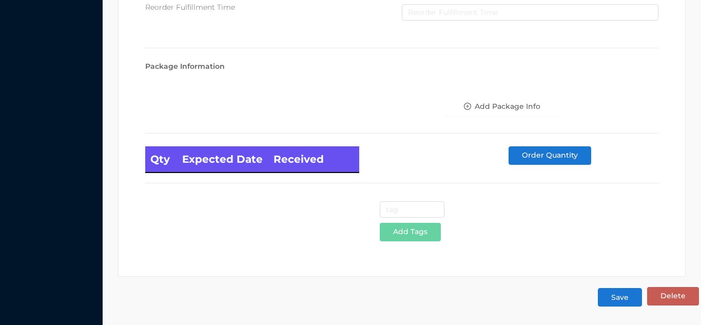
click at [624, 298] on button "Save" at bounding box center [620, 297] width 44 height 18
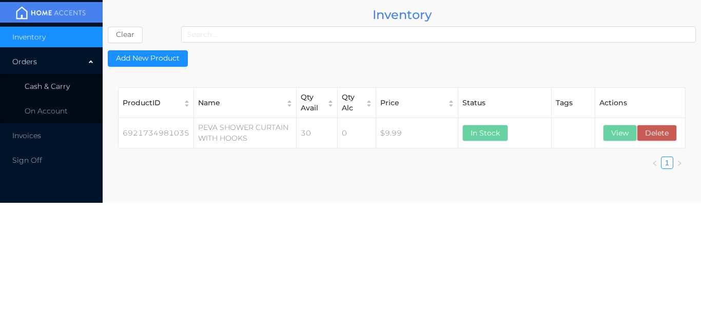
click at [56, 79] on li "Cash & Carry" at bounding box center [51, 86] width 103 height 21
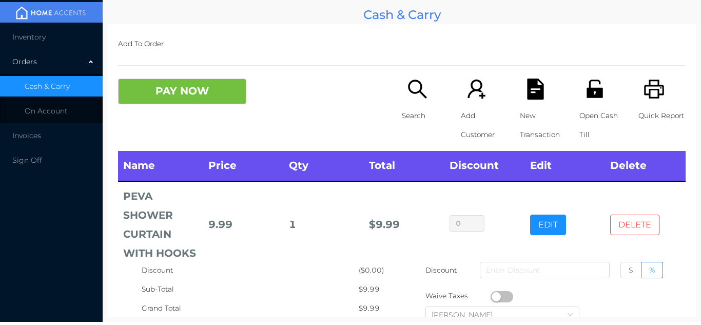
click at [632, 227] on button "DELETE" at bounding box center [634, 225] width 49 height 21
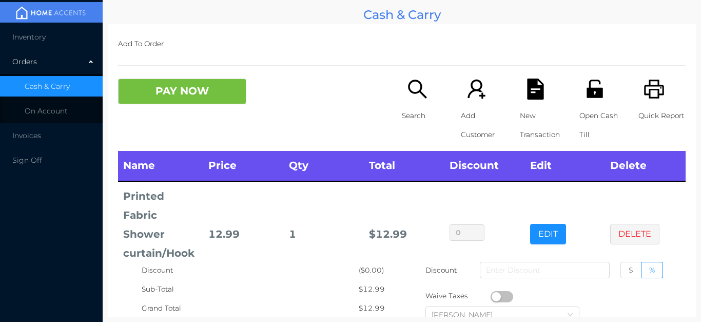
click at [29, 42] on li "Inventory" at bounding box center [51, 37] width 103 height 21
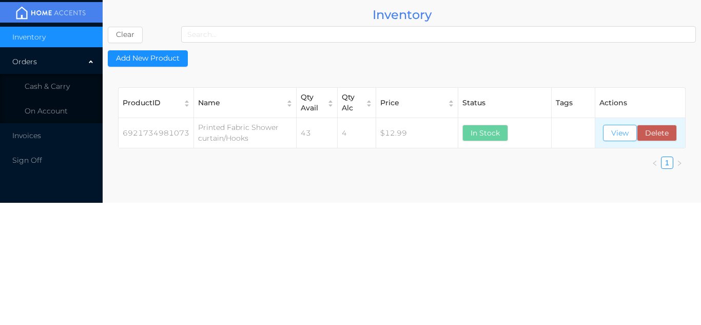
click at [621, 134] on button "View" at bounding box center [620, 133] width 34 height 16
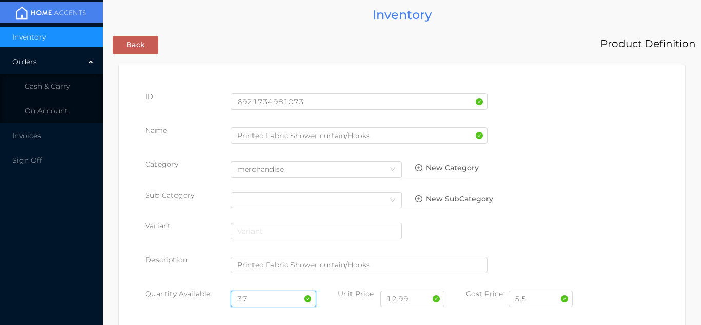
click at [258, 294] on input "37" at bounding box center [274, 298] width 86 height 16
type input "3"
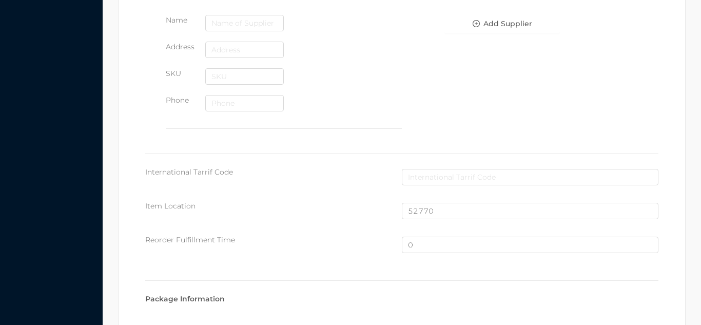
scroll to position [691, 0]
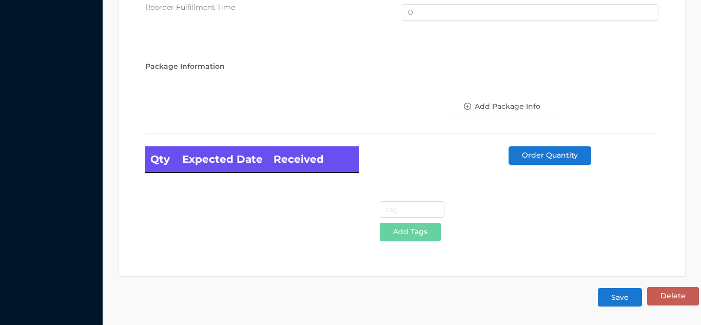
type input "12"
click at [618, 298] on button "Save" at bounding box center [620, 297] width 44 height 18
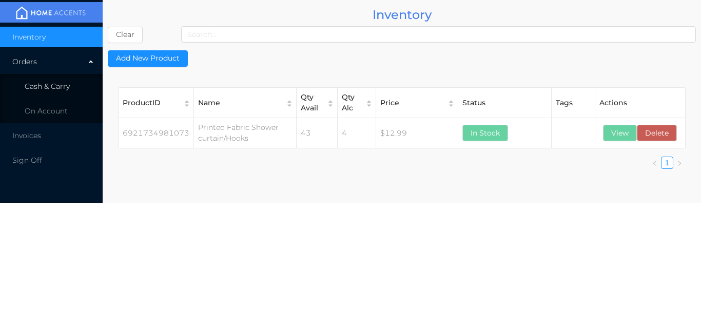
click at [61, 85] on span "Cash & Carry" at bounding box center [47, 86] width 45 height 9
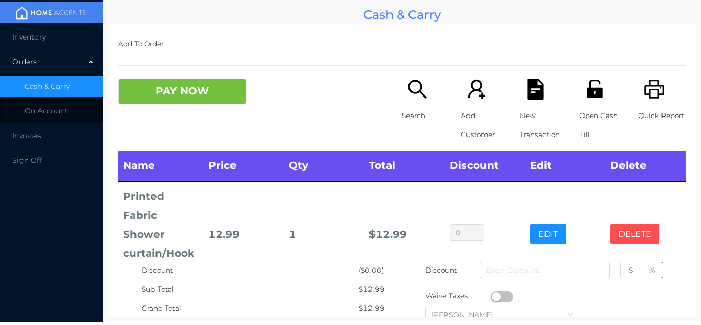
click at [629, 236] on button "DELETE" at bounding box center [634, 234] width 49 height 21
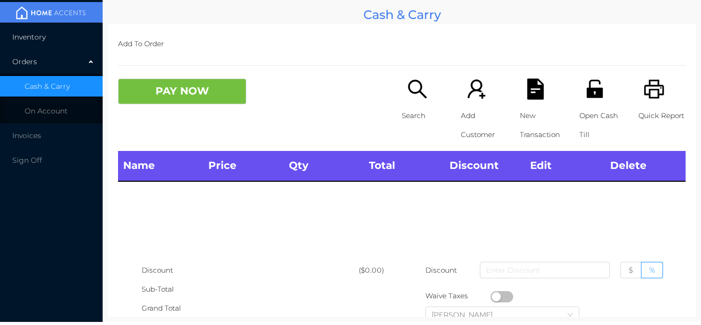
click at [21, 36] on span "Inventory" at bounding box center [28, 36] width 33 height 9
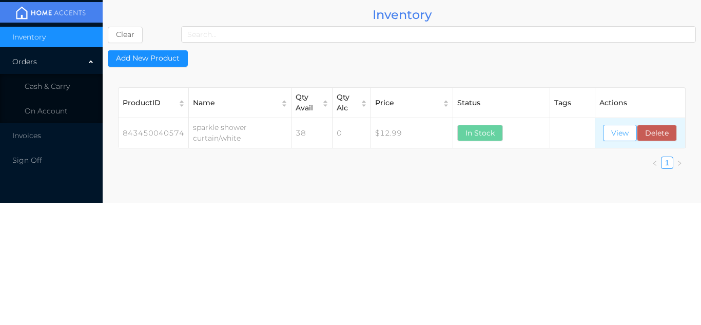
click at [618, 130] on button "View" at bounding box center [620, 133] width 34 height 16
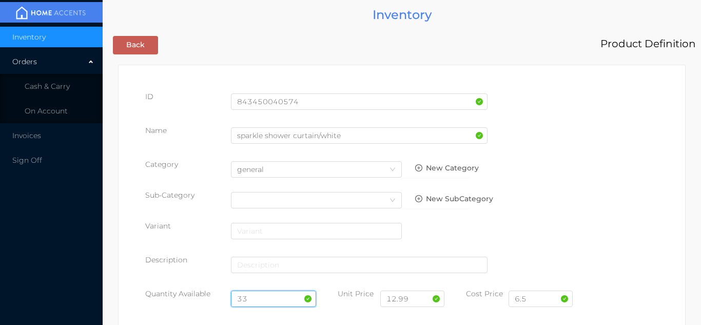
click at [256, 298] on input "33" at bounding box center [274, 298] width 86 height 16
type input "3"
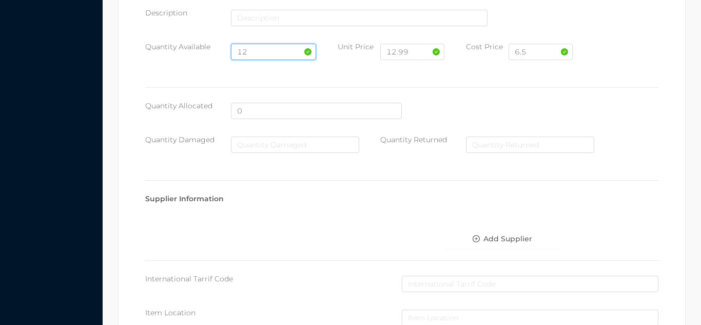
scroll to position [583, 0]
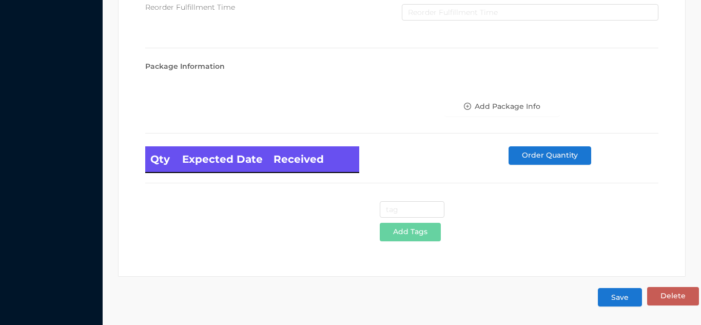
type input "12"
click at [625, 304] on button "Save" at bounding box center [620, 297] width 44 height 18
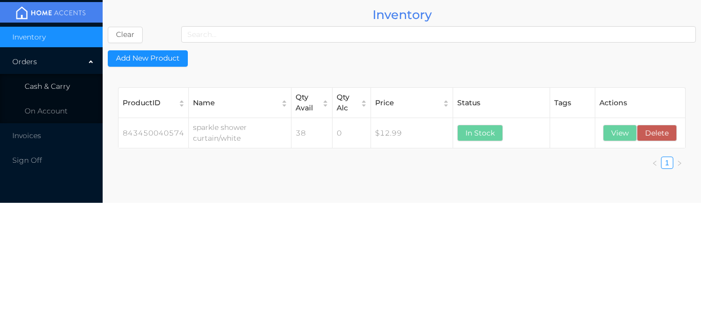
click at [60, 90] on span "Cash & Carry" at bounding box center [47, 86] width 45 height 9
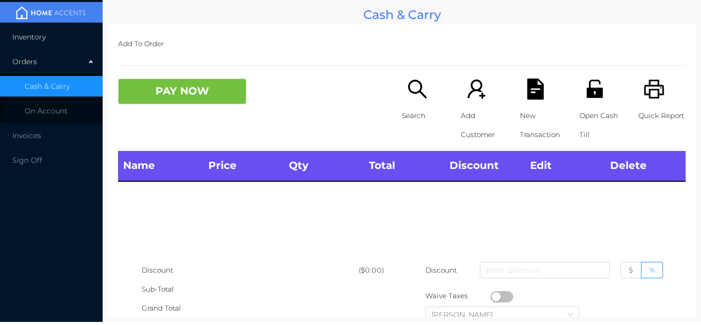
click at [34, 43] on li "Inventory" at bounding box center [51, 37] width 103 height 21
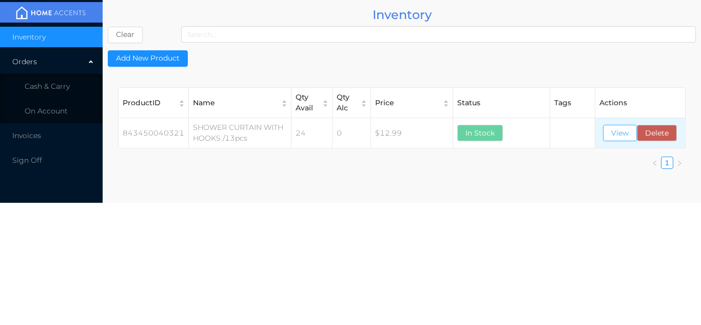
click at [614, 141] on button "View" at bounding box center [620, 133] width 34 height 16
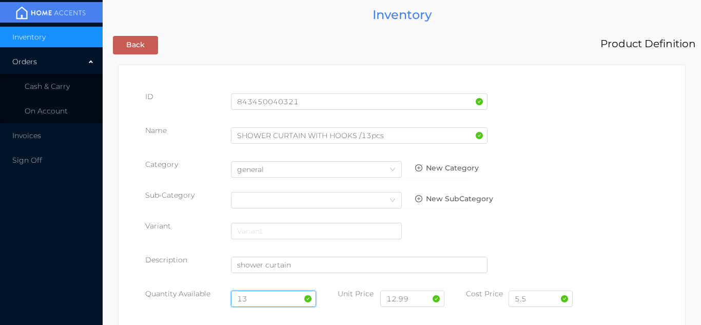
click at [248, 294] on input "13" at bounding box center [274, 298] width 86 height 16
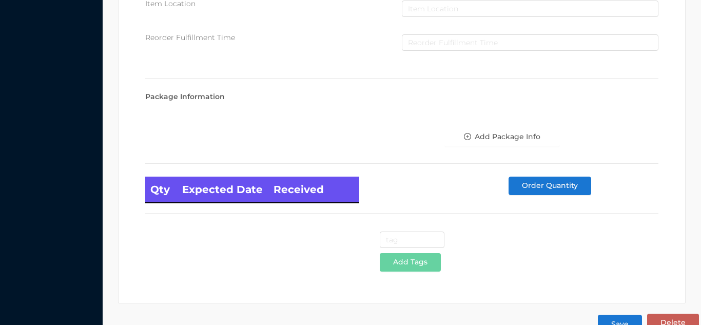
scroll to position [583, 0]
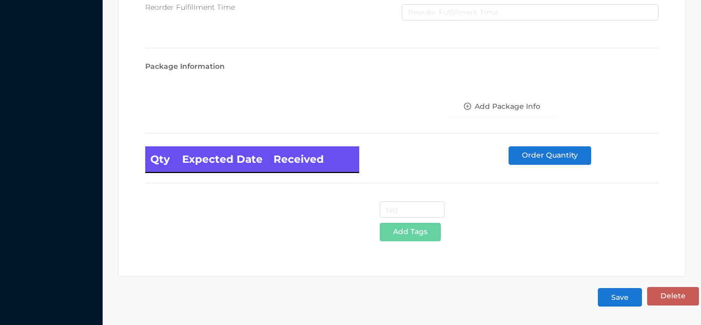
type input "12"
click at [619, 302] on button "Save" at bounding box center [620, 297] width 44 height 18
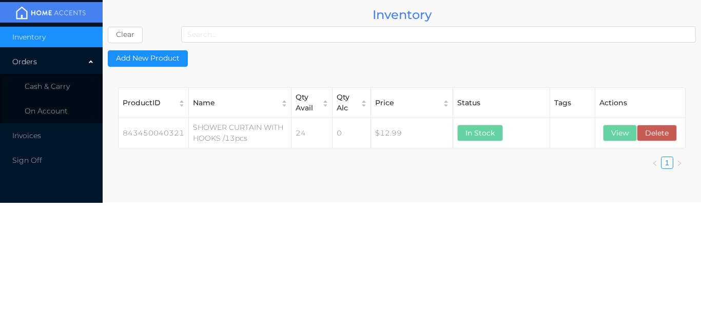
scroll to position [0, 0]
click at [47, 77] on li "Cash & Carry" at bounding box center [51, 86] width 103 height 21
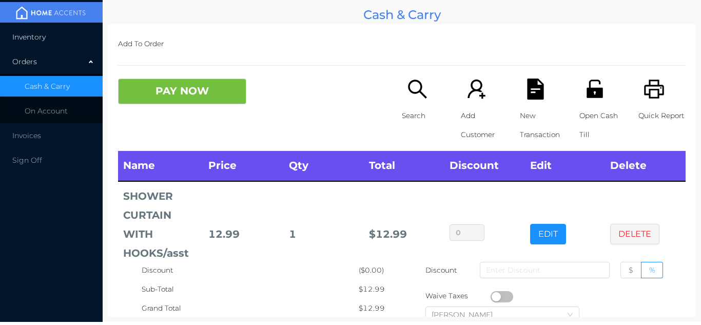
click at [32, 33] on span "Inventory" at bounding box center [28, 36] width 33 height 9
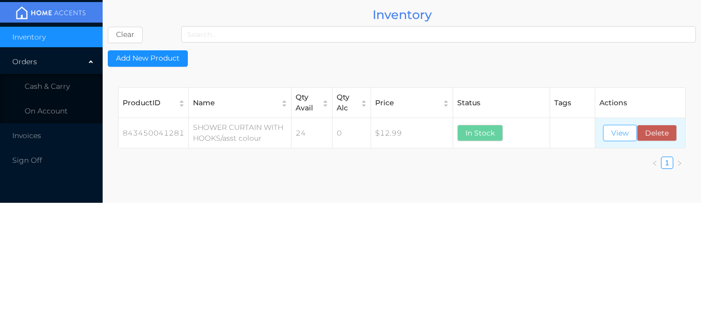
click at [622, 132] on button "View" at bounding box center [620, 133] width 34 height 16
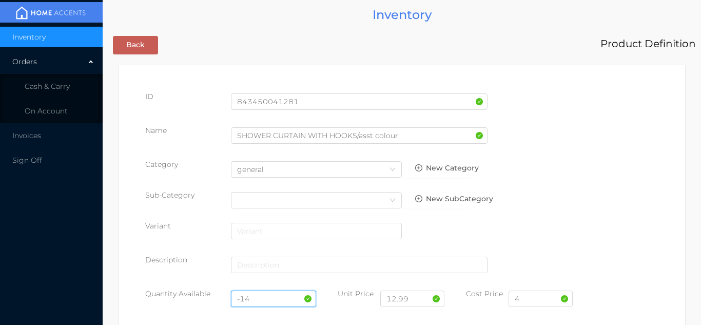
click at [262, 294] on input "-14" at bounding box center [274, 298] width 86 height 16
type input "-"
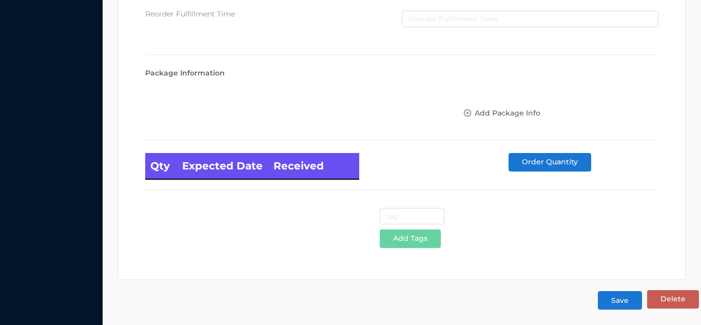
scroll to position [583, 0]
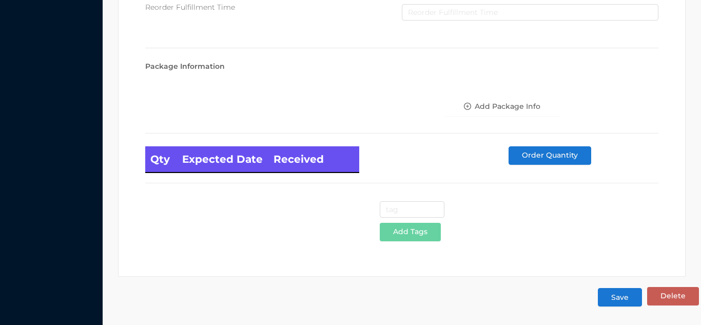
type input "12"
click at [621, 293] on button "Save" at bounding box center [620, 297] width 44 height 18
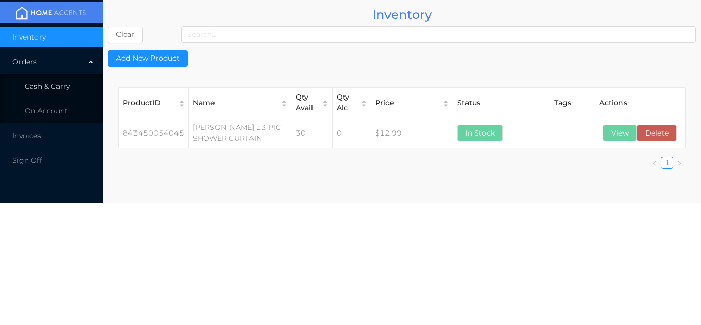
click at [71, 83] on li "Cash & Carry" at bounding box center [51, 86] width 103 height 21
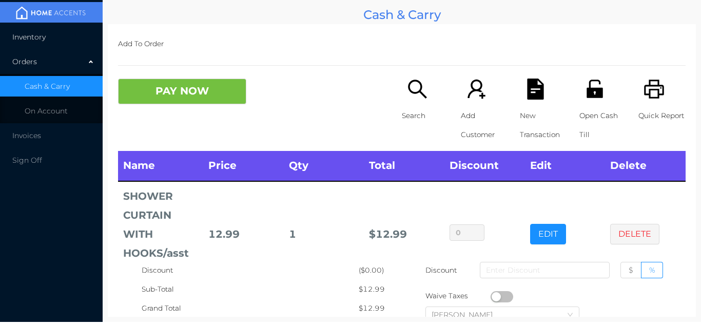
click at [46, 34] on li "Inventory" at bounding box center [51, 37] width 103 height 21
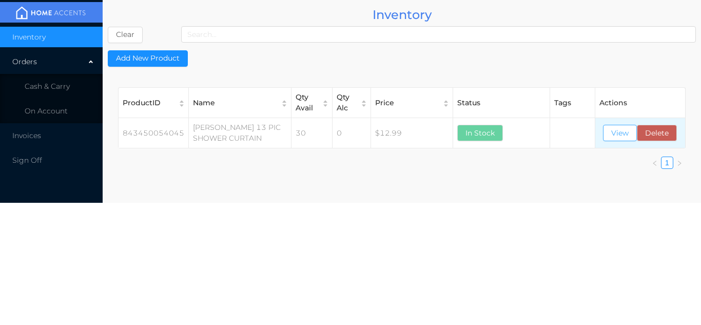
click at [619, 129] on button "View" at bounding box center [620, 133] width 34 height 16
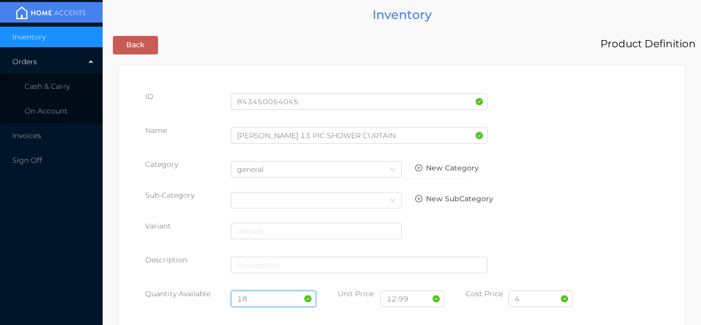
click at [264, 291] on input "18" at bounding box center [274, 298] width 86 height 16
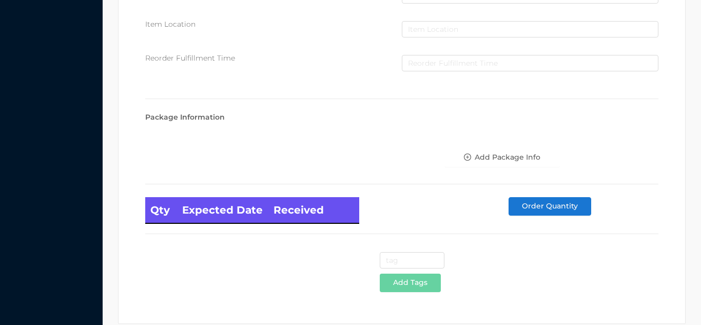
scroll to position [583, 0]
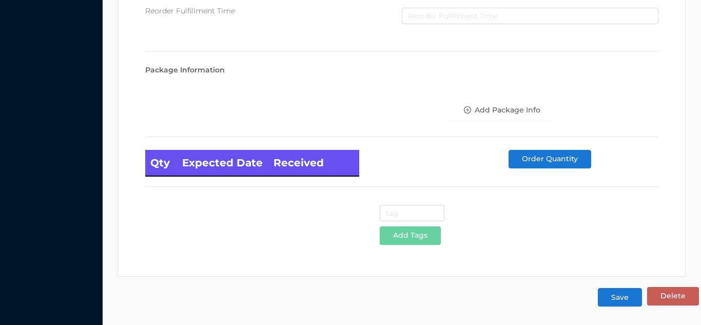
type input "12"
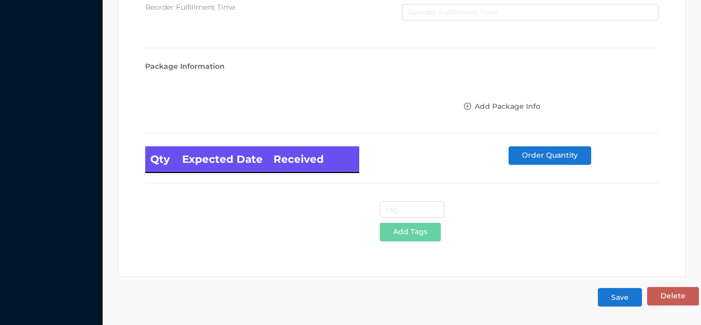
click at [607, 301] on button "Save" at bounding box center [620, 297] width 44 height 18
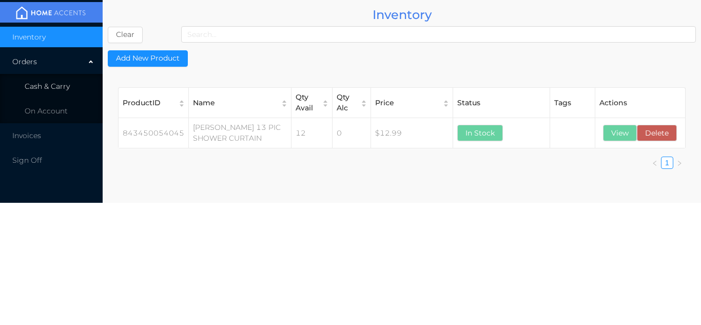
click at [66, 87] on span "Cash & Carry" at bounding box center [47, 86] width 45 height 9
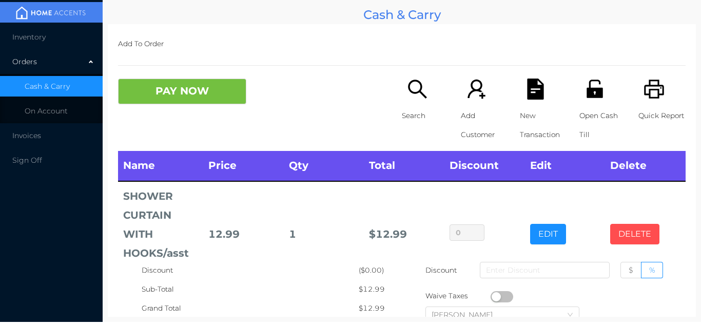
click at [636, 243] on button "DELETE" at bounding box center [634, 234] width 49 height 21
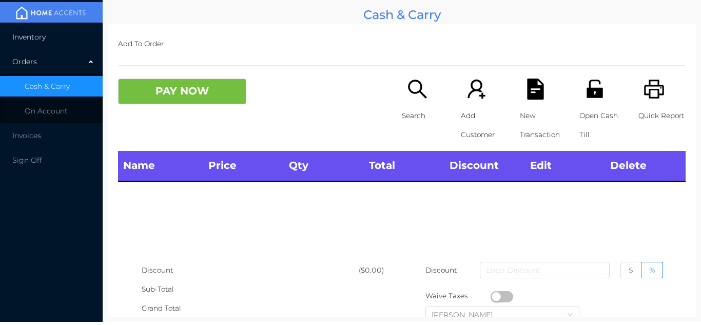
click at [38, 36] on span "Inventory" at bounding box center [28, 36] width 33 height 9
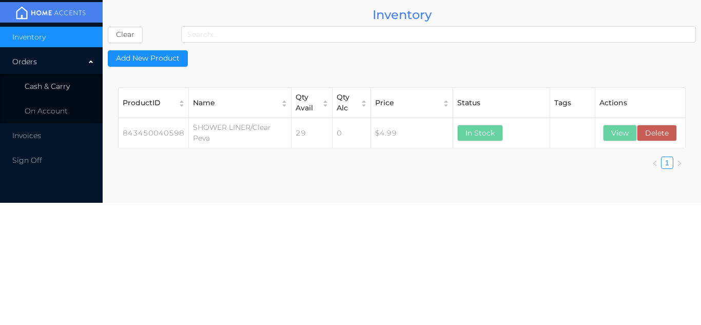
click at [74, 78] on li "Cash & Carry" at bounding box center [51, 86] width 103 height 21
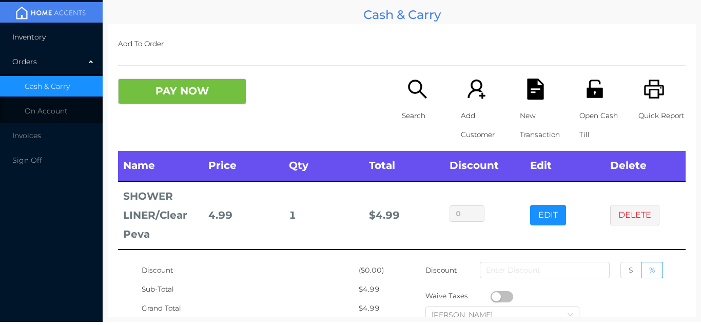
click at [40, 40] on span "Inventory" at bounding box center [28, 36] width 33 height 9
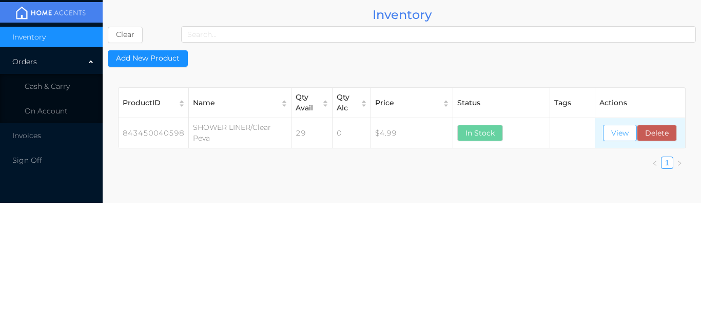
click at [618, 130] on button "View" at bounding box center [620, 133] width 34 height 16
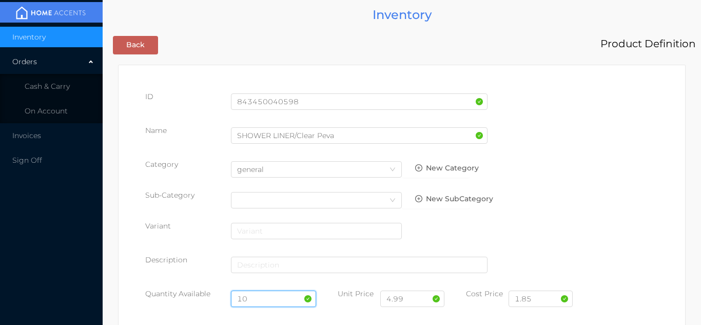
click at [263, 295] on input "10" at bounding box center [274, 298] width 86 height 16
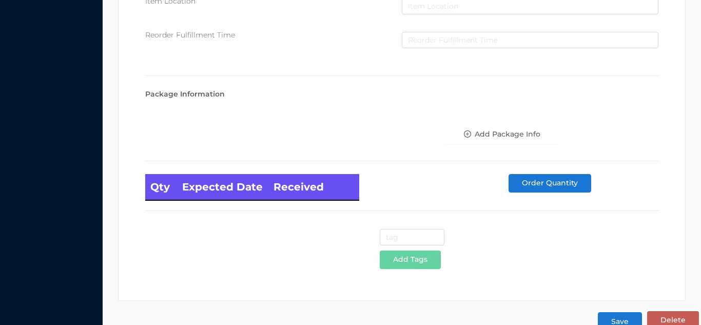
scroll to position [583, 0]
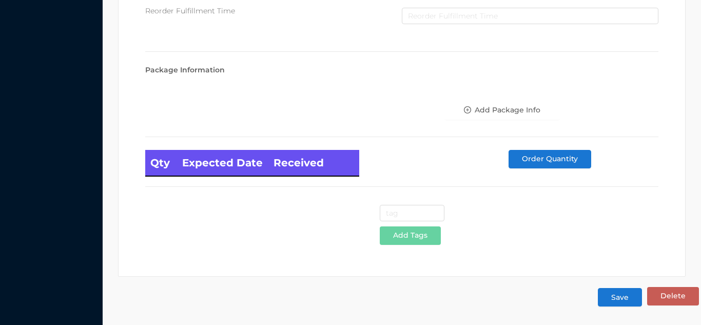
type input "12"
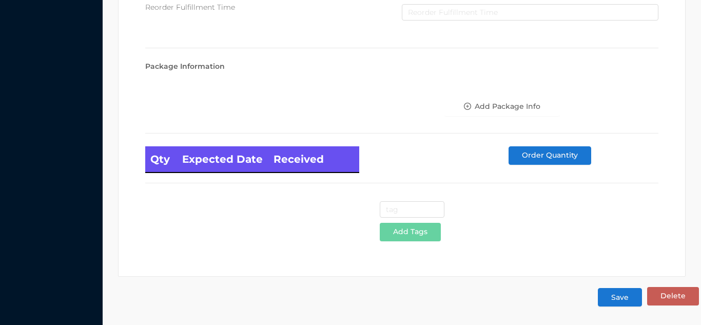
click at [616, 305] on button "Save" at bounding box center [620, 297] width 44 height 18
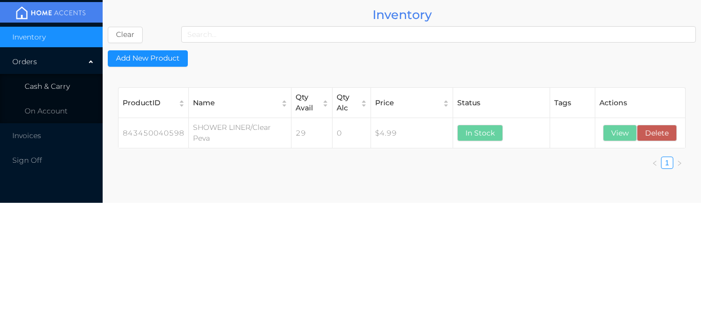
click at [62, 84] on span "Cash & Carry" at bounding box center [47, 86] width 45 height 9
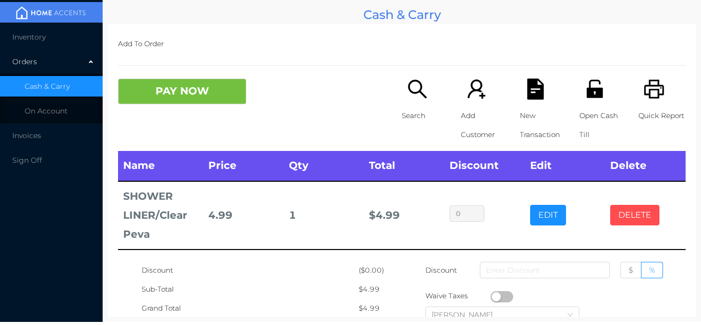
click at [644, 225] on button "DELETE" at bounding box center [634, 215] width 49 height 21
click at [645, 223] on button "DELETE" at bounding box center [634, 215] width 49 height 21
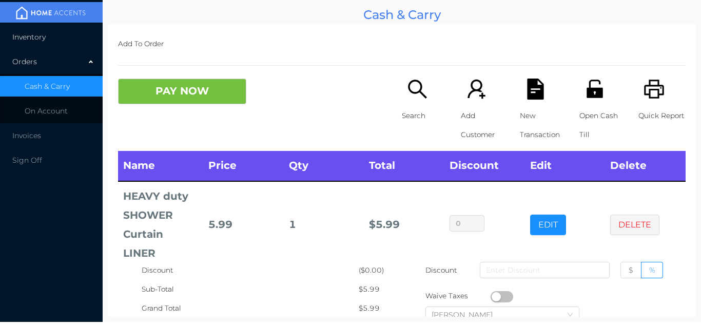
click at [35, 43] on li "Inventory" at bounding box center [51, 37] width 103 height 21
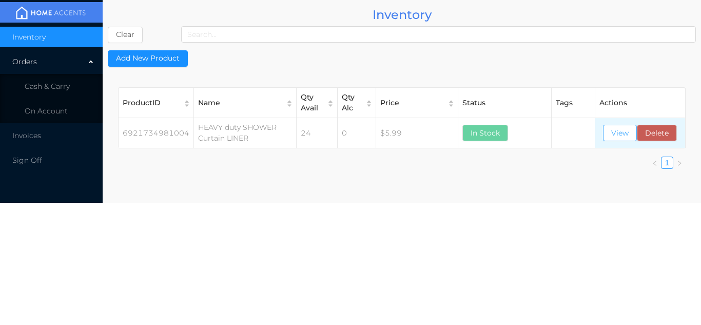
click at [617, 141] on button "View" at bounding box center [620, 133] width 34 height 16
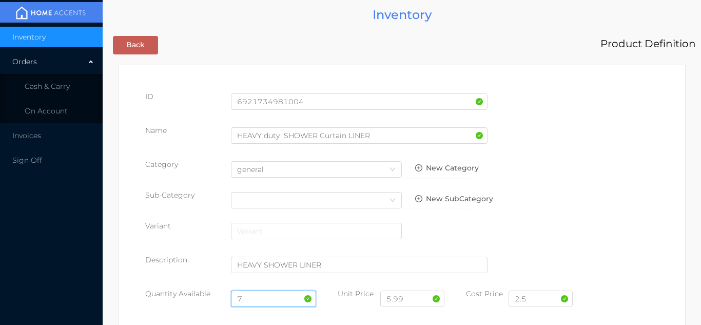
click at [261, 295] on input "7" at bounding box center [274, 298] width 86 height 16
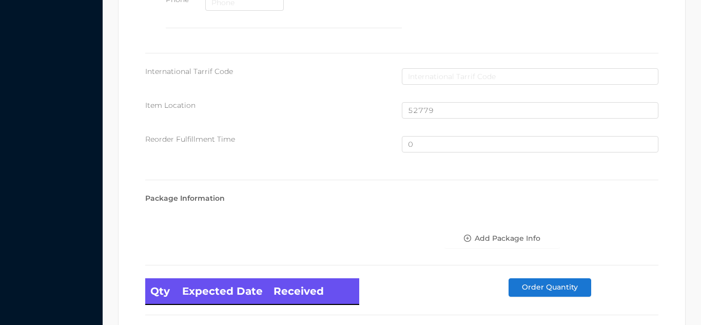
scroll to position [691, 0]
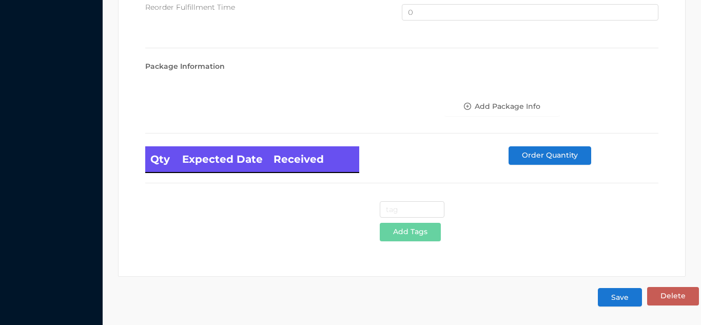
type input "24"
click at [616, 294] on button "Save" at bounding box center [620, 297] width 44 height 18
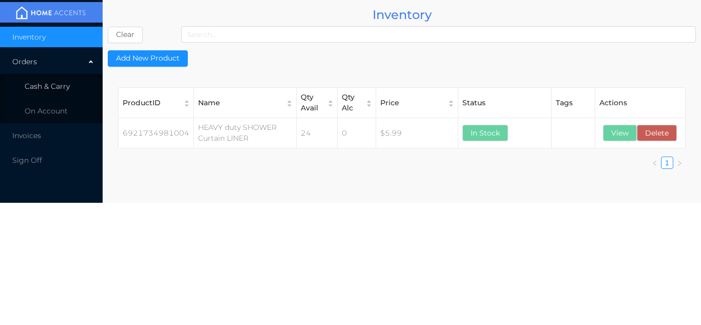
click at [60, 76] on li "Cash & Carry" at bounding box center [51, 86] width 103 height 21
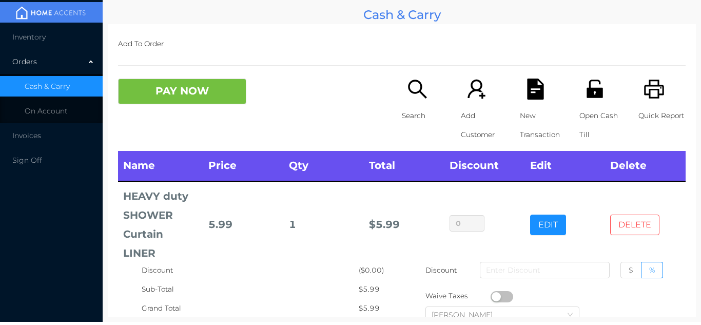
click at [645, 216] on button "DELETE" at bounding box center [634, 225] width 49 height 21
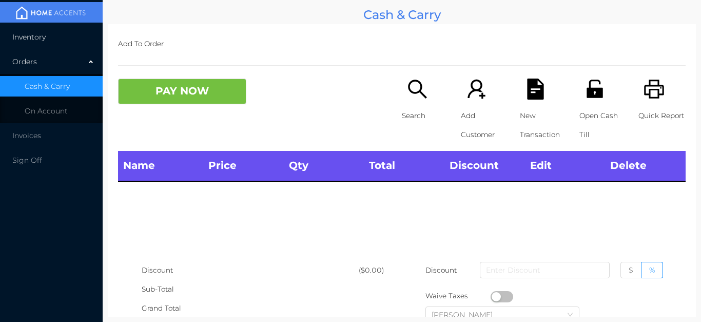
click at [41, 38] on span "Inventory" at bounding box center [28, 36] width 33 height 9
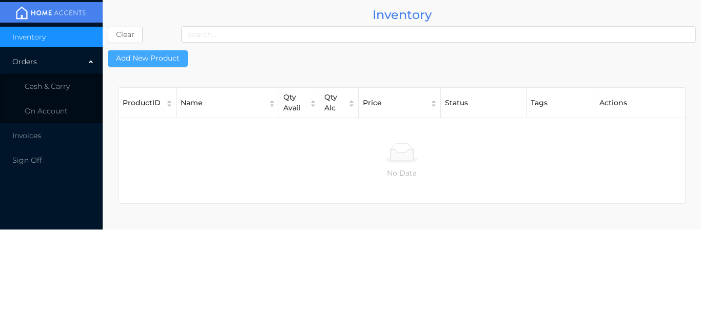
click at [161, 62] on button "Add New Product" at bounding box center [148, 58] width 80 height 16
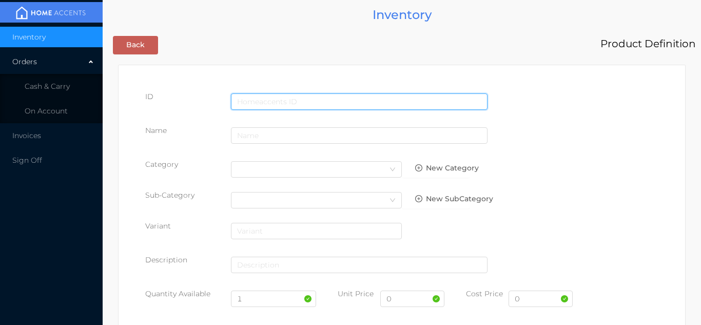
click at [247, 99] on input "text" at bounding box center [359, 101] width 257 height 16
type input "843450043452"
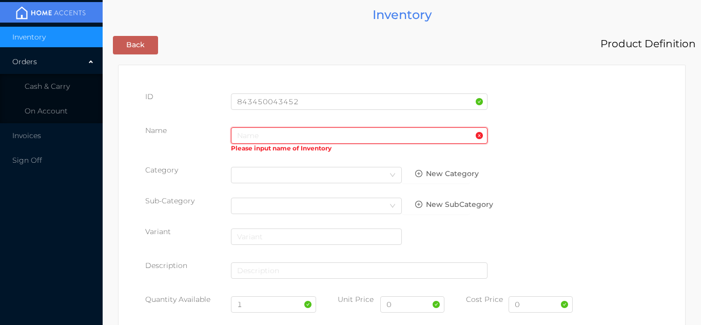
click at [245, 132] on input "text" at bounding box center [359, 135] width 257 height 16
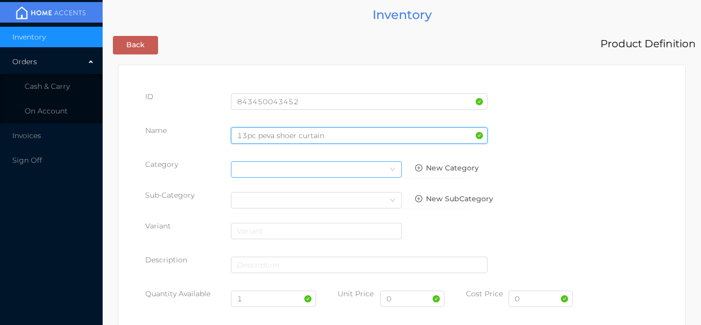
type input "13pc peva shoer curtain"
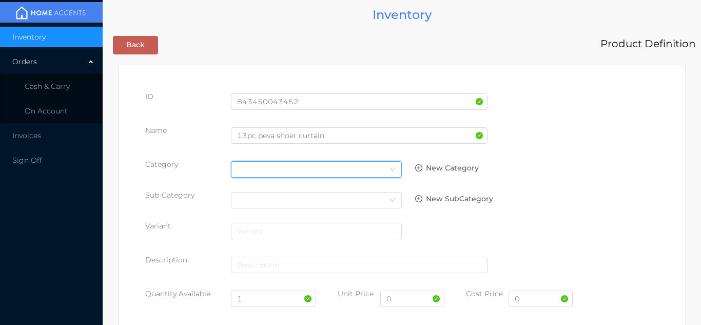
click at [360, 175] on div "Select Category" at bounding box center [316, 169] width 159 height 15
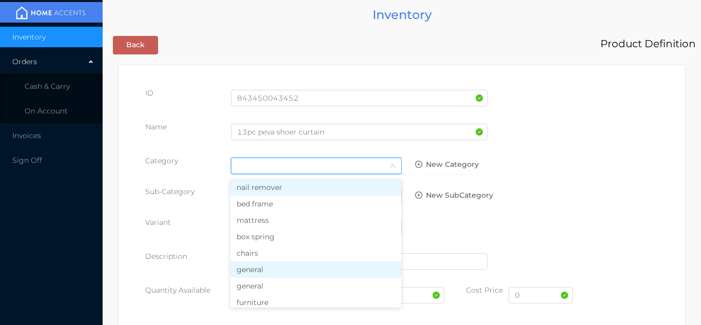
click at [280, 272] on li "general" at bounding box center [315, 269] width 171 height 16
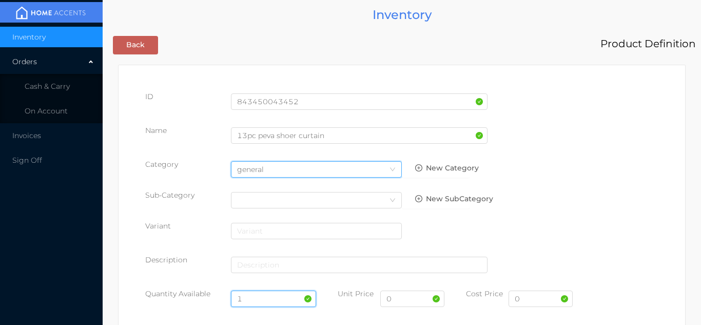
click at [261, 299] on input "1" at bounding box center [274, 298] width 86 height 16
type input "24"
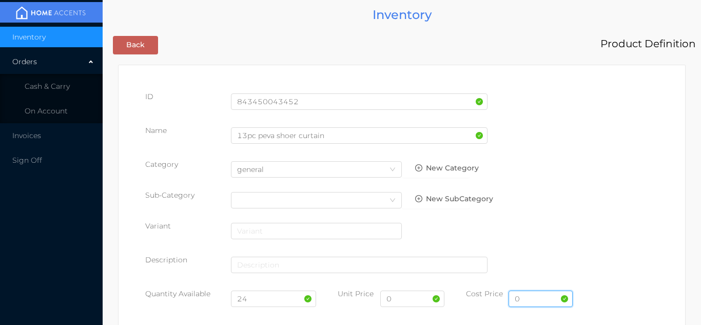
click at [535, 300] on input "0" at bounding box center [541, 298] width 64 height 16
type input "1.55"
click at [405, 299] on input "0" at bounding box center [412, 298] width 64 height 16
click at [410, 303] on input "2.99" at bounding box center [412, 298] width 64 height 16
type input "2"
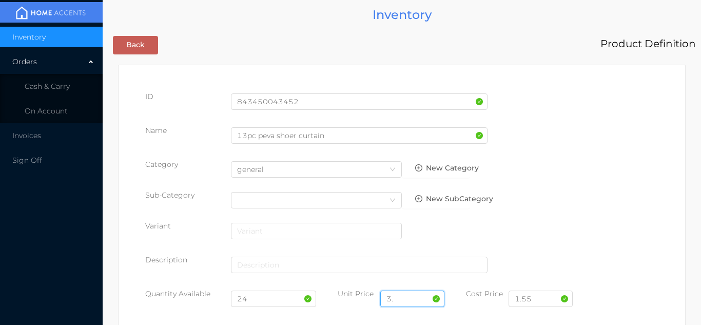
type input "3"
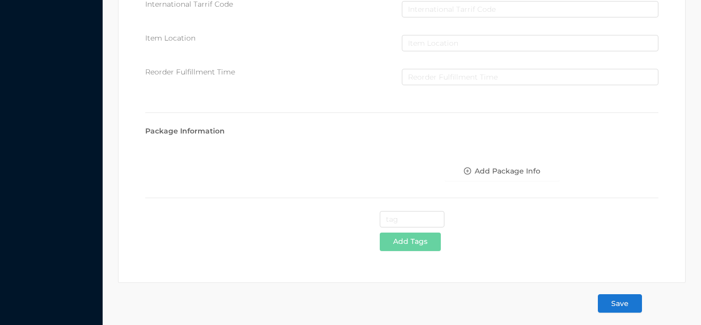
scroll to position [528, 0]
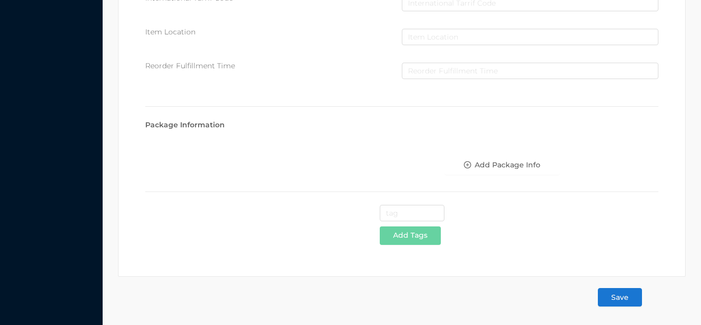
type input "2.99"
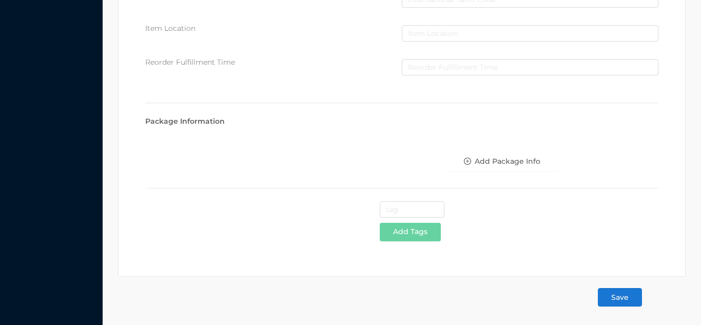
click at [628, 291] on button "Save" at bounding box center [620, 297] width 44 height 18
click at [622, 305] on button "Save" at bounding box center [620, 297] width 44 height 18
click at [622, 290] on button "Save" at bounding box center [620, 297] width 44 height 18
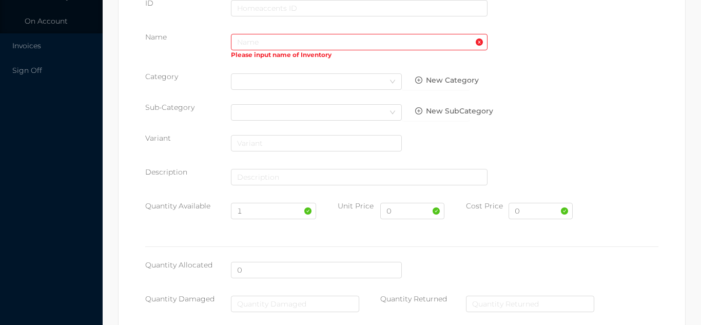
scroll to position [0, 0]
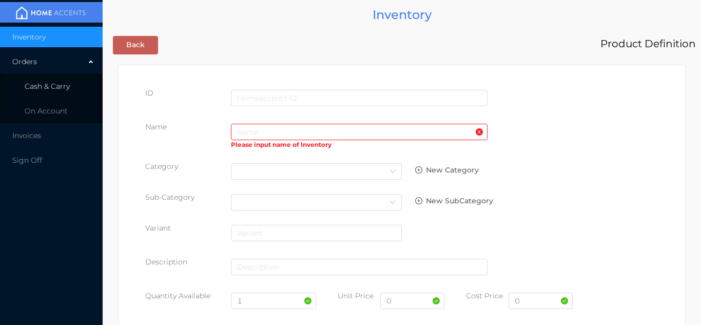
click at [59, 83] on span "Cash & Carry" at bounding box center [47, 86] width 45 height 9
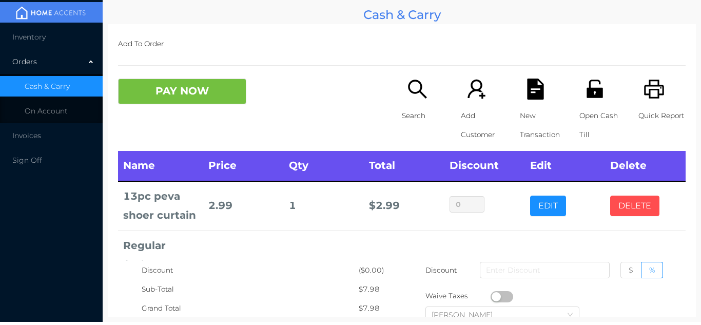
click at [631, 199] on button "DELETE" at bounding box center [634, 206] width 49 height 21
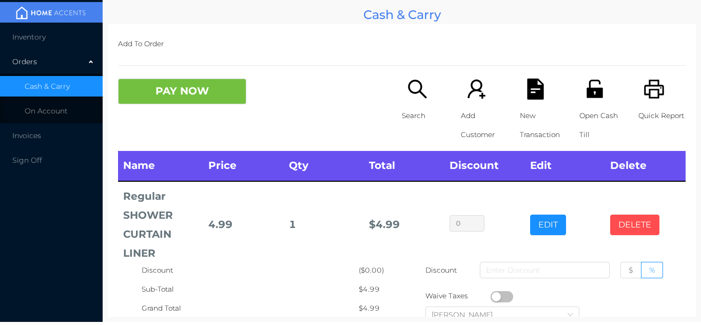
click at [638, 225] on button "DELETE" at bounding box center [634, 225] width 49 height 21
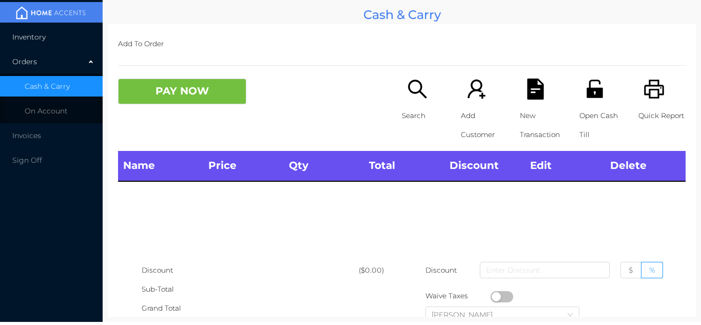
click at [39, 34] on span "Inventory" at bounding box center [28, 36] width 33 height 9
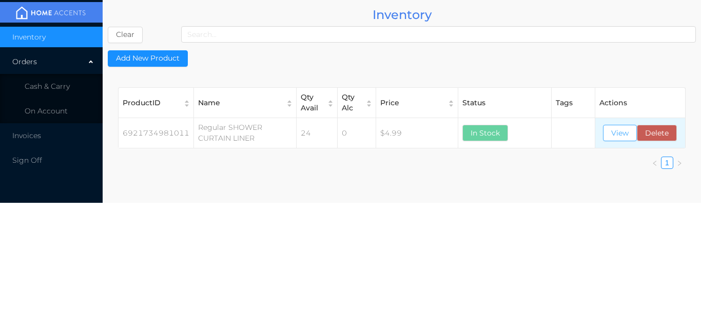
click at [617, 133] on button "View" at bounding box center [620, 133] width 34 height 16
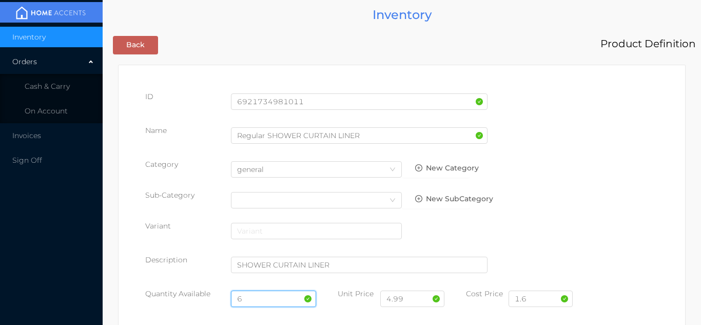
click at [252, 295] on input "6" at bounding box center [274, 298] width 86 height 16
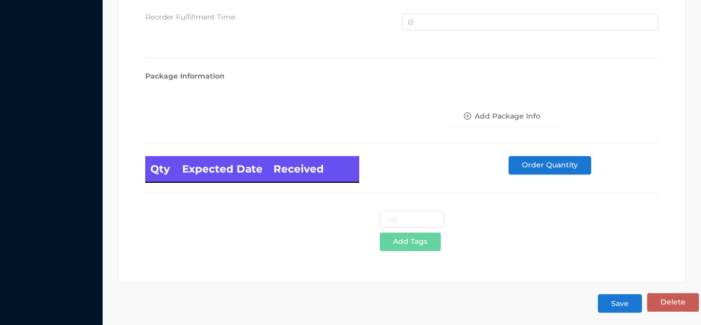
scroll to position [691, 0]
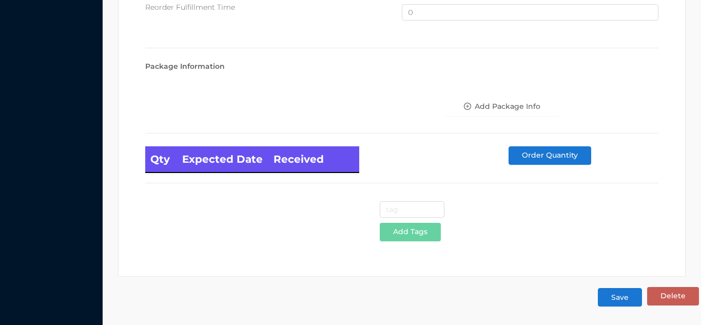
type input "24"
click at [619, 304] on button "Save" at bounding box center [620, 297] width 44 height 18
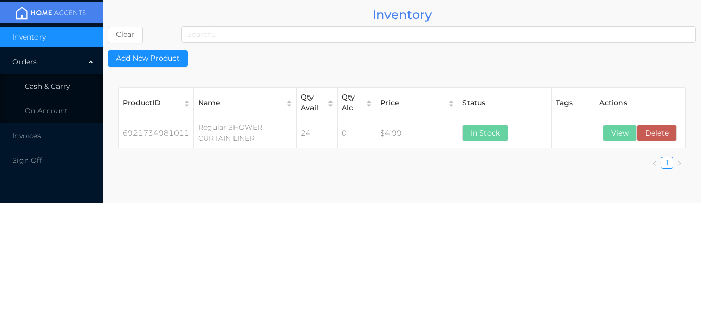
click at [58, 85] on span "Cash & Carry" at bounding box center [47, 86] width 45 height 9
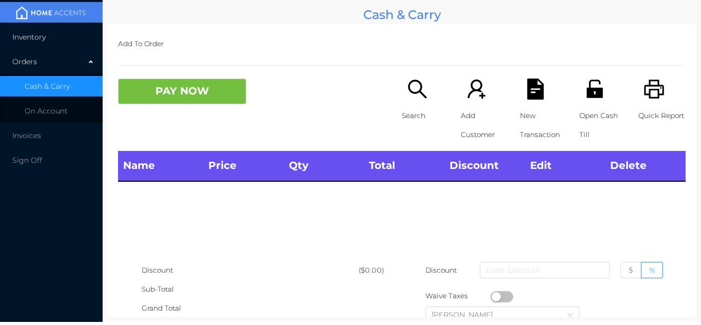
click at [38, 42] on li "Inventory" at bounding box center [51, 37] width 103 height 21
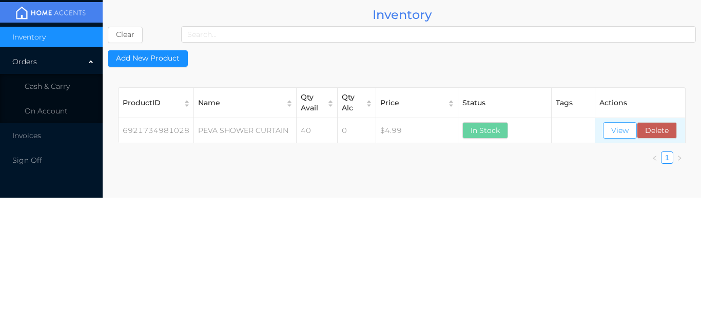
click at [622, 125] on button "View" at bounding box center [620, 130] width 34 height 16
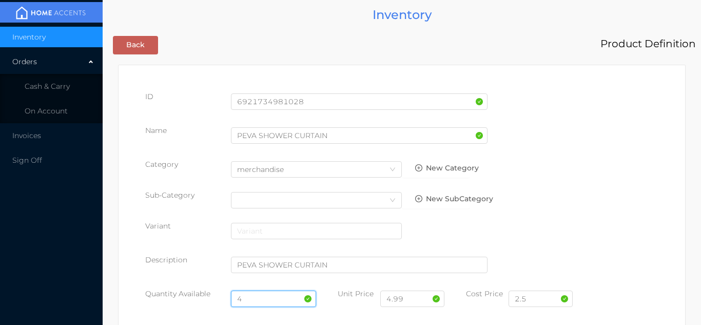
click at [256, 295] on input "4" at bounding box center [274, 298] width 86 height 16
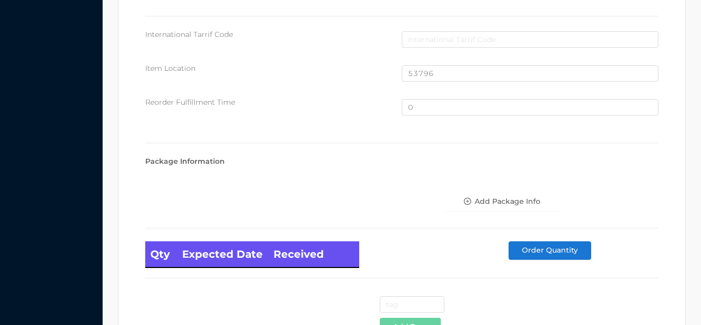
scroll to position [691, 0]
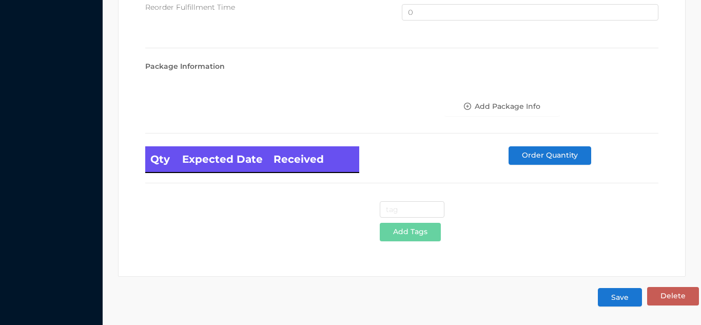
type input "24"
click at [618, 300] on button "Save" at bounding box center [620, 297] width 44 height 18
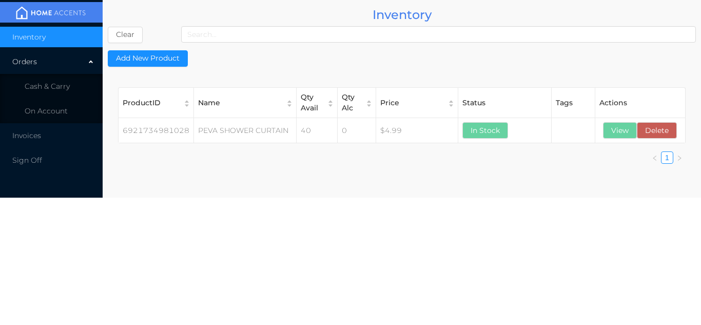
scroll to position [0, 0]
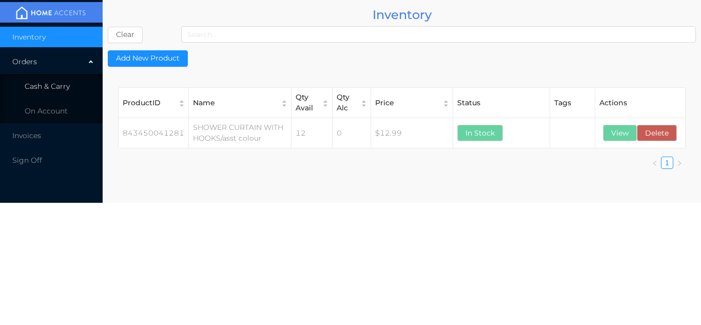
click at [52, 88] on span "Cash & Carry" at bounding box center [47, 86] width 45 height 9
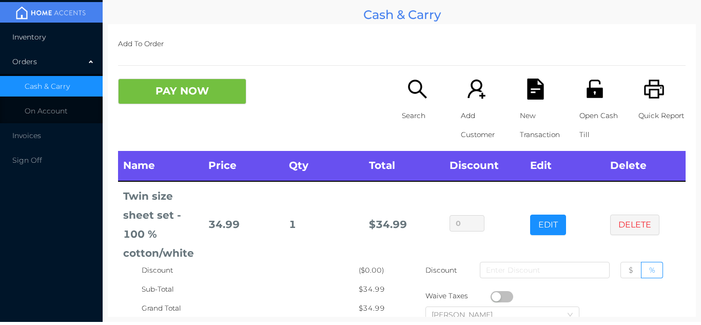
click at [26, 45] on li "Inventory" at bounding box center [51, 37] width 103 height 21
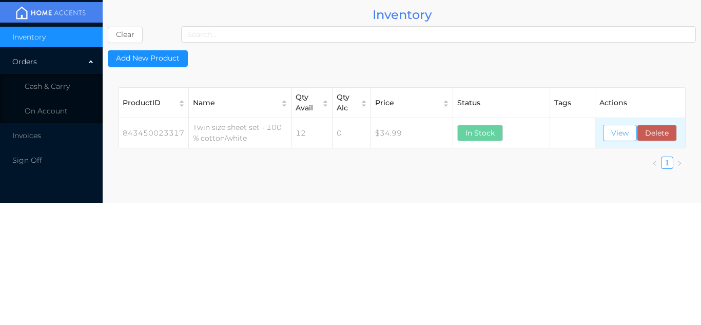
click at [620, 140] on button "View" at bounding box center [620, 133] width 34 height 16
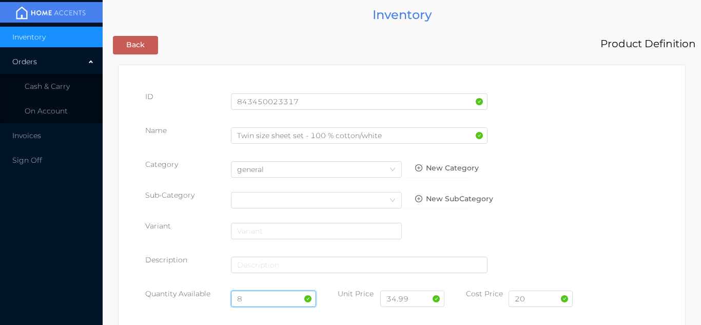
click at [257, 294] on input "8" at bounding box center [274, 298] width 86 height 16
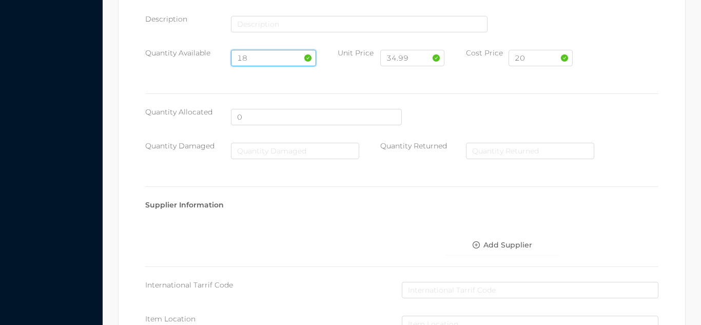
scroll to position [583, 0]
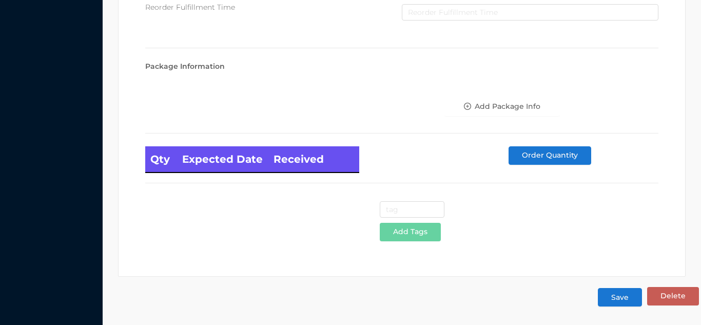
type input "18"
click at [617, 291] on button "Save" at bounding box center [620, 297] width 44 height 18
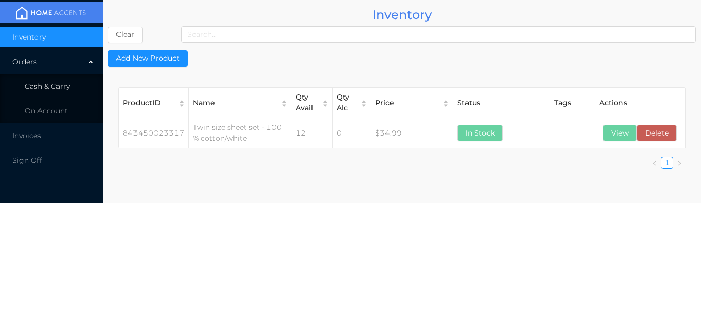
click at [47, 88] on span "Cash & Carry" at bounding box center [47, 86] width 45 height 9
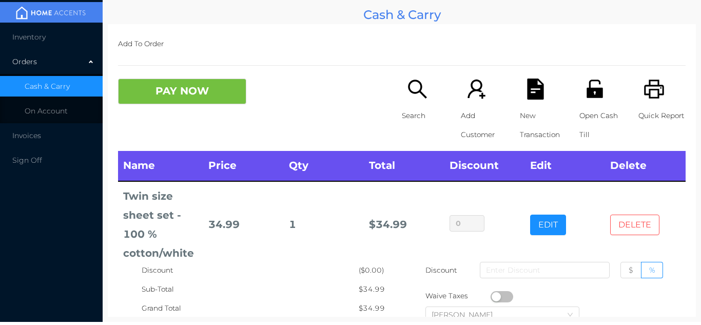
click at [625, 233] on button "DELETE" at bounding box center [634, 225] width 49 height 21
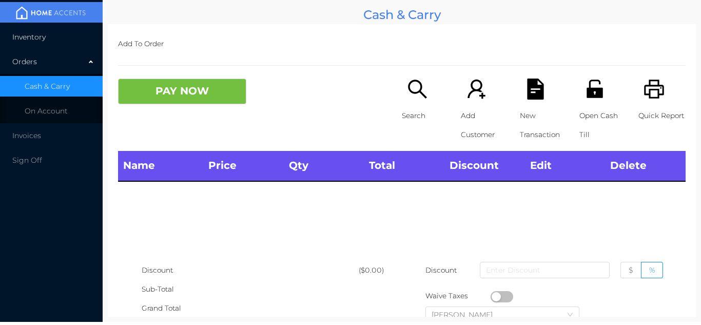
click at [37, 36] on span "Inventory" at bounding box center [28, 36] width 33 height 9
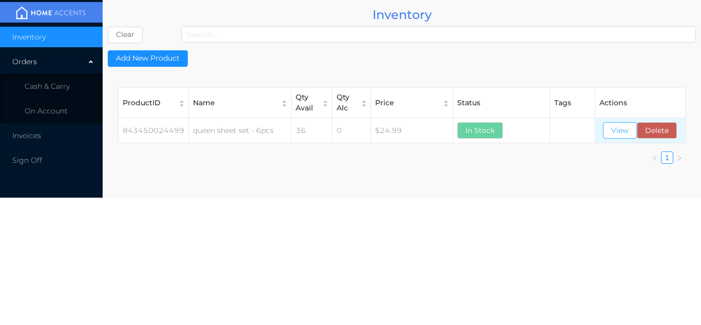
click at [620, 129] on button "View" at bounding box center [620, 130] width 34 height 16
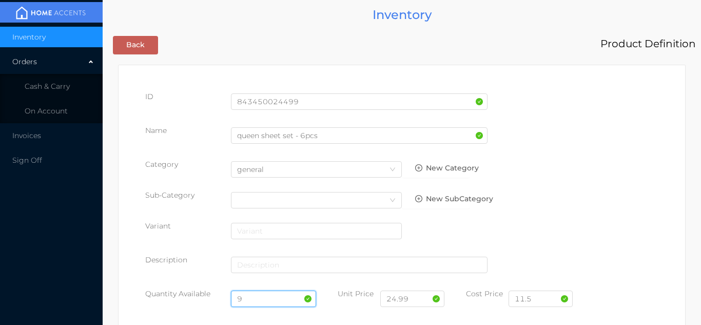
click at [256, 298] on input "9" at bounding box center [274, 298] width 86 height 16
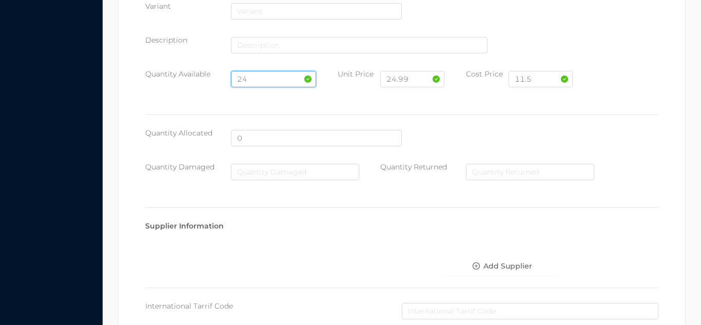
scroll to position [583, 0]
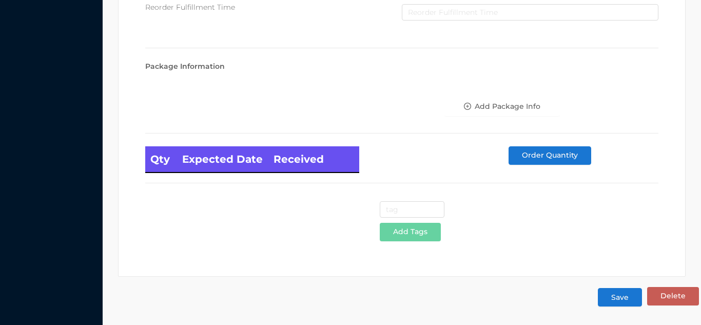
type input "24"
click at [620, 296] on button "Save" at bounding box center [620, 297] width 44 height 18
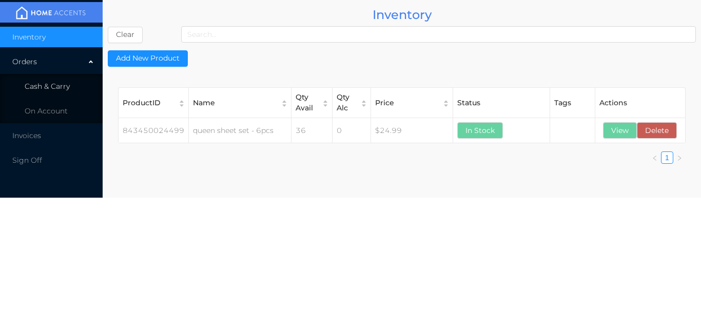
click at [50, 90] on span "Cash & Carry" at bounding box center [47, 86] width 45 height 9
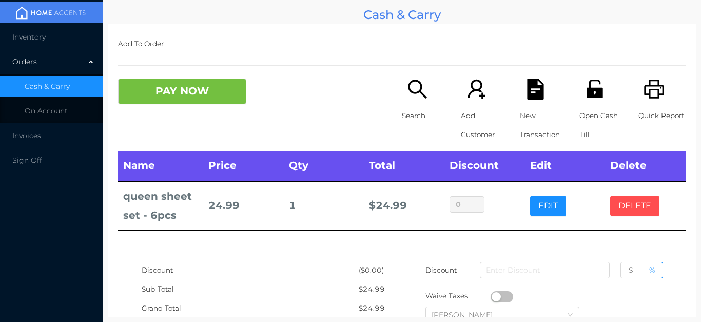
click at [642, 213] on button "DELETE" at bounding box center [634, 206] width 49 height 21
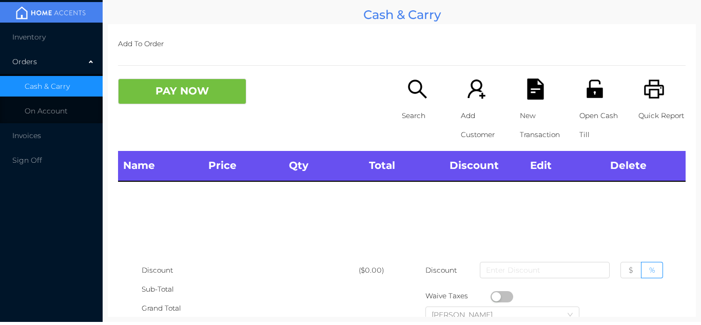
click at [51, 20] on img at bounding box center [50, 12] width 77 height 15
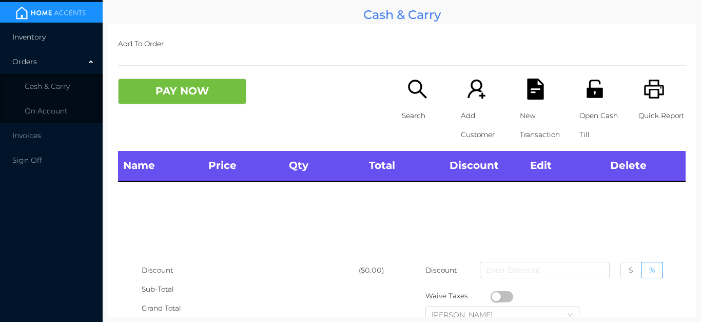
click at [33, 44] on li "Inventory" at bounding box center [51, 37] width 103 height 21
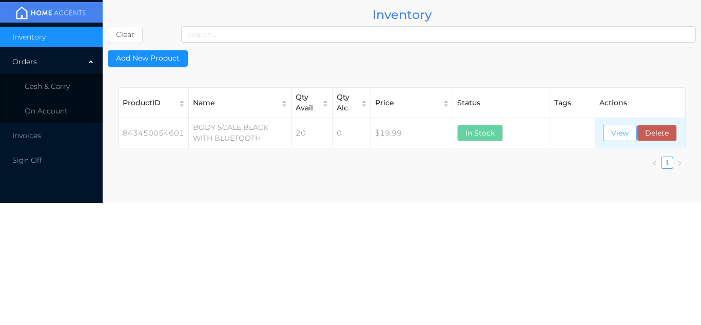
click at [621, 140] on button "View" at bounding box center [620, 133] width 34 height 16
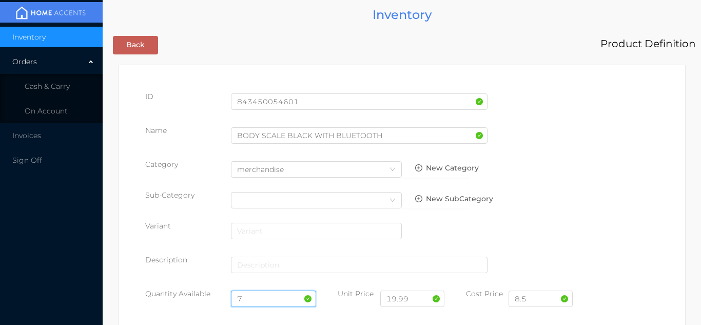
click at [267, 292] on input "7" at bounding box center [274, 298] width 86 height 16
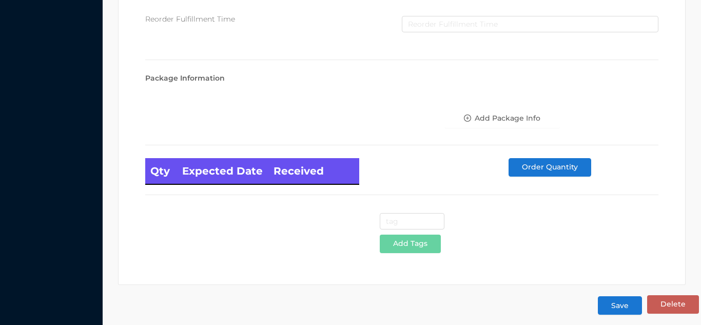
scroll to position [583, 0]
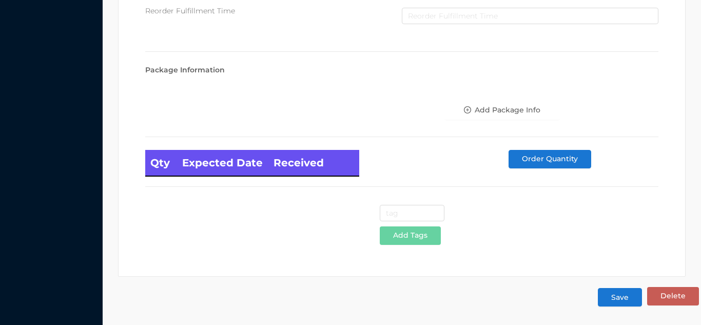
type input "20"
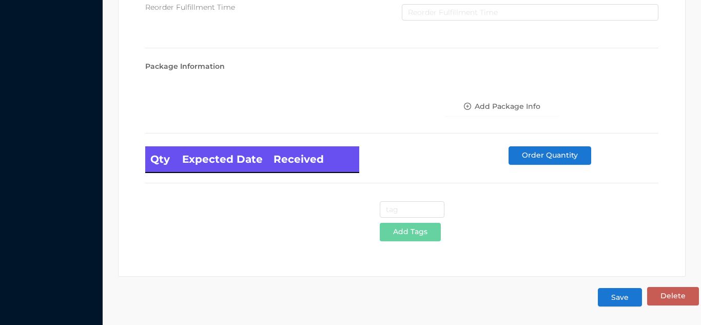
click at [619, 301] on button "Save" at bounding box center [620, 297] width 44 height 18
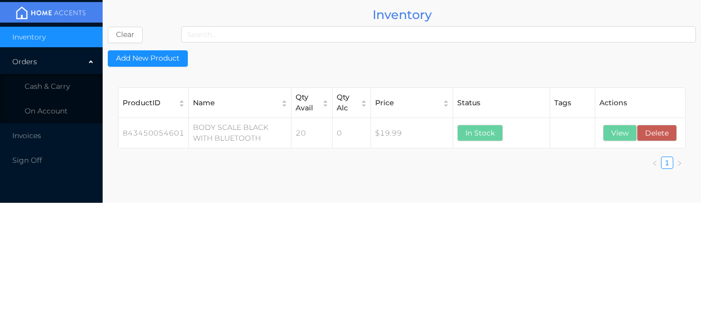
scroll to position [0, 0]
click at [46, 88] on span "Cash & Carry" at bounding box center [47, 86] width 45 height 9
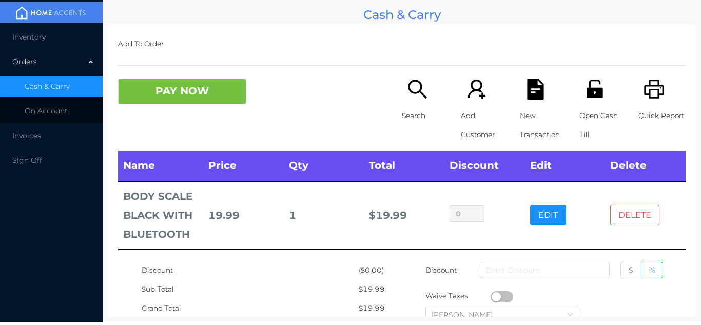
click at [629, 222] on button "DELETE" at bounding box center [634, 215] width 49 height 21
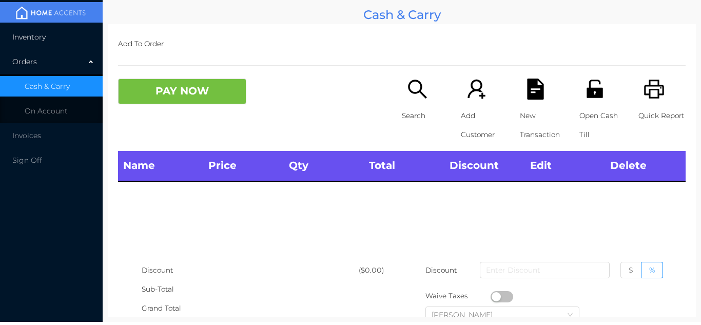
click at [24, 36] on span "Inventory" at bounding box center [28, 36] width 33 height 9
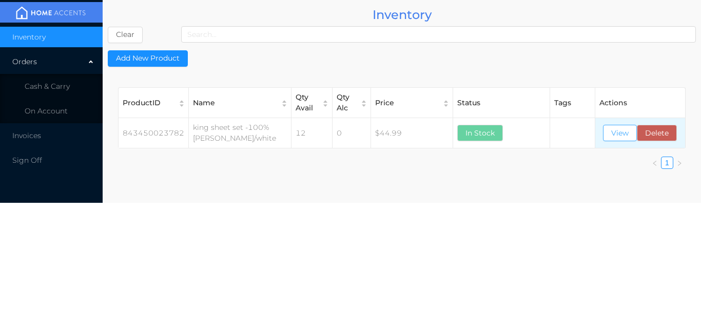
click at [612, 134] on button "View" at bounding box center [620, 133] width 34 height 16
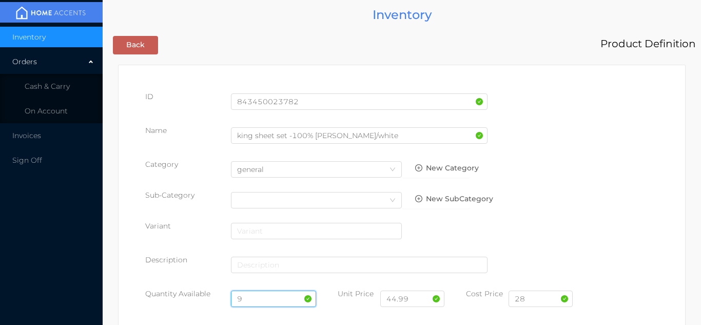
click at [255, 298] on input "9" at bounding box center [274, 298] width 86 height 16
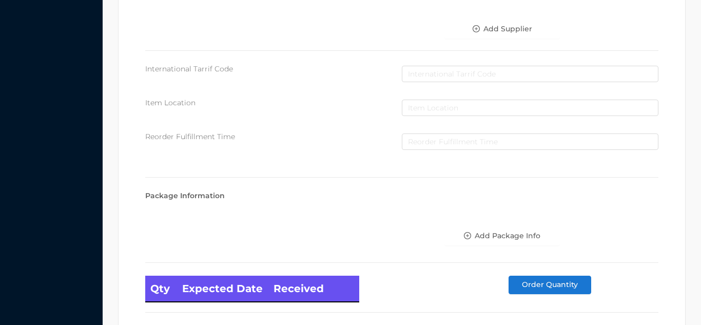
scroll to position [583, 0]
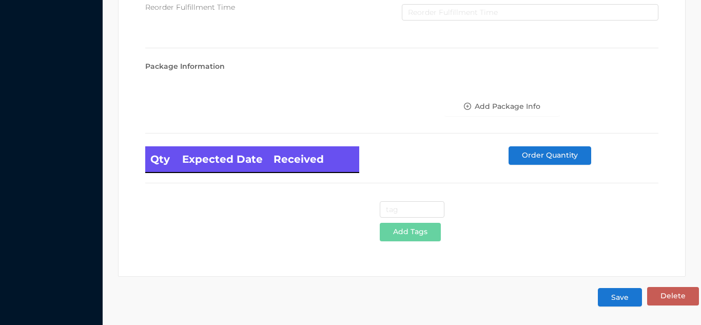
type input "18"
click at [609, 298] on button "Save" at bounding box center [620, 297] width 44 height 18
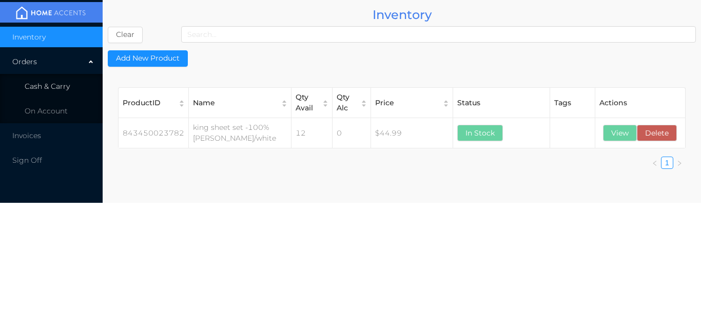
click at [65, 89] on span "Cash & Carry" at bounding box center [47, 86] width 45 height 9
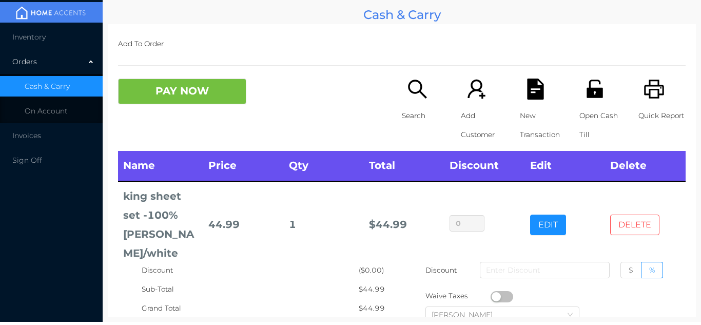
click at [627, 216] on button "DELETE" at bounding box center [634, 225] width 49 height 21
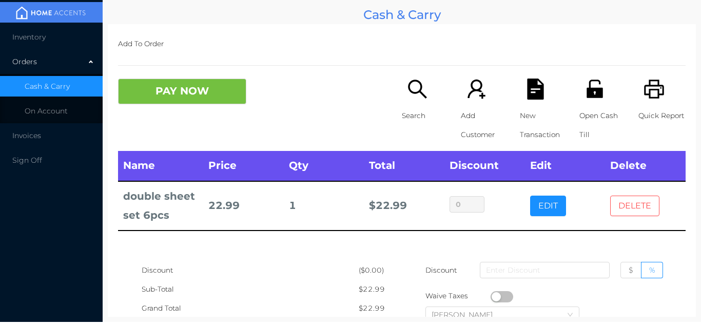
click at [628, 203] on button "DELETE" at bounding box center [634, 206] width 49 height 21
click at [33, 35] on span "Inventory" at bounding box center [28, 36] width 33 height 9
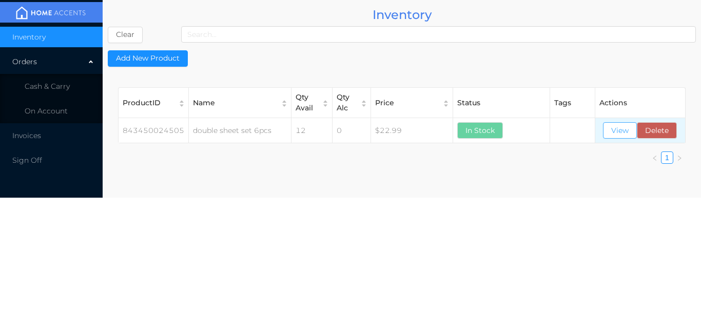
click at [619, 134] on button "View" at bounding box center [620, 130] width 34 height 16
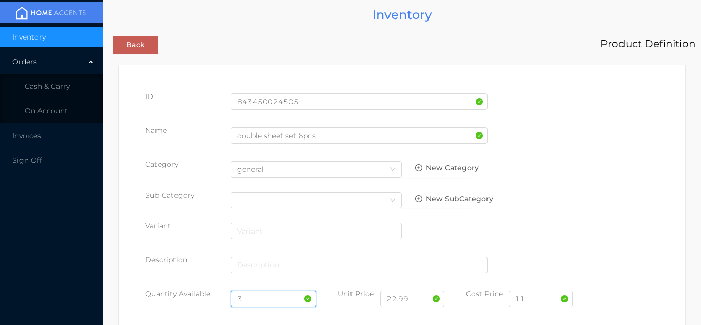
click at [265, 297] on input "3" at bounding box center [274, 298] width 86 height 16
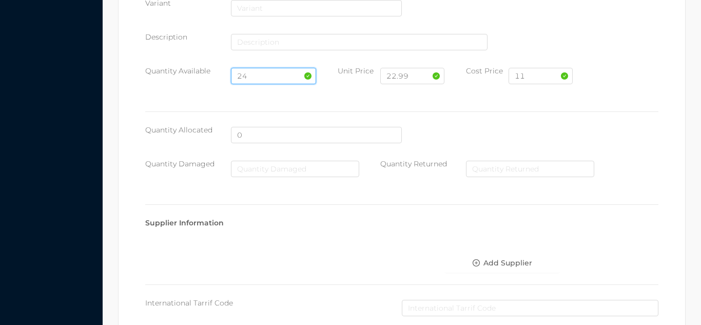
scroll to position [583, 0]
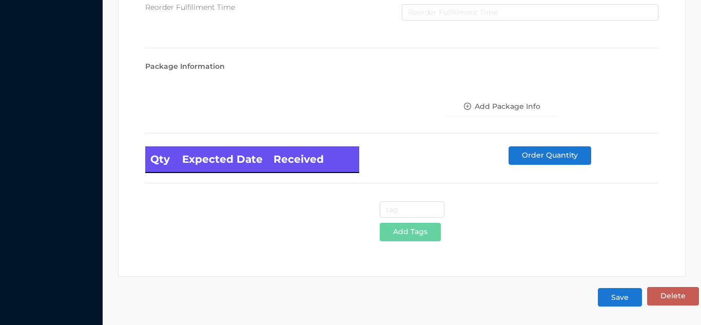
type input "24"
click at [607, 297] on button "Save" at bounding box center [620, 297] width 44 height 18
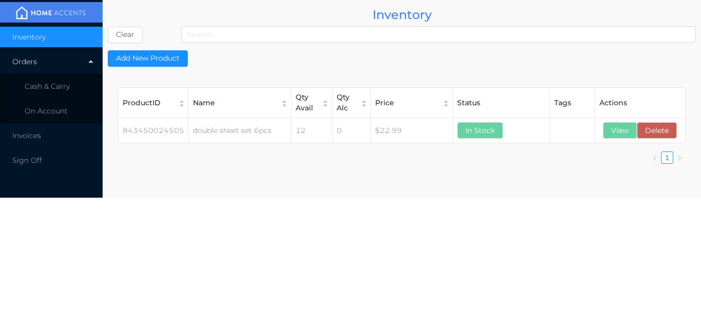
scroll to position [0, 0]
click at [69, 91] on li "Cash & Carry" at bounding box center [51, 86] width 103 height 21
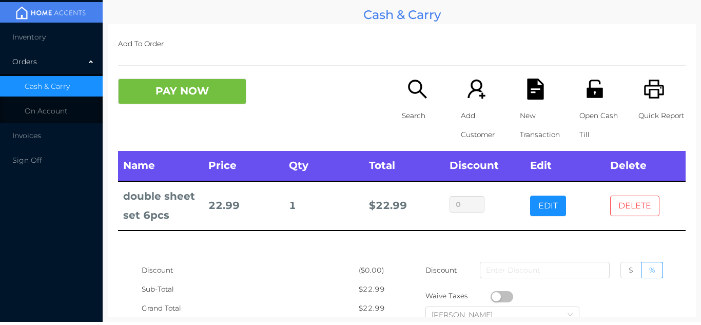
click at [630, 209] on button "DELETE" at bounding box center [634, 206] width 49 height 21
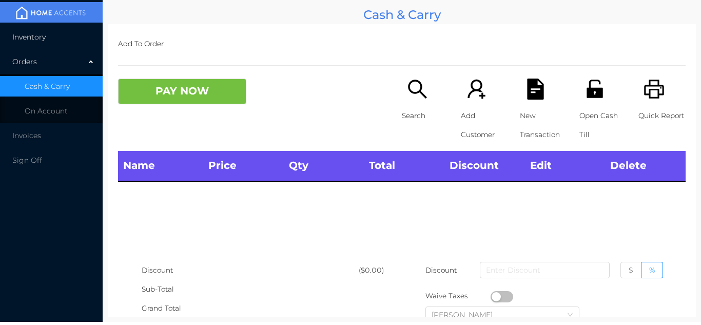
click at [46, 36] on li "Inventory" at bounding box center [51, 37] width 103 height 21
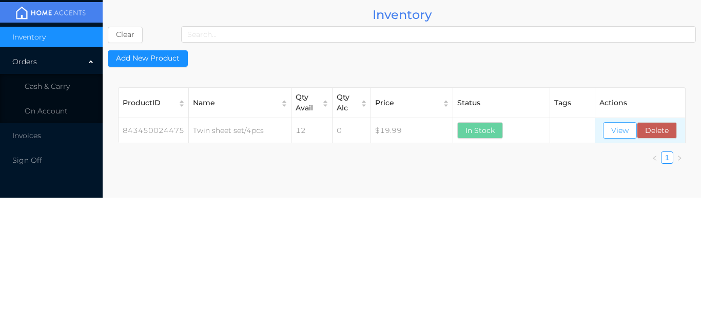
click at [621, 132] on button "View" at bounding box center [620, 130] width 34 height 16
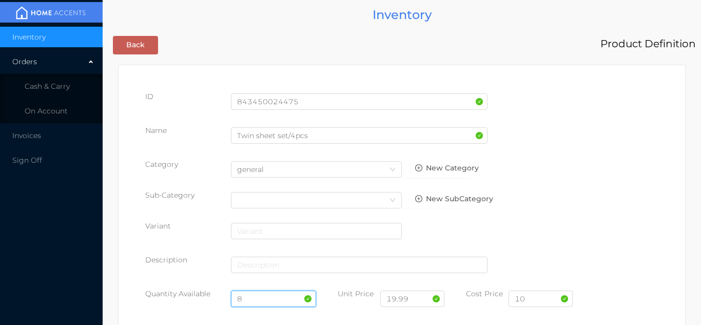
click at [246, 297] on input "8" at bounding box center [274, 298] width 86 height 16
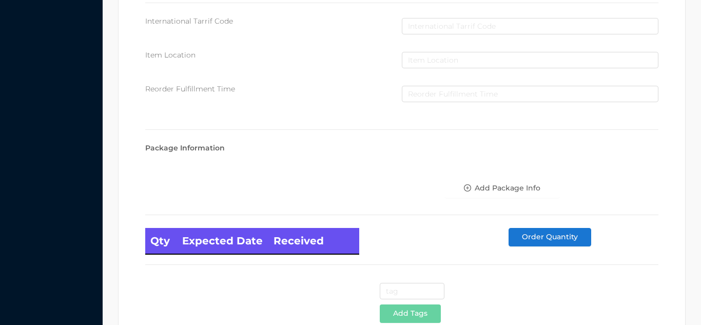
scroll to position [583, 0]
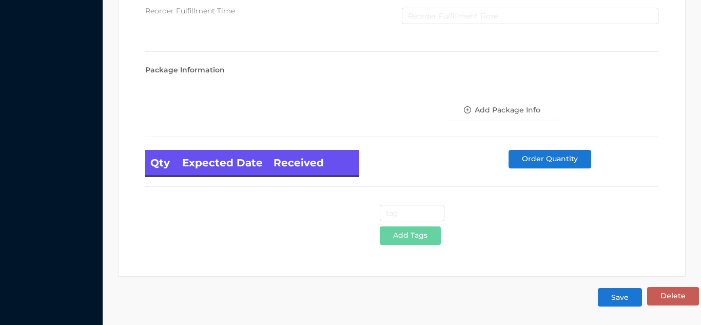
type input "12"
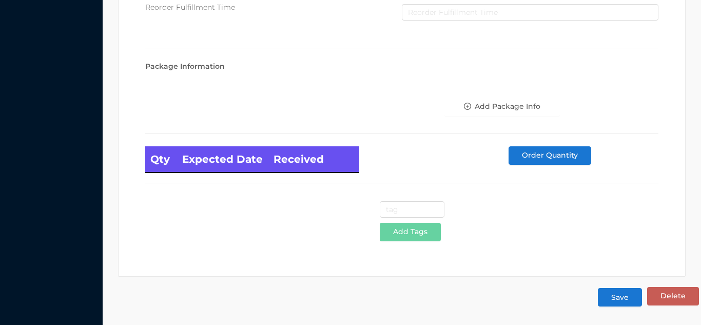
click at [621, 302] on button "Save" at bounding box center [620, 297] width 44 height 18
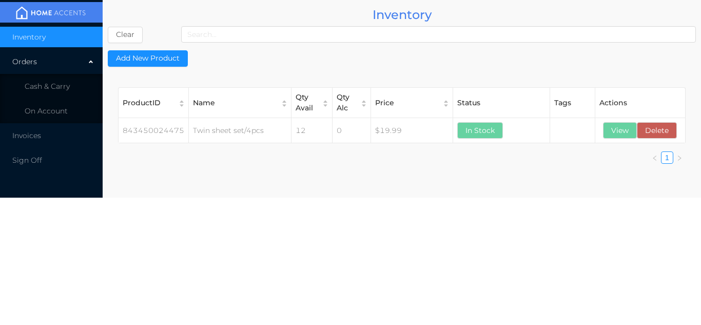
scroll to position [0, 0]
click at [619, 127] on button "View" at bounding box center [620, 130] width 34 height 16
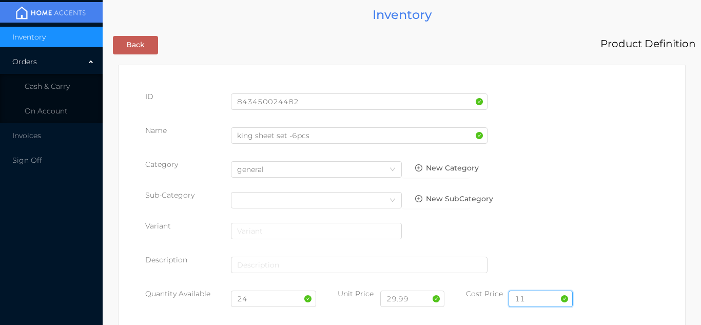
click at [532, 294] on input "11" at bounding box center [541, 298] width 64 height 16
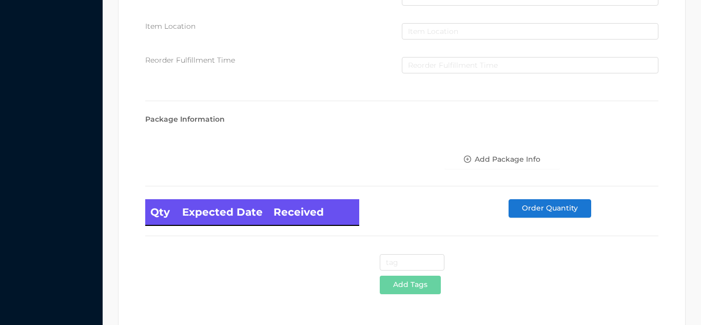
scroll to position [583, 0]
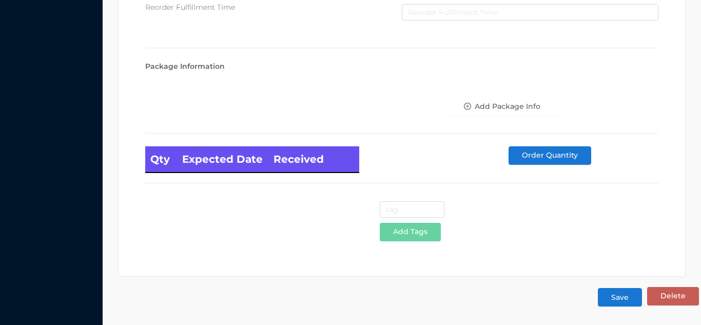
type input "12.50"
click at [620, 299] on button "Save" at bounding box center [620, 297] width 44 height 18
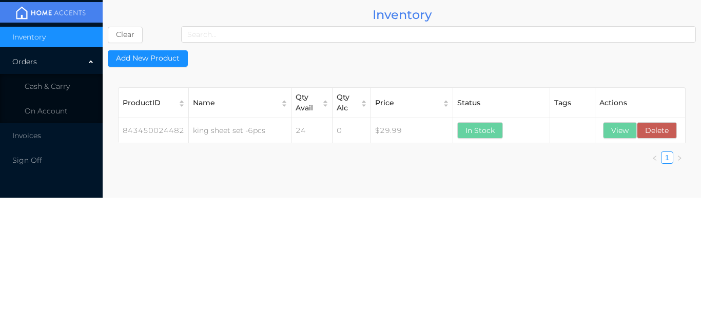
scroll to position [0, 0]
click at [69, 88] on span "Cash & Carry" at bounding box center [47, 86] width 45 height 9
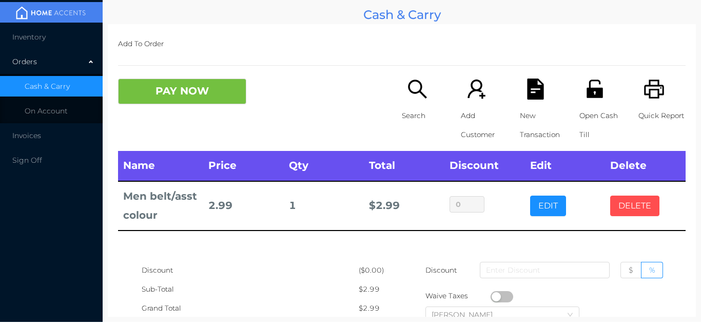
click at [647, 210] on button "DELETE" at bounding box center [634, 206] width 49 height 21
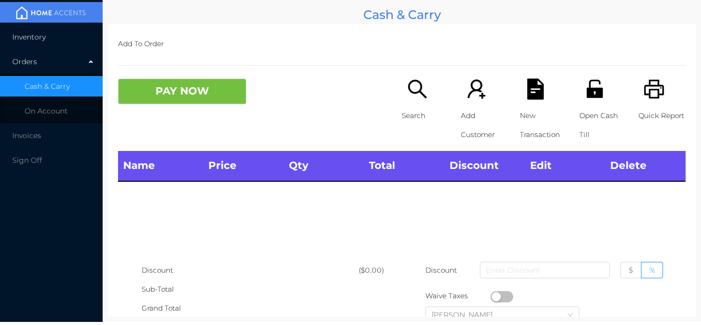
click at [38, 37] on span "Inventory" at bounding box center [28, 36] width 33 height 9
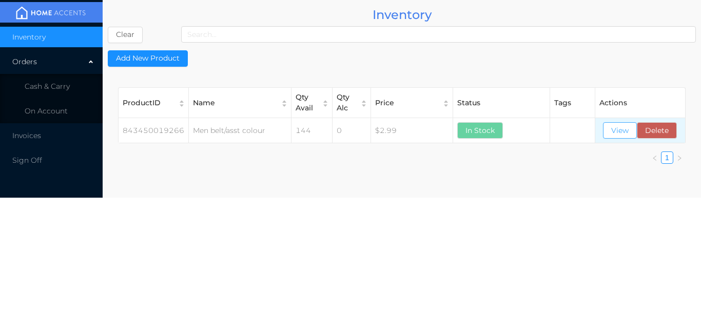
click at [619, 129] on button "View" at bounding box center [620, 130] width 34 height 16
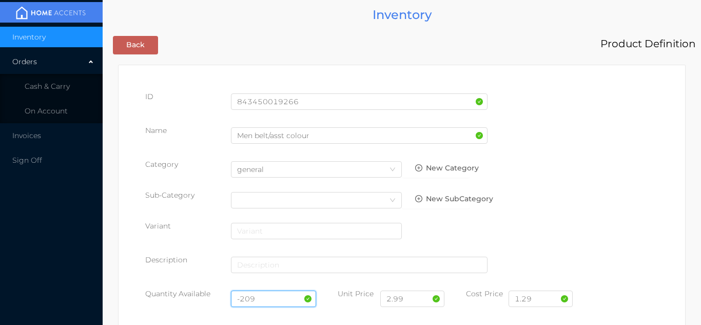
click at [265, 296] on input "-209" at bounding box center [274, 298] width 86 height 16
type input "-"
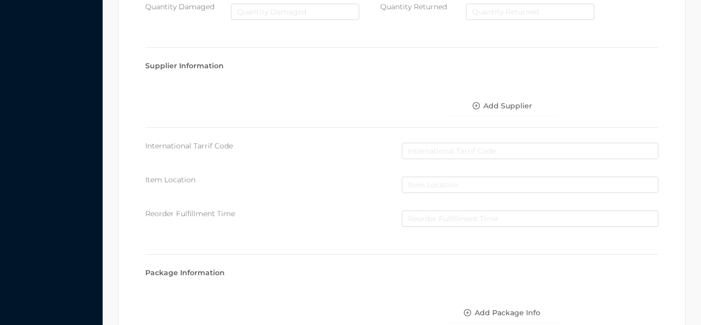
scroll to position [583, 0]
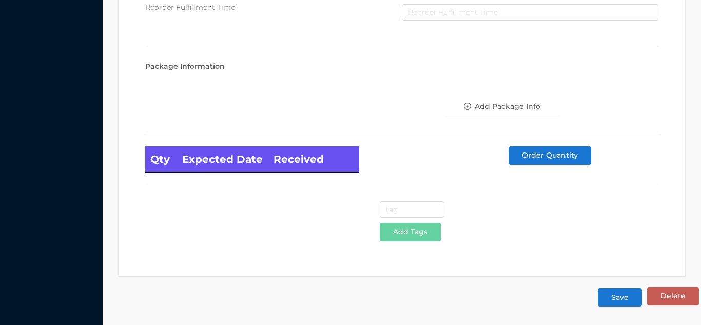
type input "144"
click at [618, 298] on button "Save" at bounding box center [620, 297] width 44 height 18
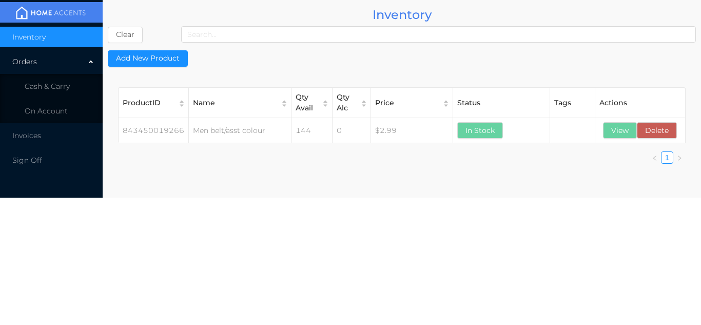
scroll to position [0, 0]
click at [63, 85] on span "Cash & Carry" at bounding box center [47, 86] width 45 height 9
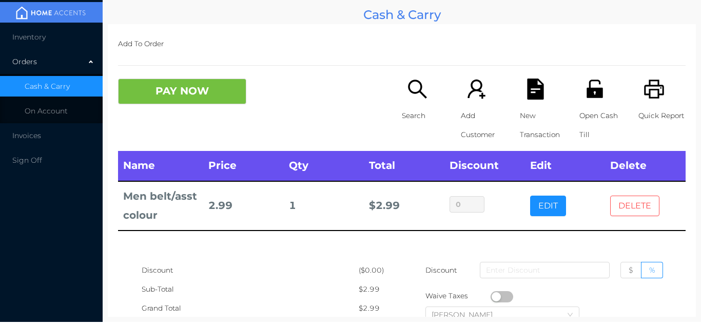
click at [641, 207] on button "DELETE" at bounding box center [634, 206] width 49 height 21
click at [22, 41] on span "Inventory" at bounding box center [28, 36] width 33 height 9
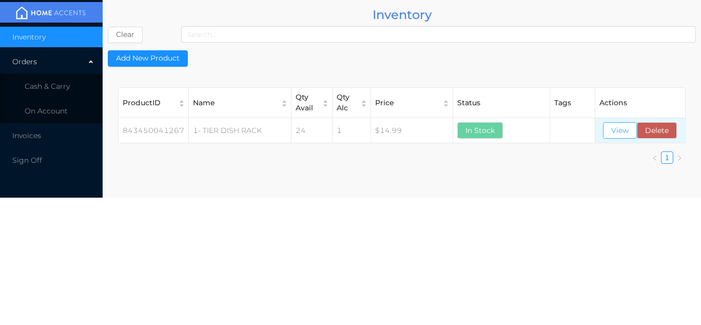
click at [621, 133] on button "View" at bounding box center [620, 130] width 34 height 16
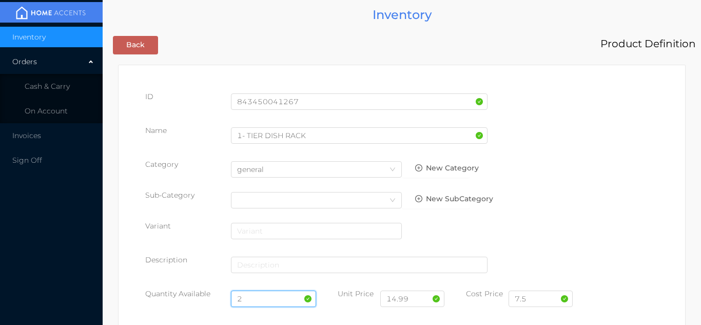
click at [260, 297] on input "2" at bounding box center [274, 298] width 86 height 16
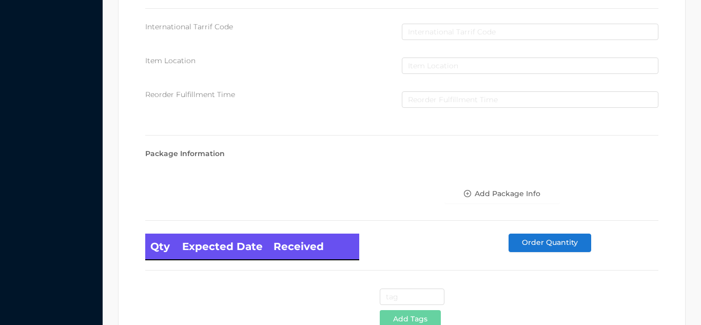
scroll to position [583, 0]
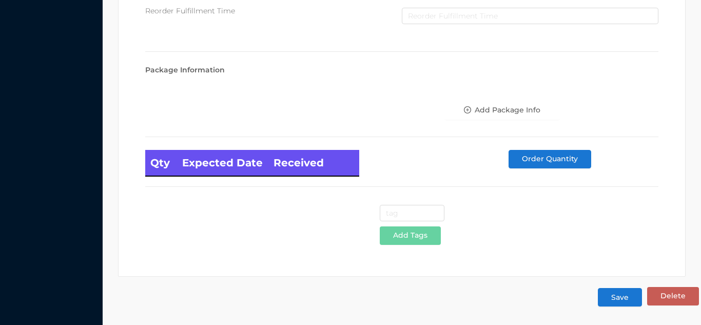
type input "12"
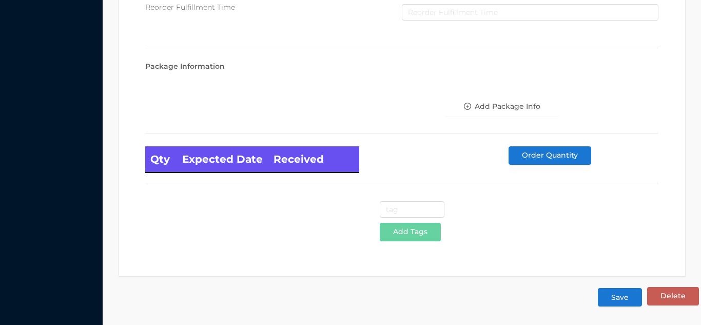
click at [614, 297] on button "Save" at bounding box center [620, 297] width 44 height 18
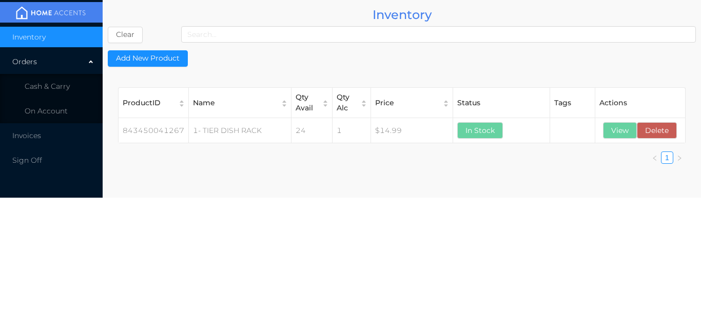
scroll to position [0, 0]
click at [55, 85] on span "Cash & Carry" at bounding box center [47, 86] width 45 height 9
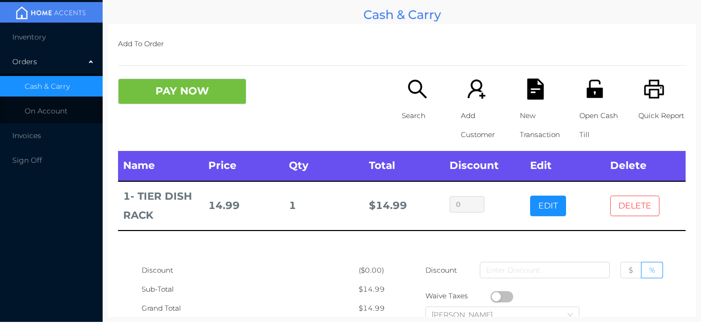
click at [630, 207] on button "DELETE" at bounding box center [634, 206] width 49 height 21
click at [647, 203] on button "DELETE" at bounding box center [634, 206] width 49 height 21
